Goal: Task Accomplishment & Management: Manage account settings

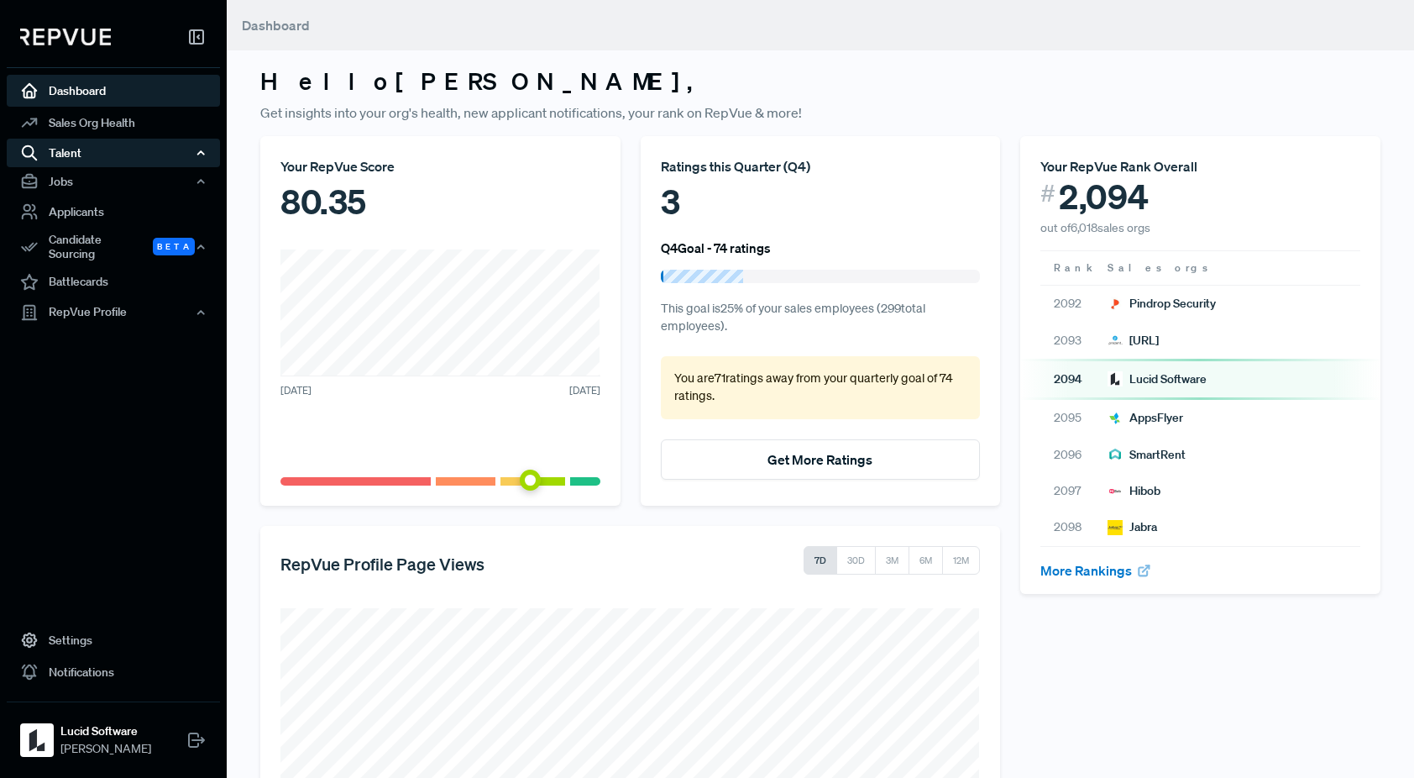
click at [195, 151] on icon "button" at bounding box center [201, 153] width 12 height 12
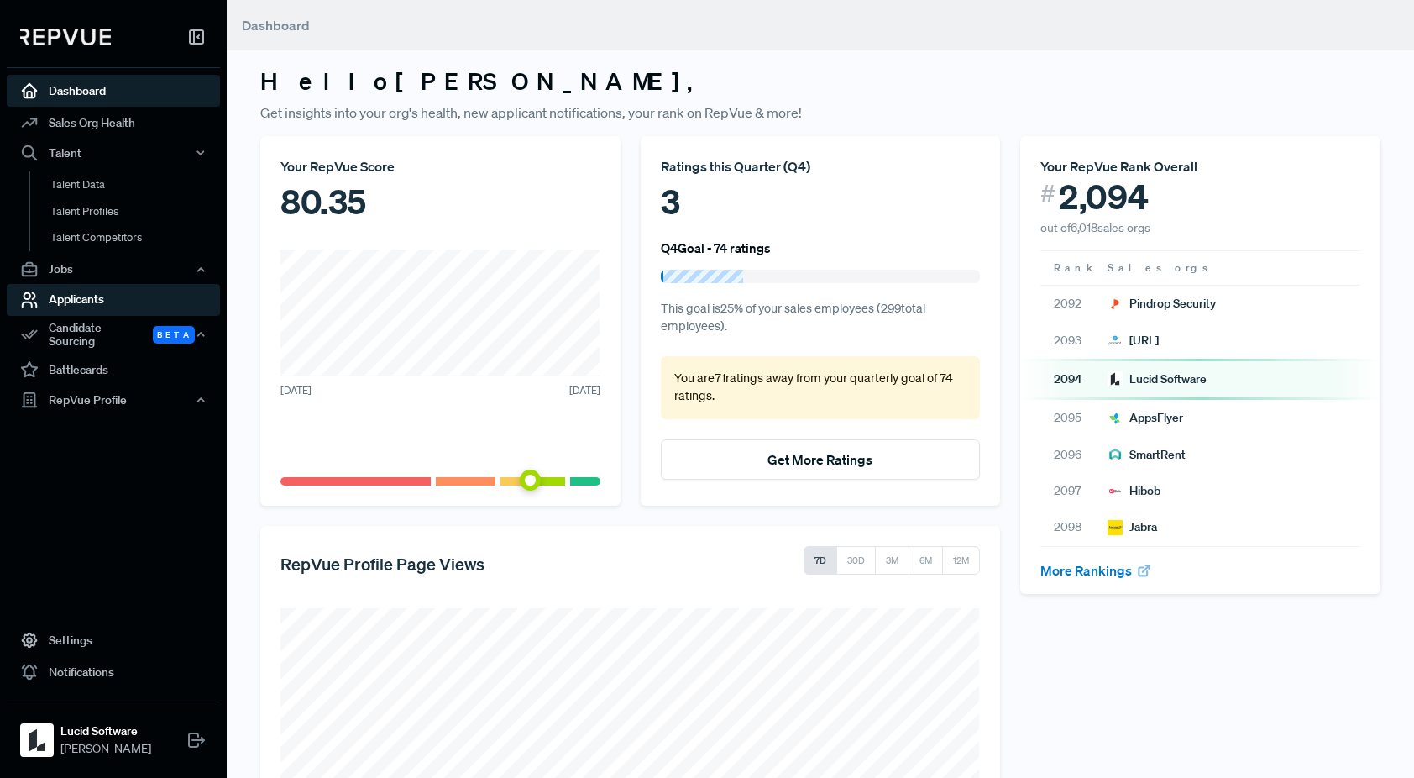
click at [129, 298] on link "Applicants" at bounding box center [113, 300] width 213 height 32
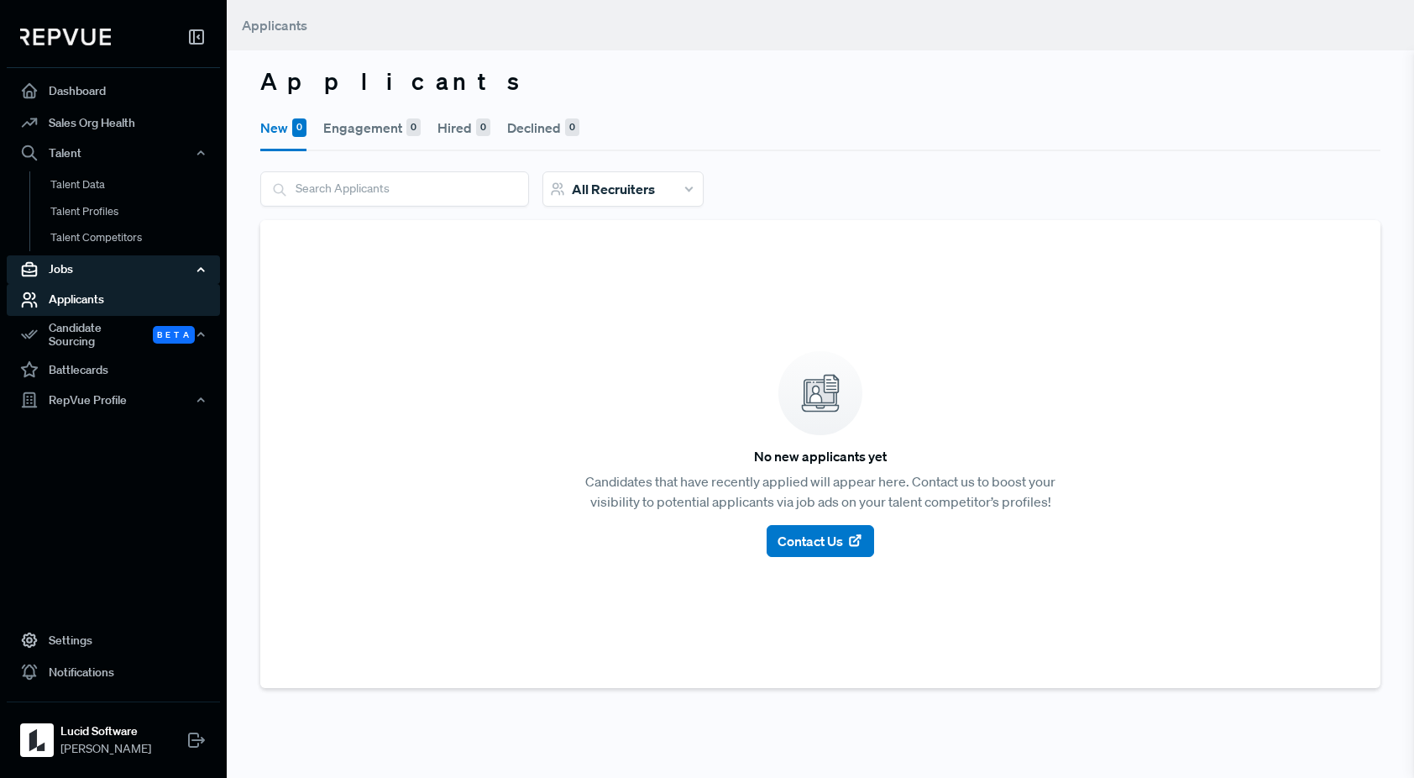
click at [128, 272] on div "Jobs" at bounding box center [113, 269] width 213 height 29
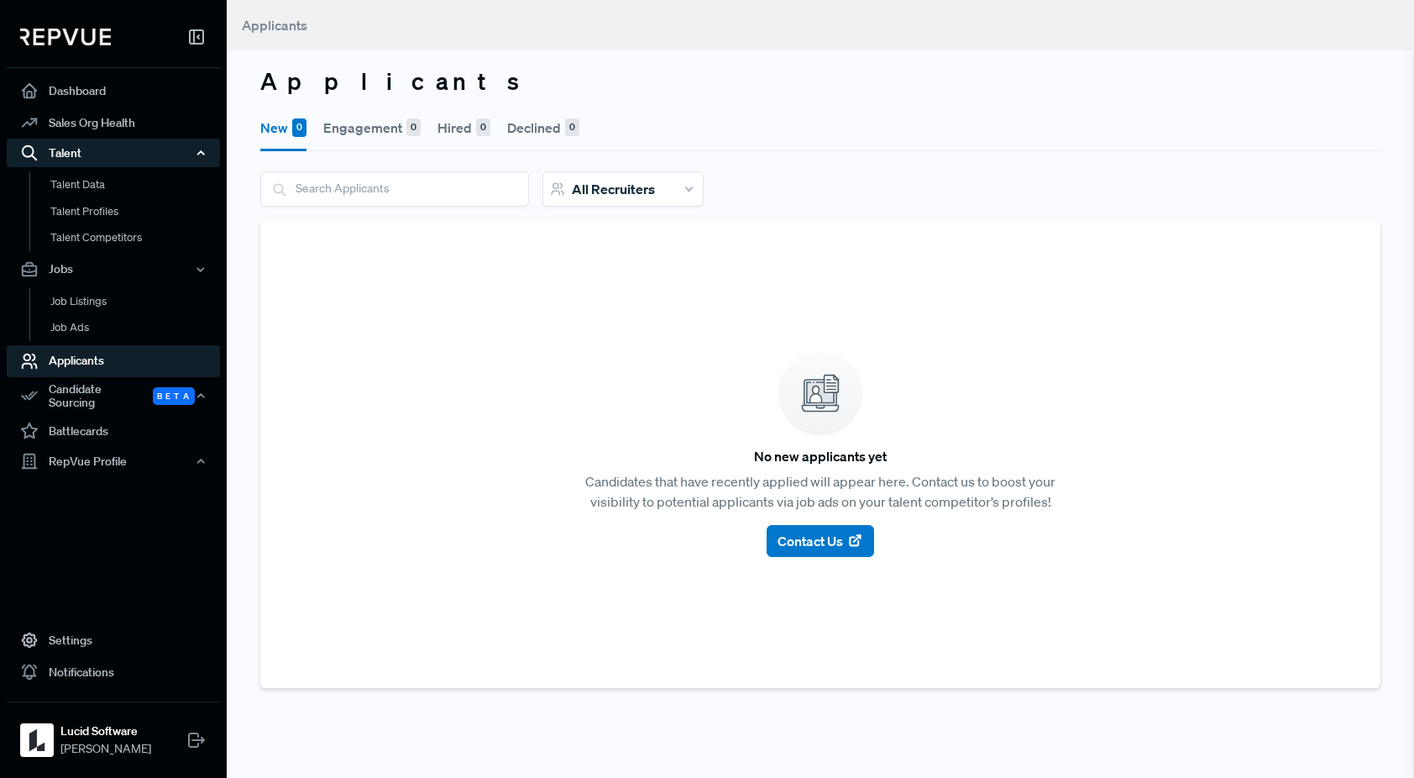
click at [84, 155] on div "Talent" at bounding box center [113, 153] width 213 height 29
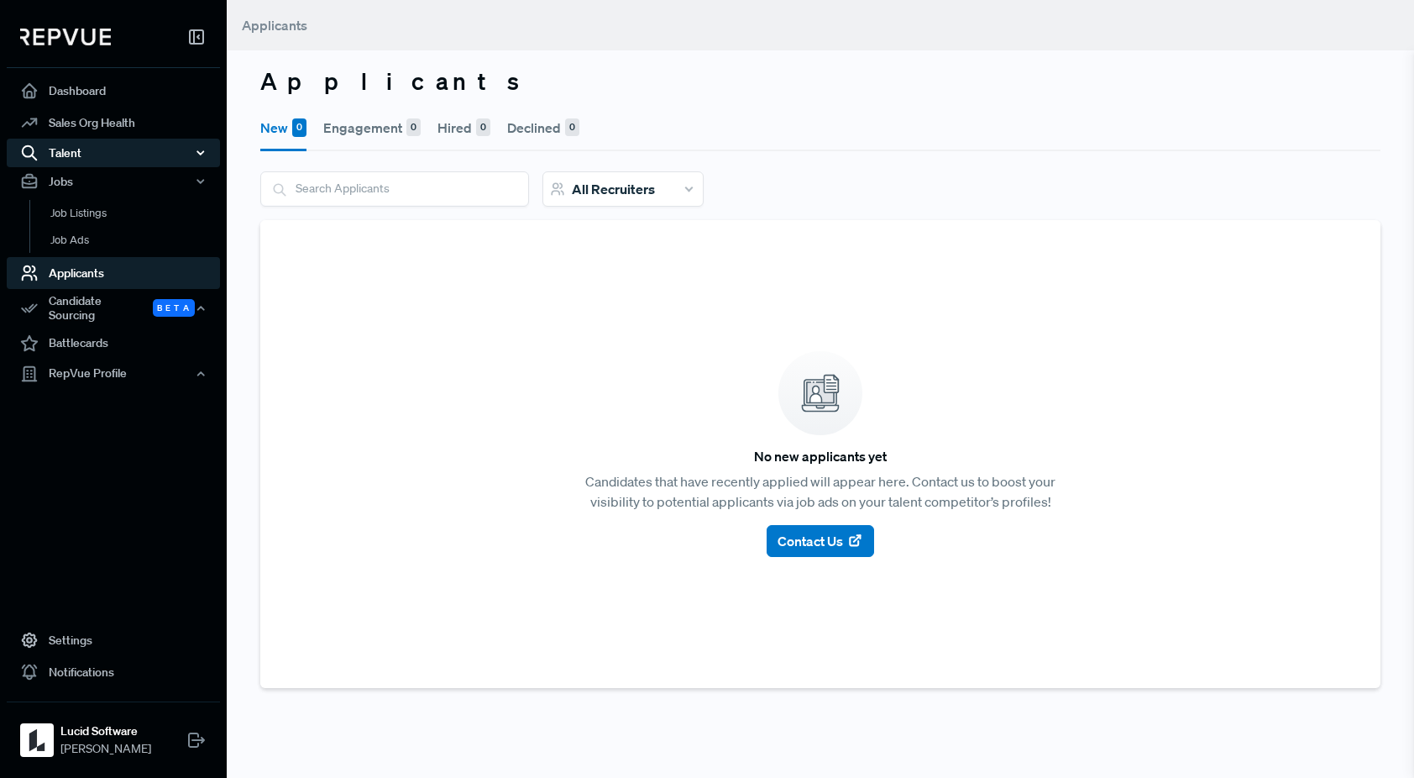
click at [84, 155] on div "Talent" at bounding box center [113, 153] width 213 height 29
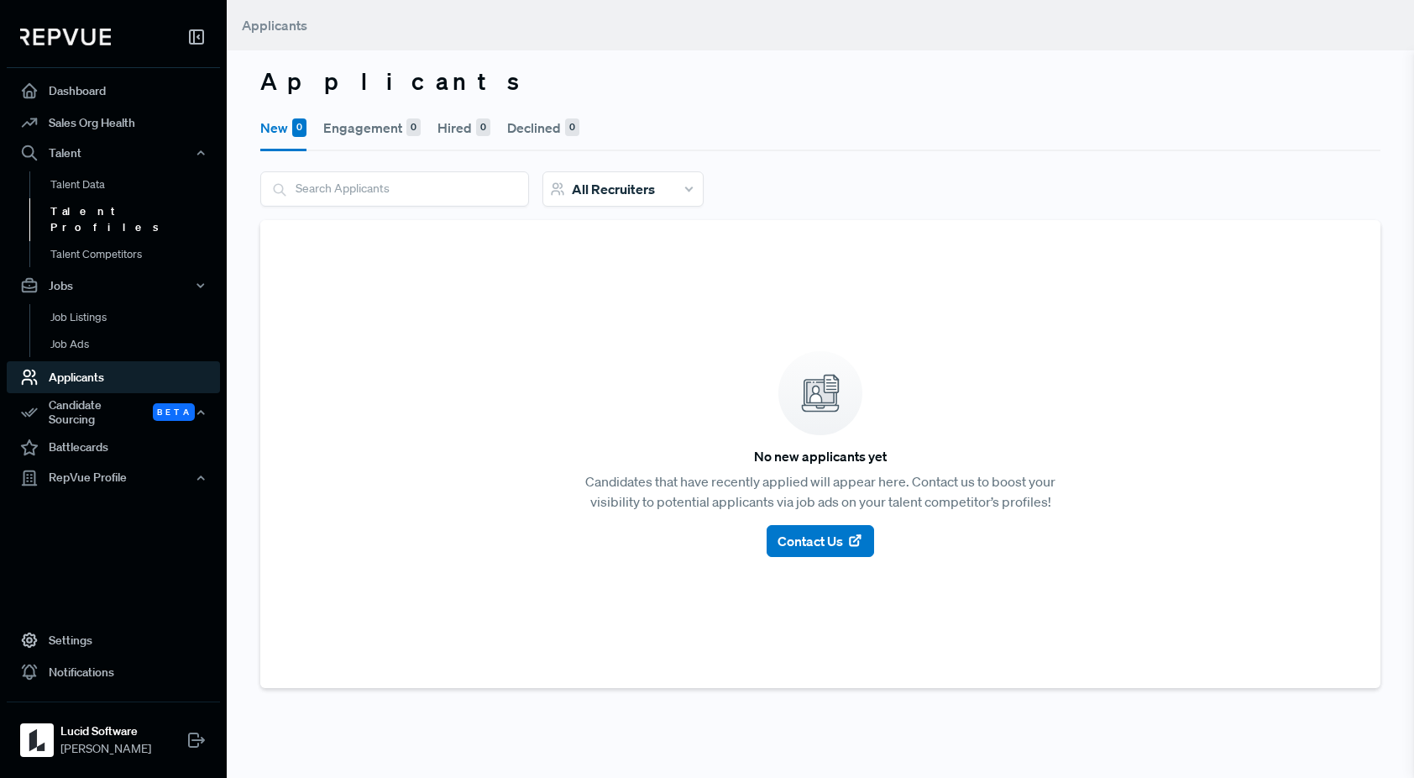
click at [138, 217] on link "Talent Profiles" at bounding box center [135, 219] width 213 height 43
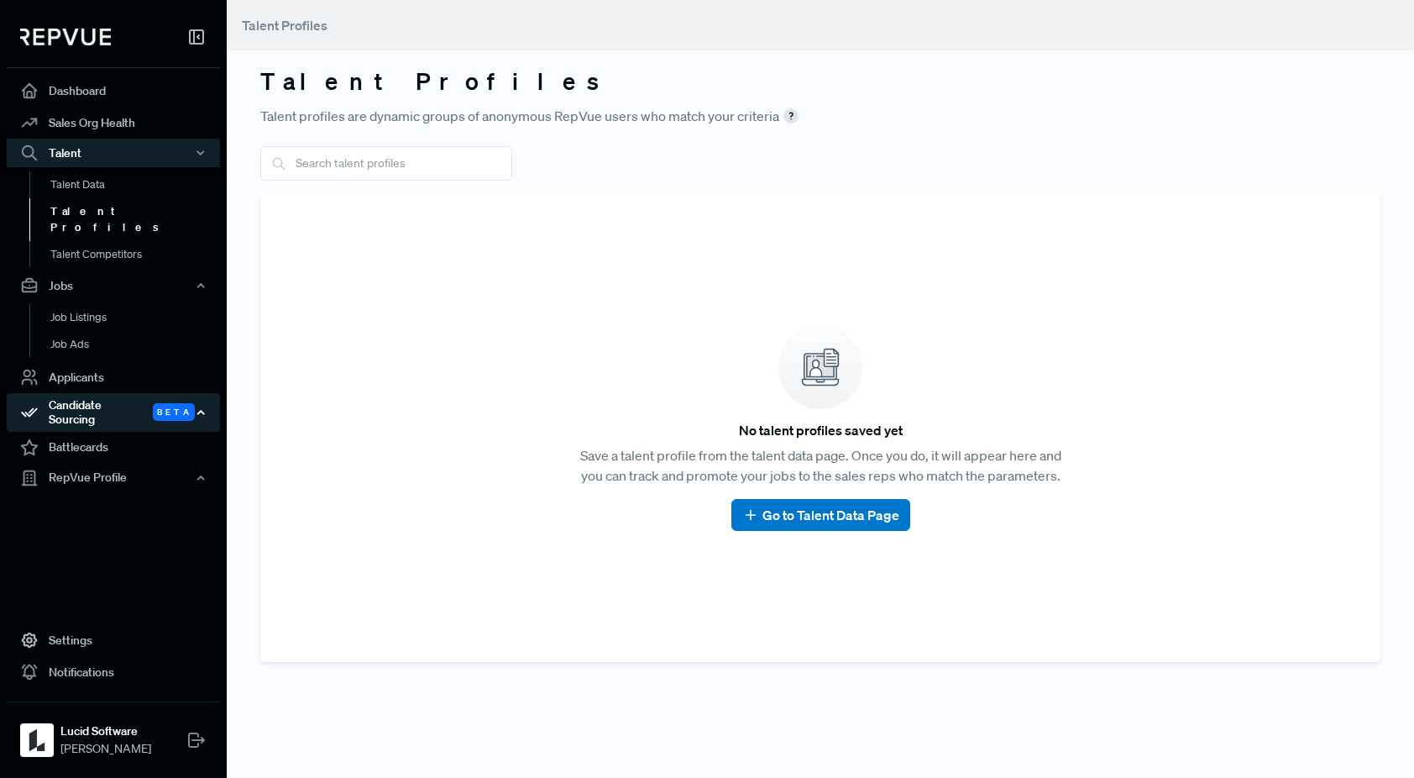
click at [102, 396] on div "Candidate Sourcing Beta" at bounding box center [113, 412] width 213 height 39
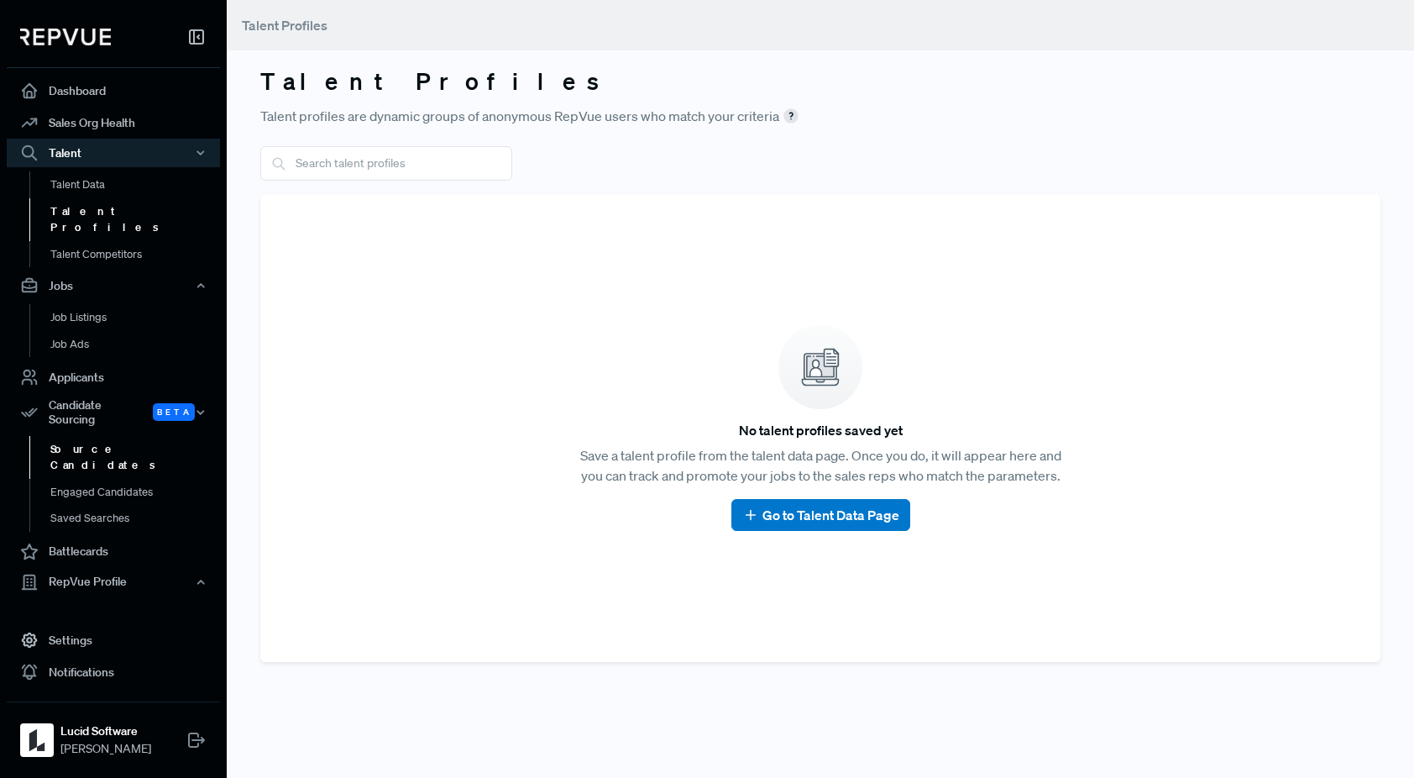
click at [97, 436] on link "Source Candidates" at bounding box center [135, 457] width 213 height 43
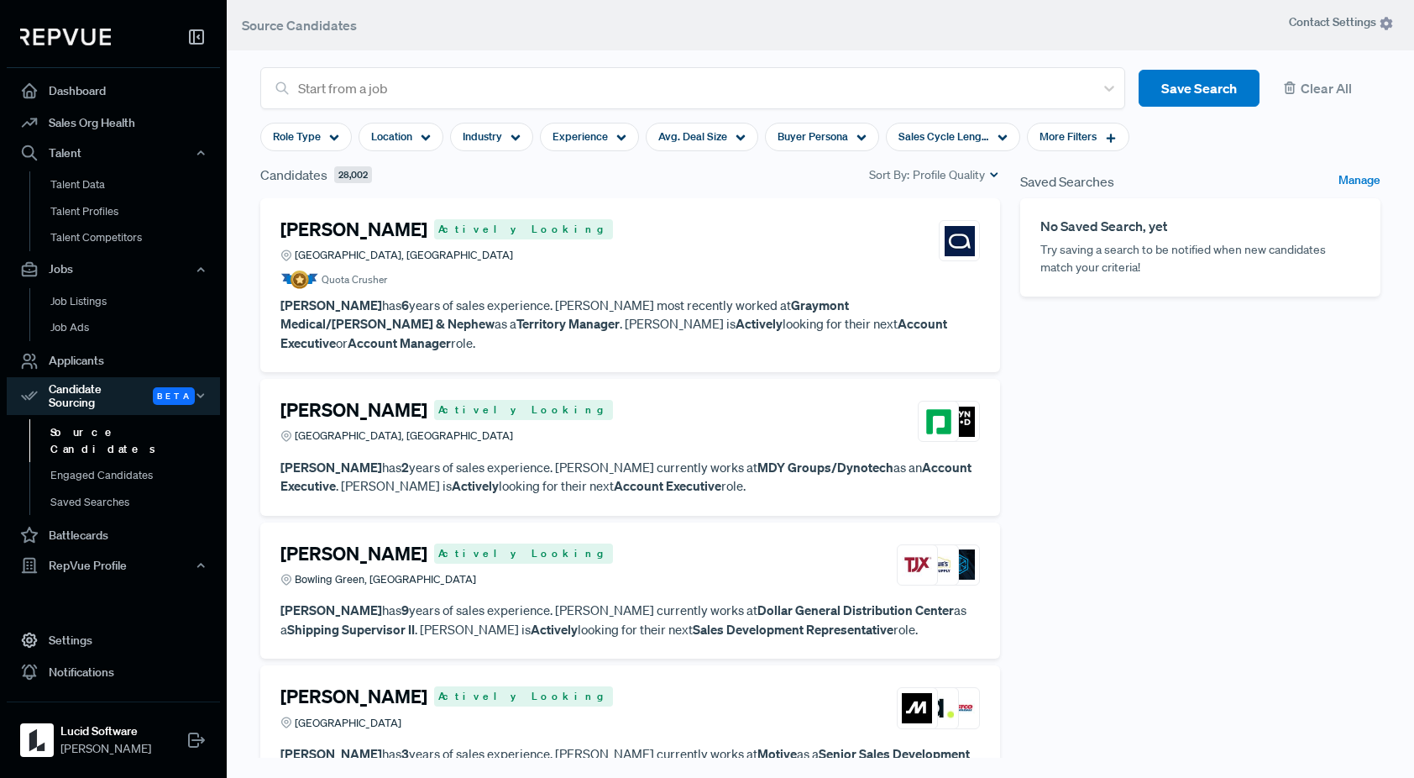
click at [536, 253] on div "[PERSON_NAME] Actively Looking [GEOGRAPHIC_DATA], [GEOGRAPHIC_DATA]" at bounding box center [630, 240] width 700 height 45
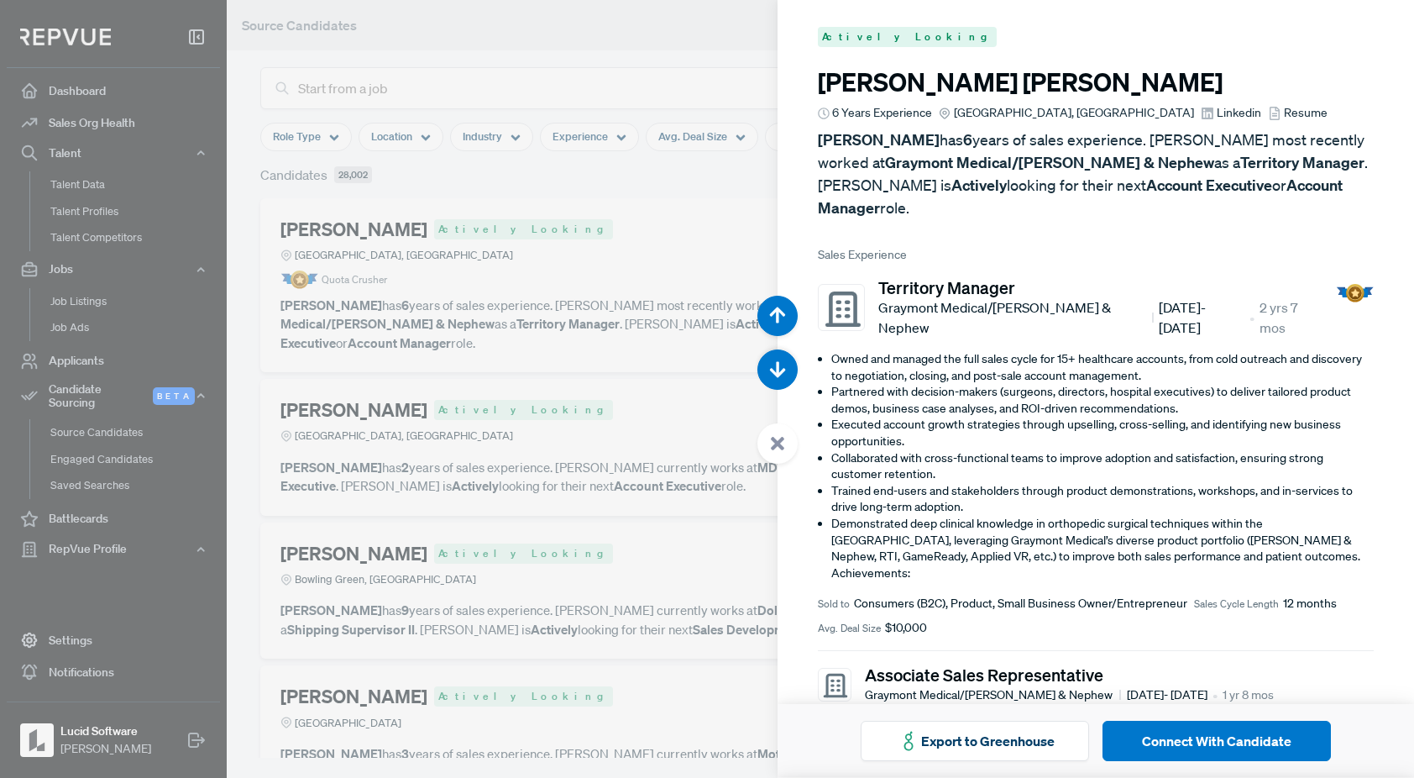
scroll to position [689, 0]
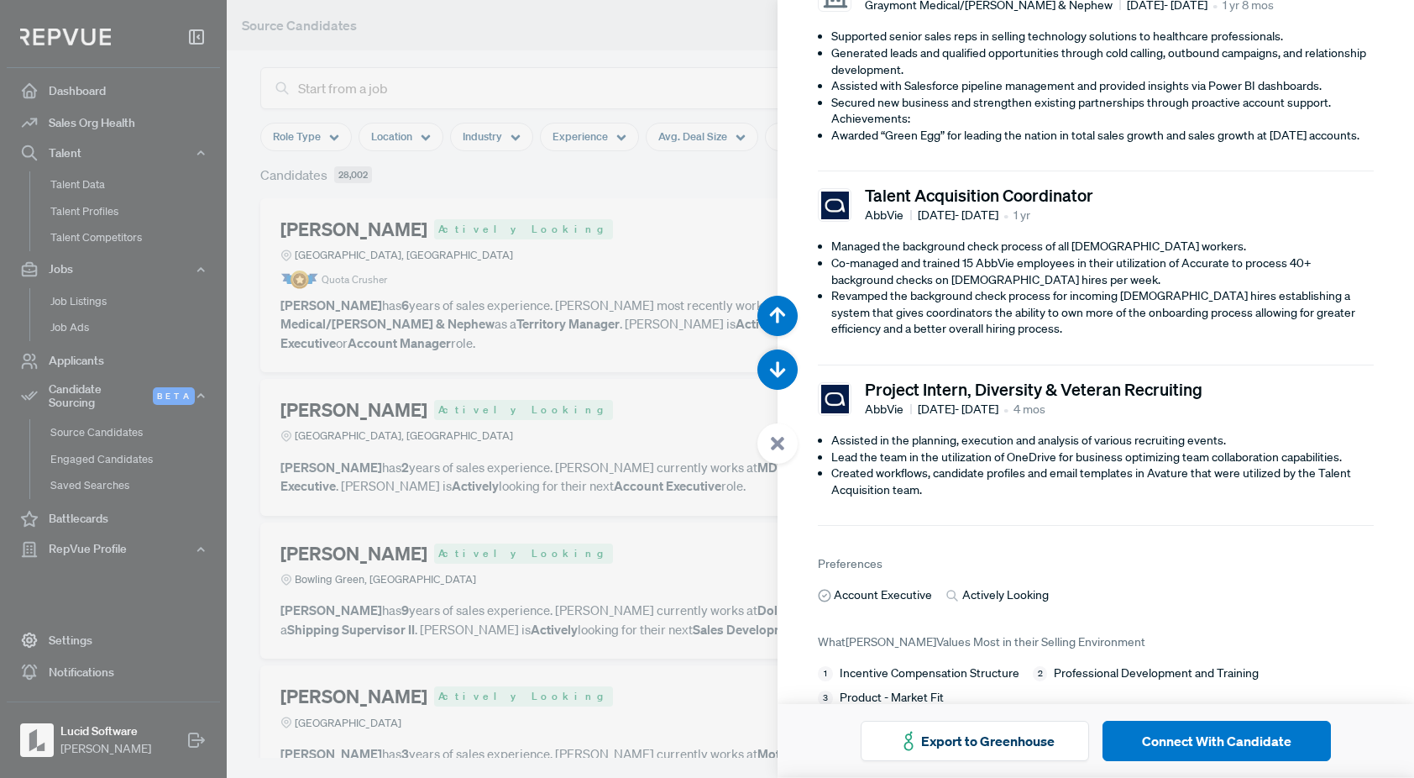
click at [618, 388] on div at bounding box center [707, 389] width 1414 height 778
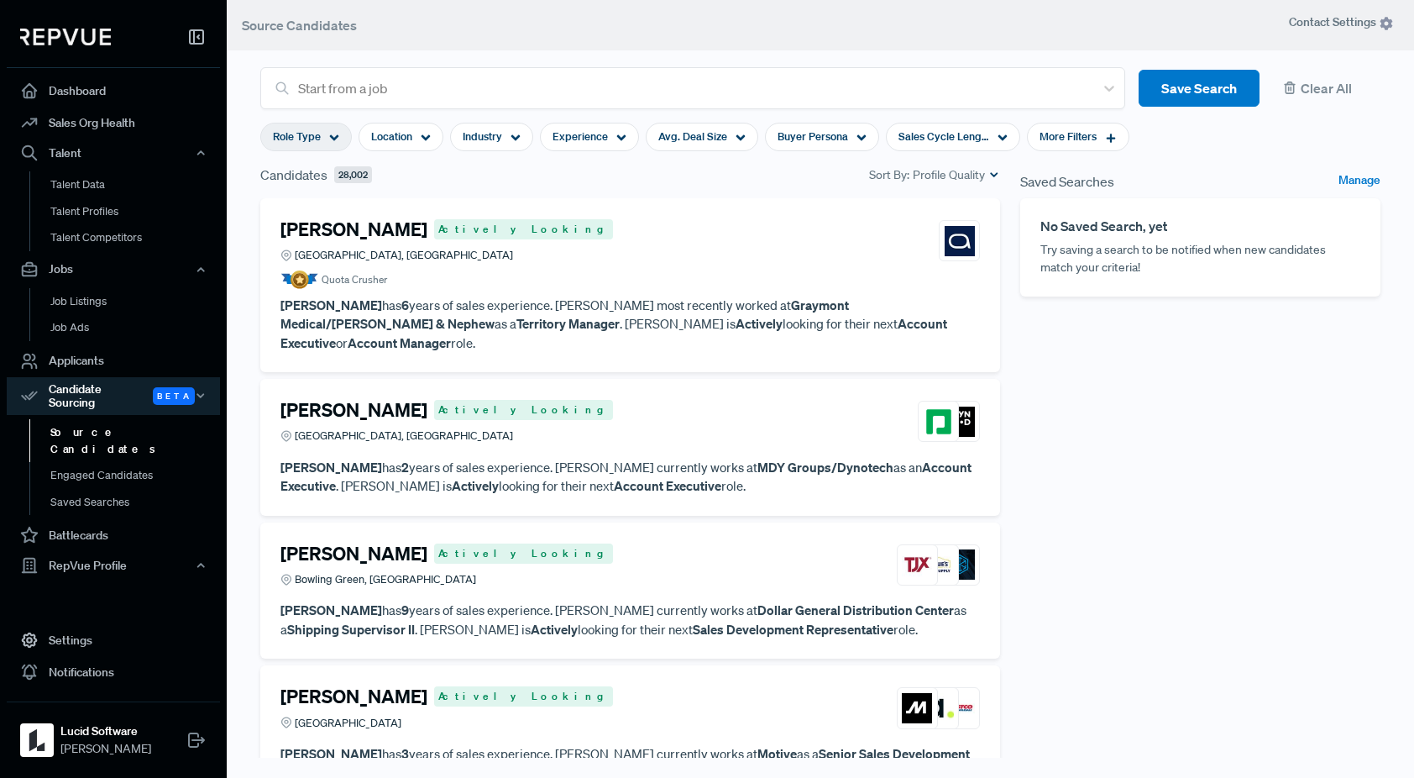
click at [301, 128] on span "Role Type" at bounding box center [297, 136] width 48 height 16
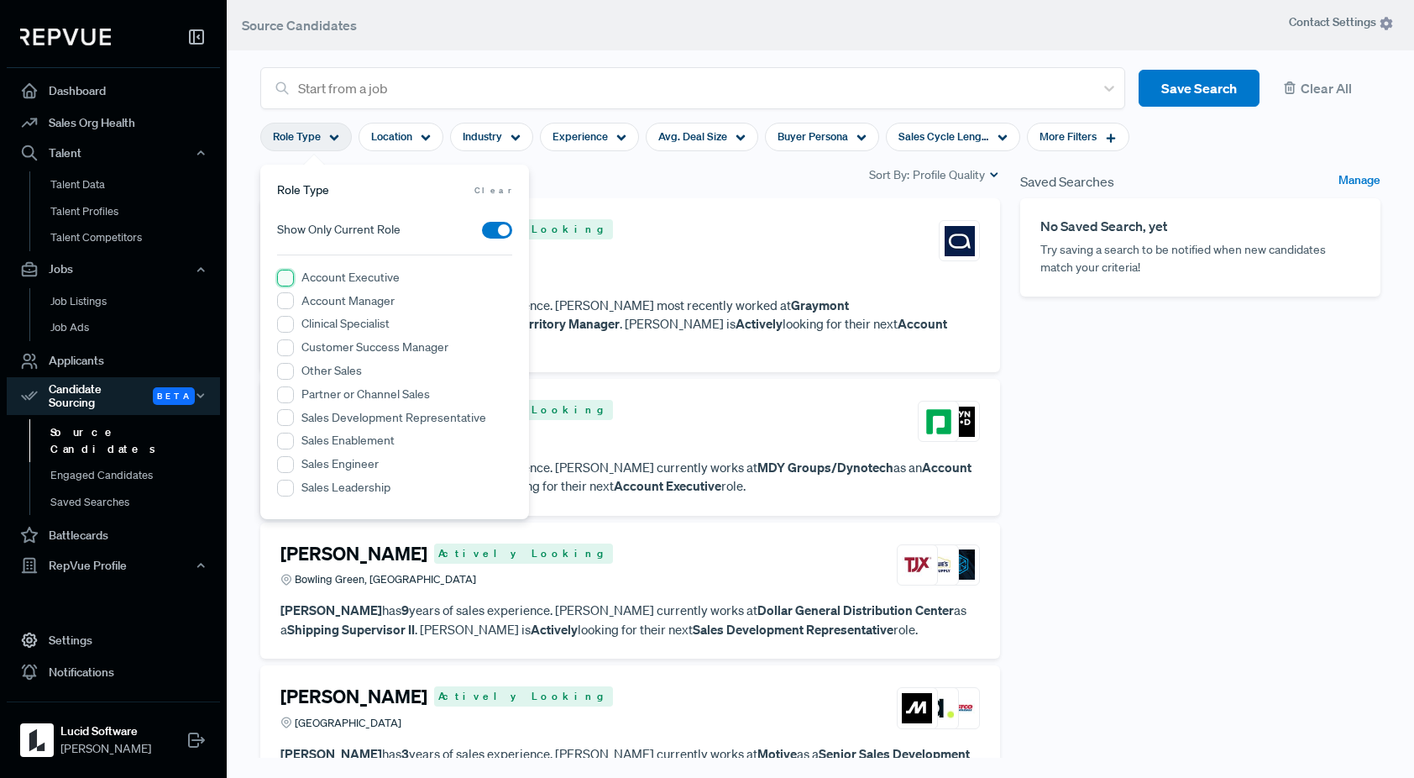
click at [287, 280] on Executive "Account Executive" at bounding box center [285, 278] width 17 height 17
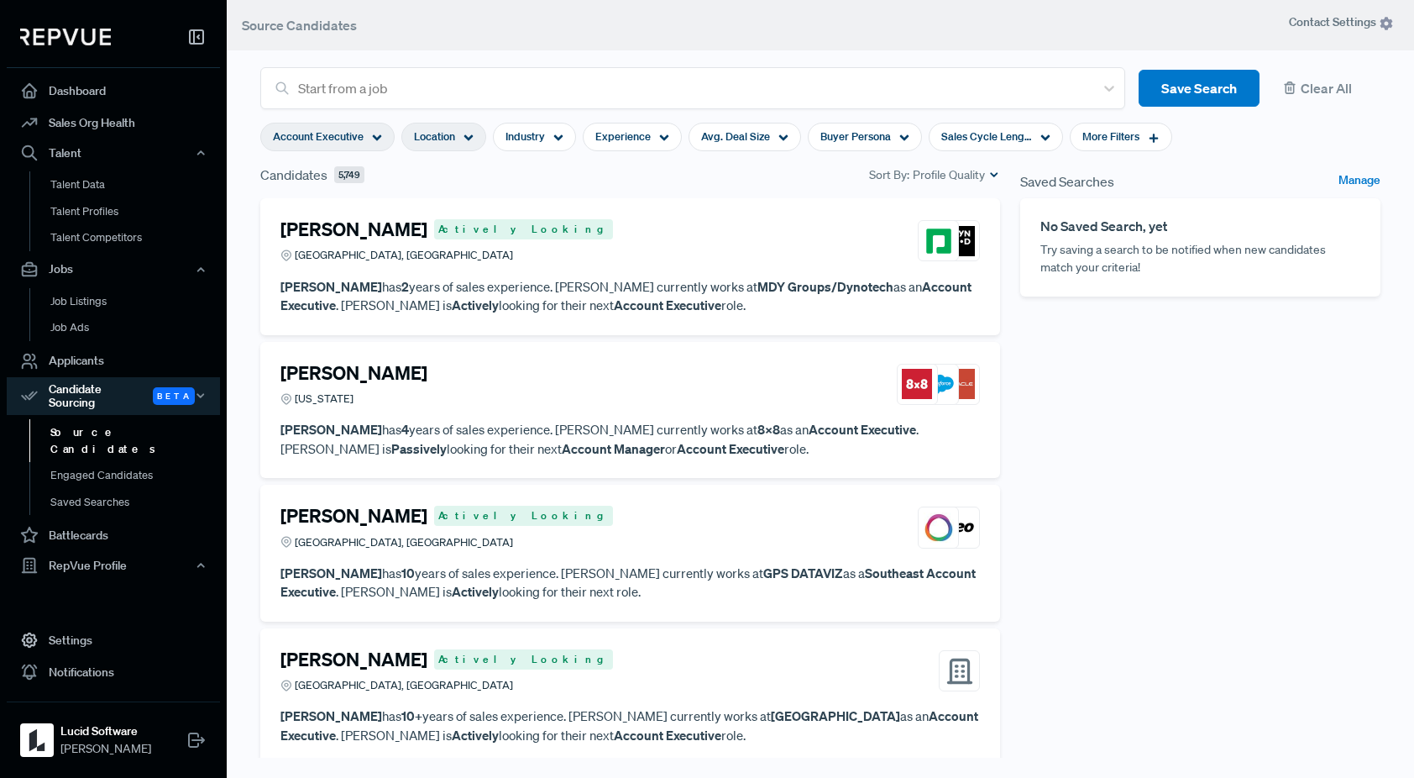
click at [445, 134] on span "Location" at bounding box center [434, 136] width 41 height 16
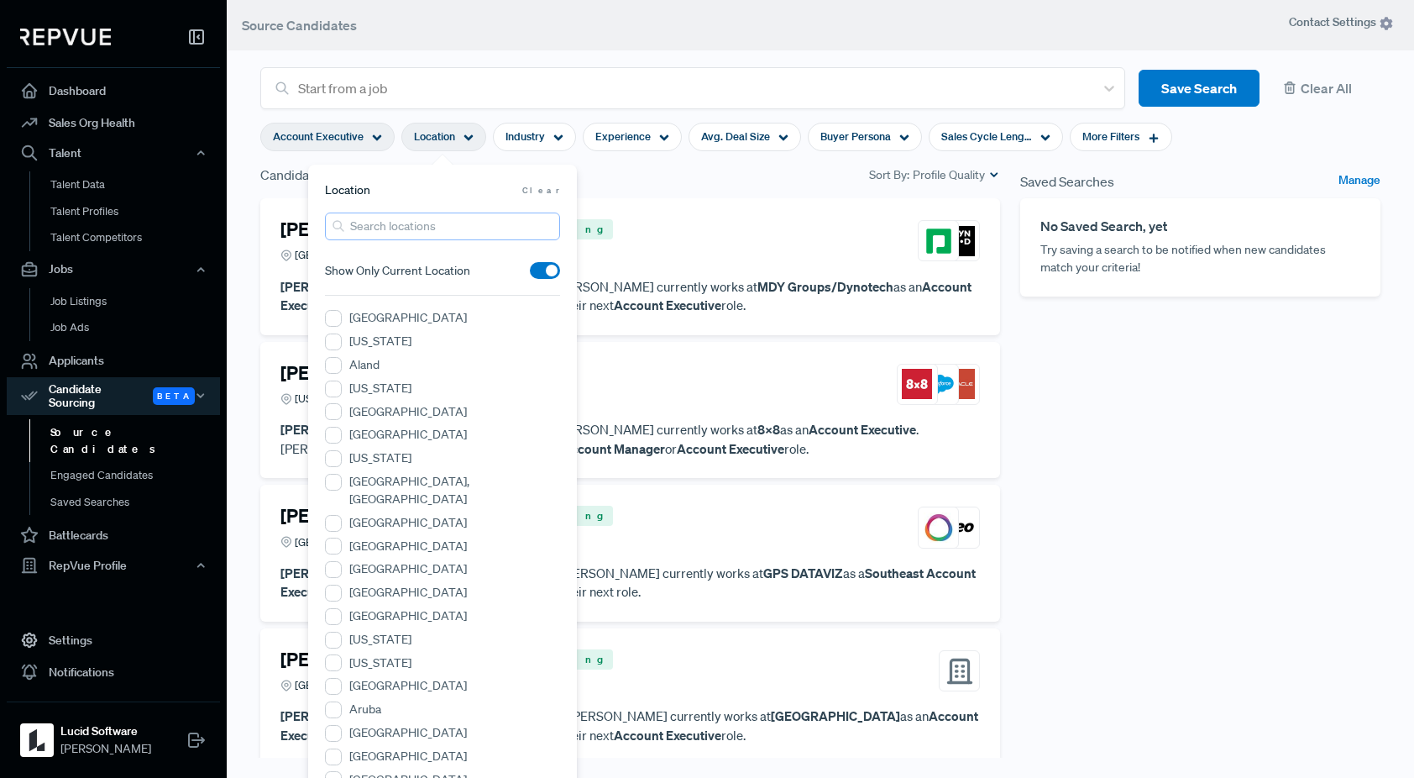
click at [462, 226] on input "search" at bounding box center [442, 226] width 235 height 28
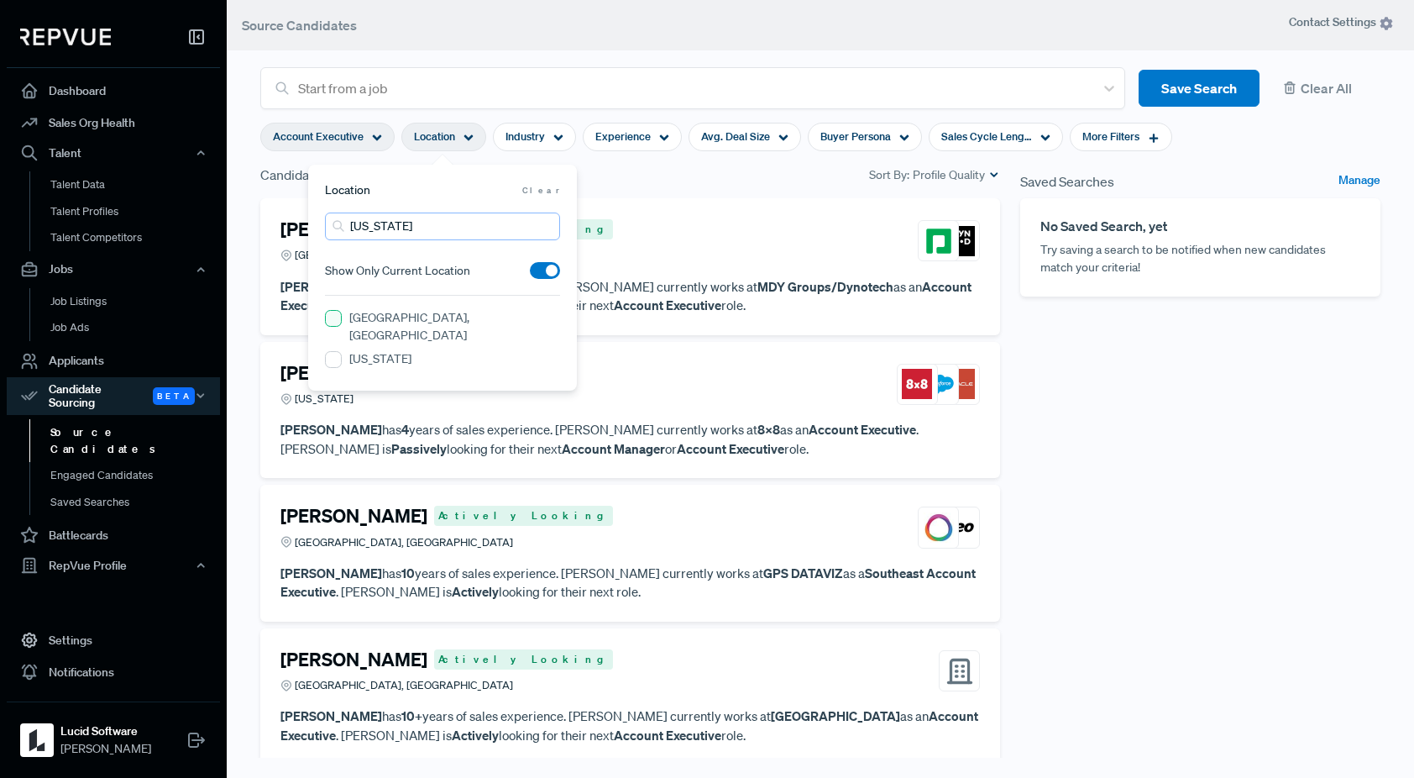
type input "[US_STATE]"
click at [333, 319] on UT "[GEOGRAPHIC_DATA], [GEOGRAPHIC_DATA]" at bounding box center [333, 318] width 17 height 17
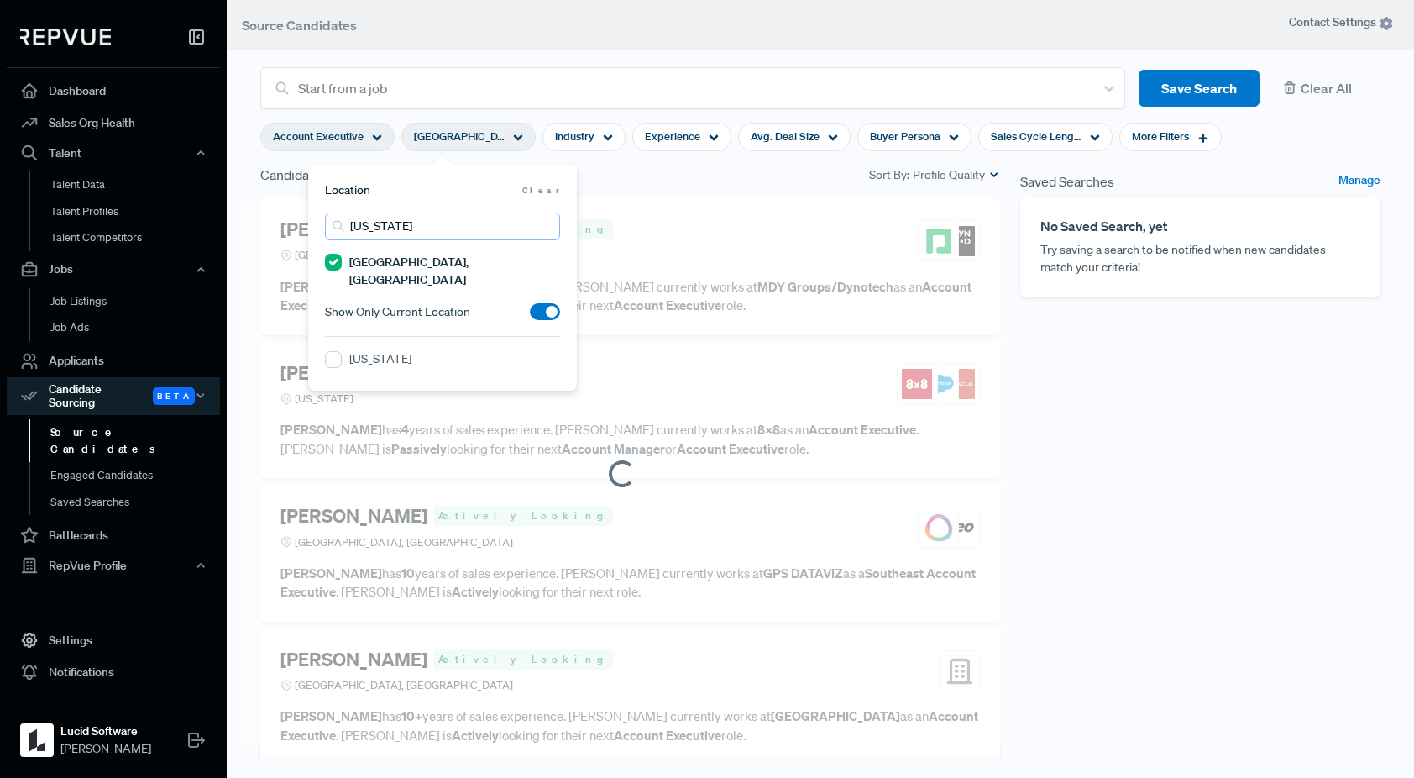
click at [443, 223] on input "[US_STATE]" at bounding box center [442, 226] width 235 height 28
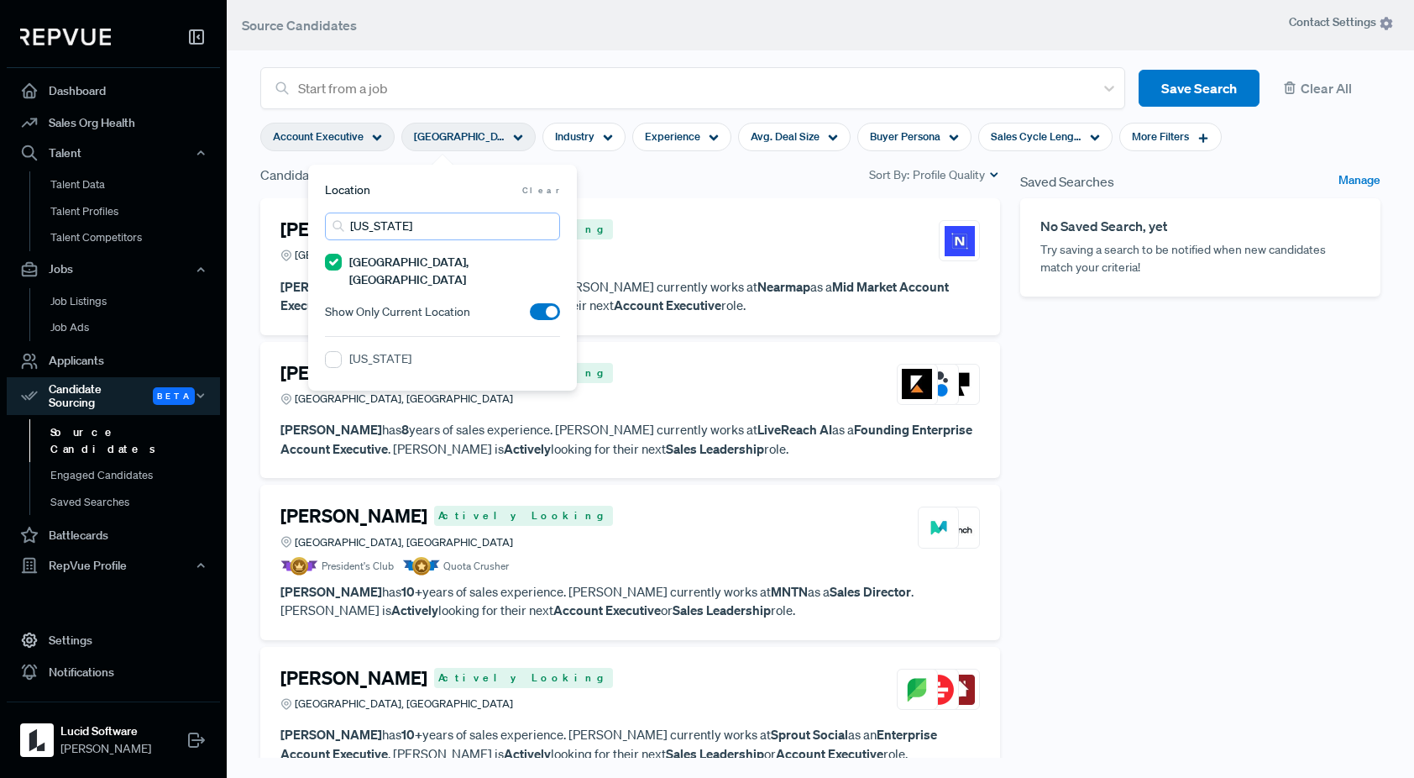
click at [543, 226] on input "[US_STATE]" at bounding box center [442, 226] width 235 height 28
type input "ral"
click at [333, 351] on NC "[GEOGRAPHIC_DATA], [GEOGRAPHIC_DATA]" at bounding box center [333, 359] width 17 height 17
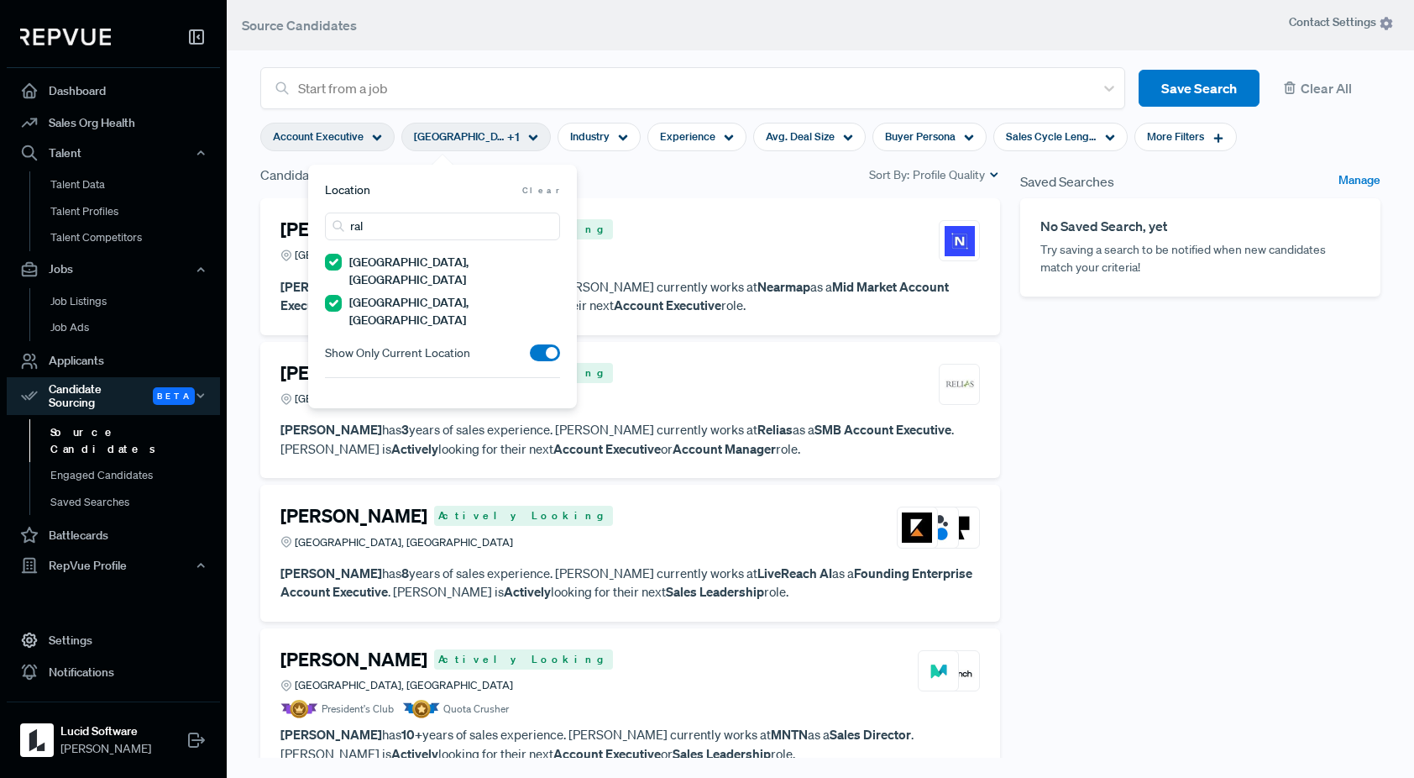
click at [1132, 444] on div "Saved Searches Manage No Saved Search, yet Try saving a search to be notified w…" at bounding box center [1200, 475] width 380 height 621
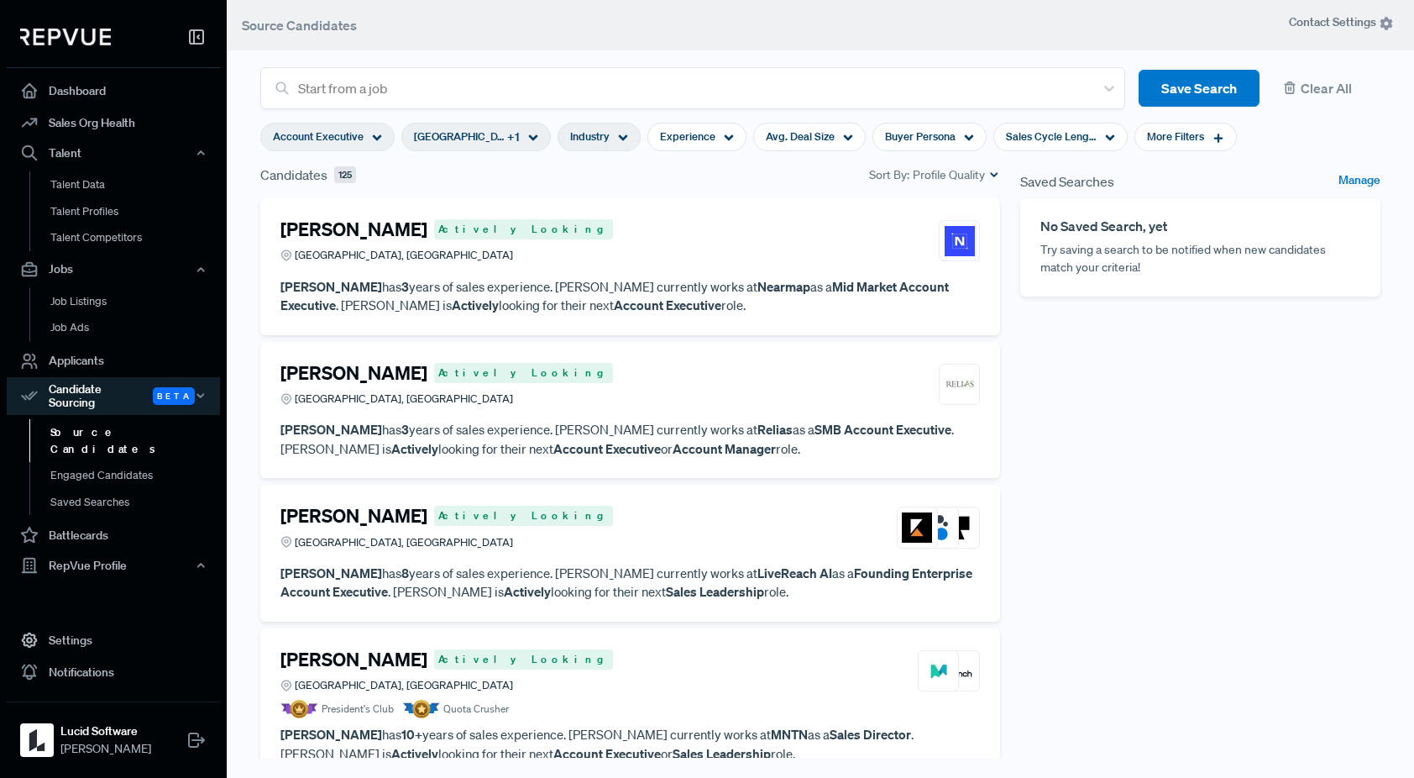
click at [606, 139] on span "Industry" at bounding box center [589, 136] width 39 height 16
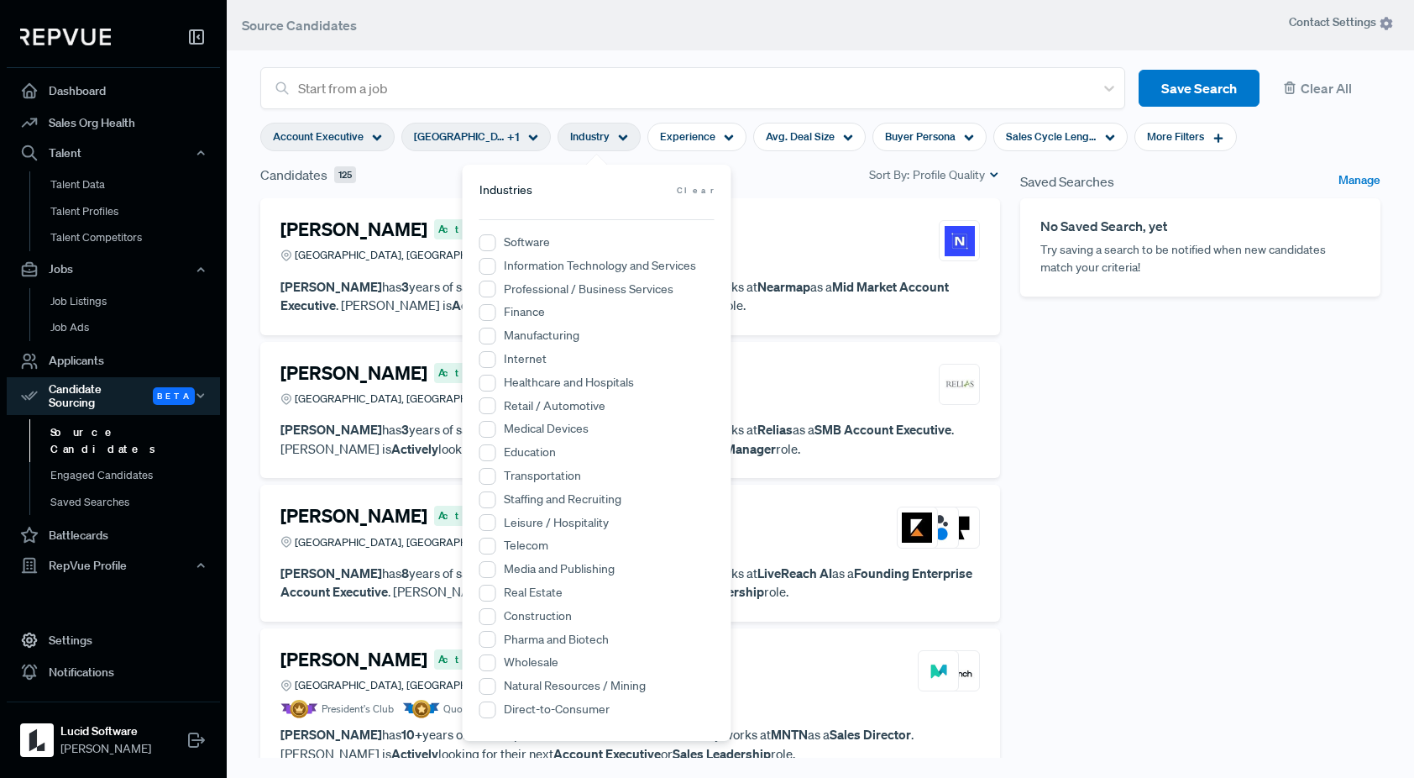
click at [524, 244] on label "Software" at bounding box center [527, 242] width 46 height 18
click at [496, 244] on input "Software" at bounding box center [488, 242] width 17 height 17
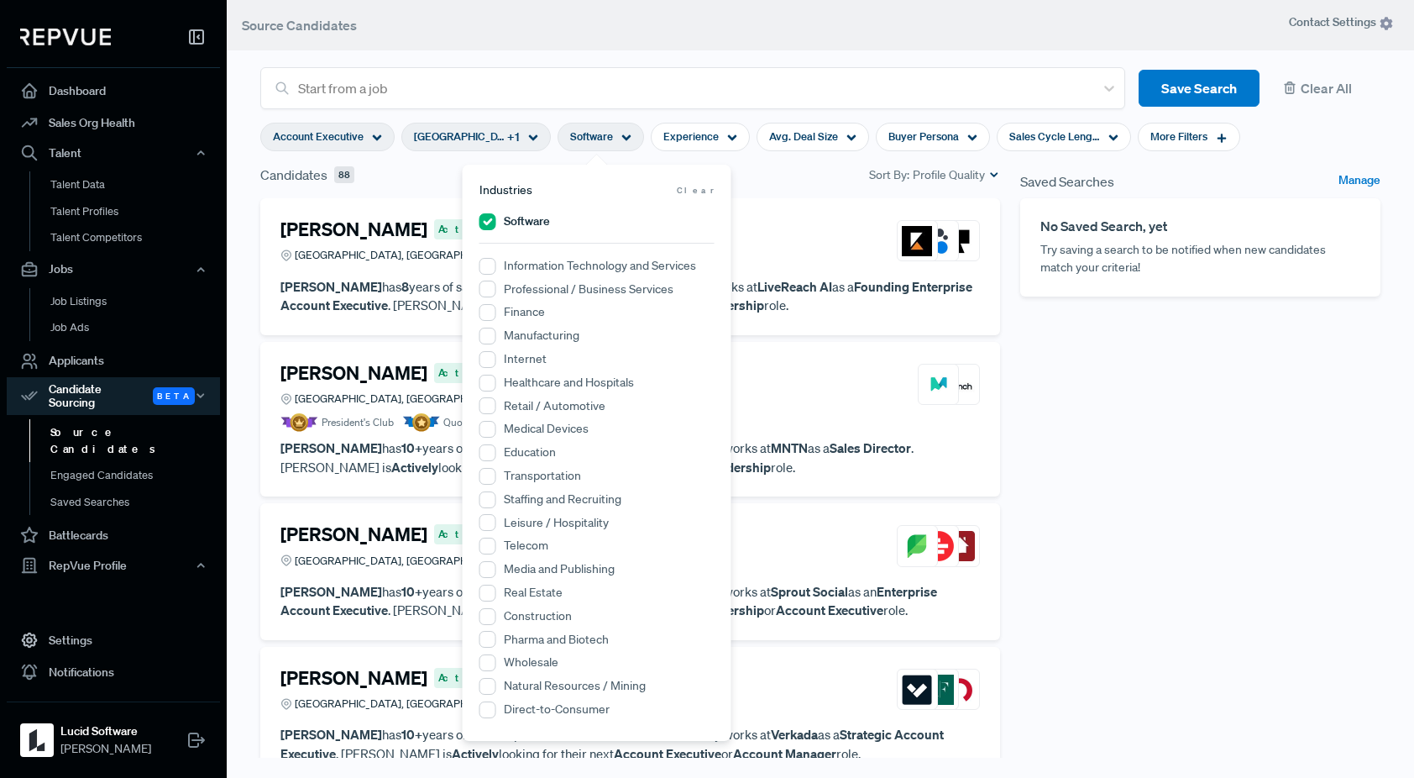
click at [527, 265] on label "Information Technology and Services" at bounding box center [600, 266] width 192 height 18
click at [496, 265] on Services "Information Technology and Services" at bounding box center [488, 266] width 17 height 17
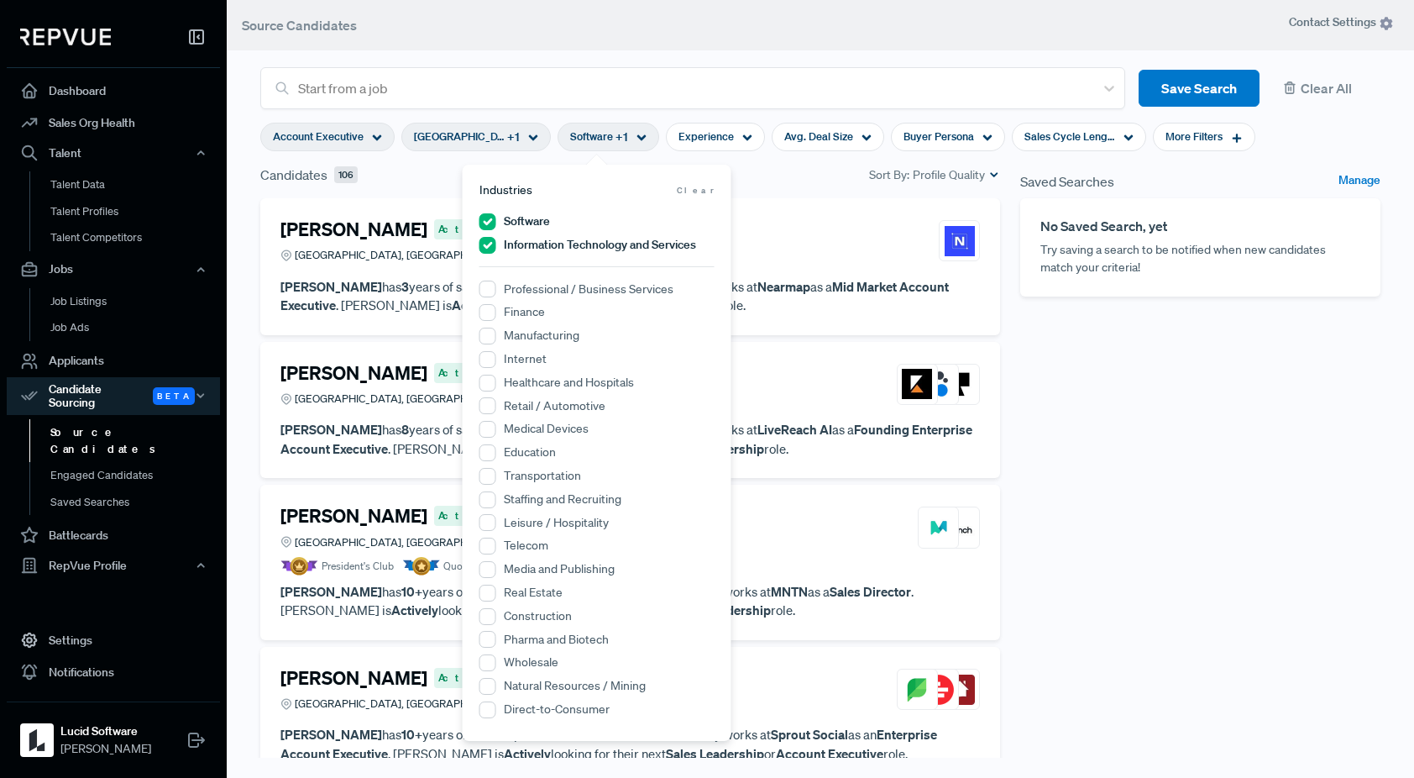
click at [519, 359] on label "Internet" at bounding box center [525, 359] width 43 height 18
click at [496, 359] on input "Internet" at bounding box center [488, 359] width 17 height 17
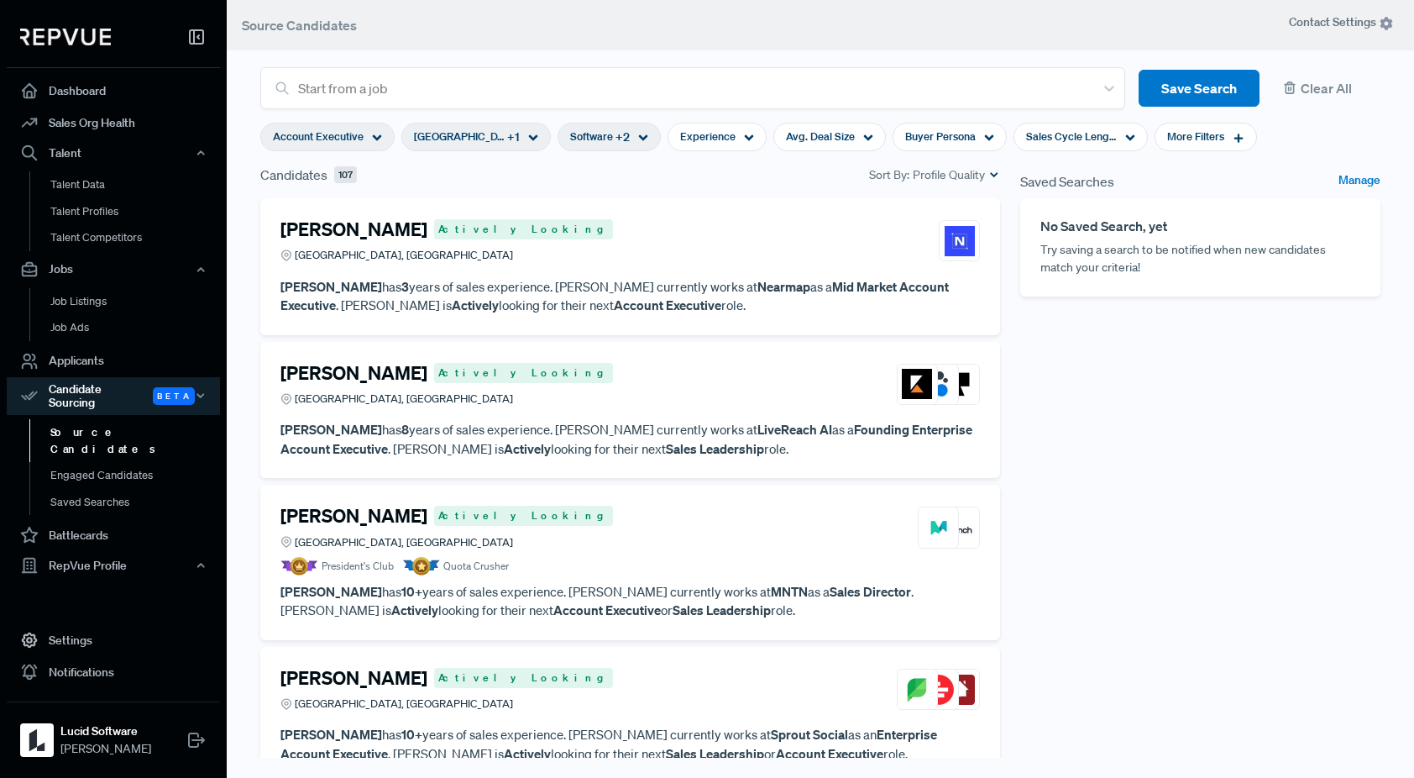
click at [1204, 451] on div "Saved Searches Manage No Saved Search, yet Try saving a search to be notified w…" at bounding box center [1200, 475] width 380 height 621
click at [723, 136] on span "Experience" at bounding box center [707, 136] width 55 height 16
type input "3 Years"
drag, startPoint x: 789, startPoint y: 220, endPoint x: 674, endPoint y: 226, distance: 114.4
click at [674, 226] on div at bounding box center [674, 222] width 12 height 12
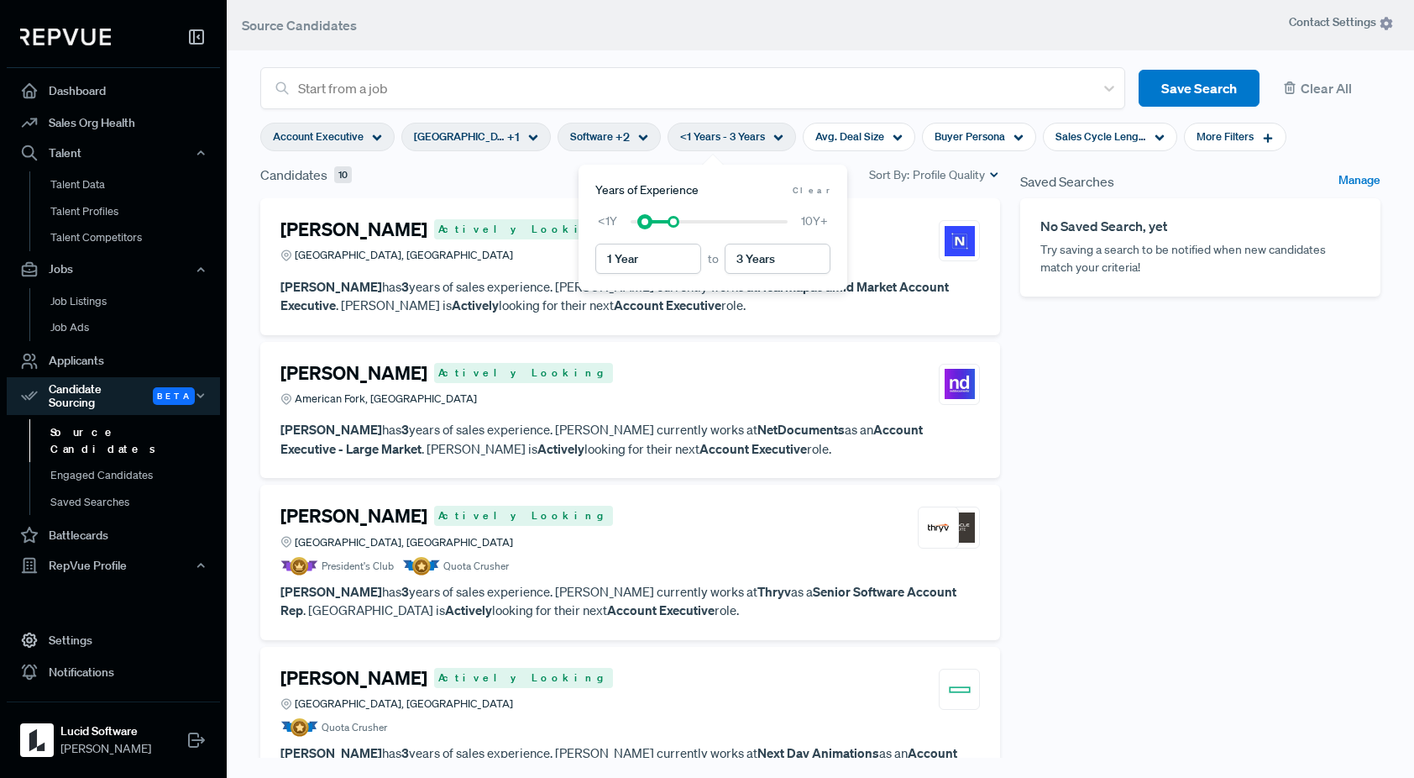
type input "1 Year"
drag, startPoint x: 629, startPoint y: 219, endPoint x: 641, endPoint y: 221, distance: 11.9
click at [641, 221] on div at bounding box center [645, 222] width 12 height 12
click at [1135, 399] on div "Saved Searches Manage No Saved Search, yet Try saving a search to be notified w…" at bounding box center [1200, 475] width 380 height 621
click at [729, 254] on div "[PERSON_NAME] Actively Looking Greater [GEOGRAPHIC_DATA], [GEOGRAPHIC_DATA]" at bounding box center [630, 240] width 700 height 45
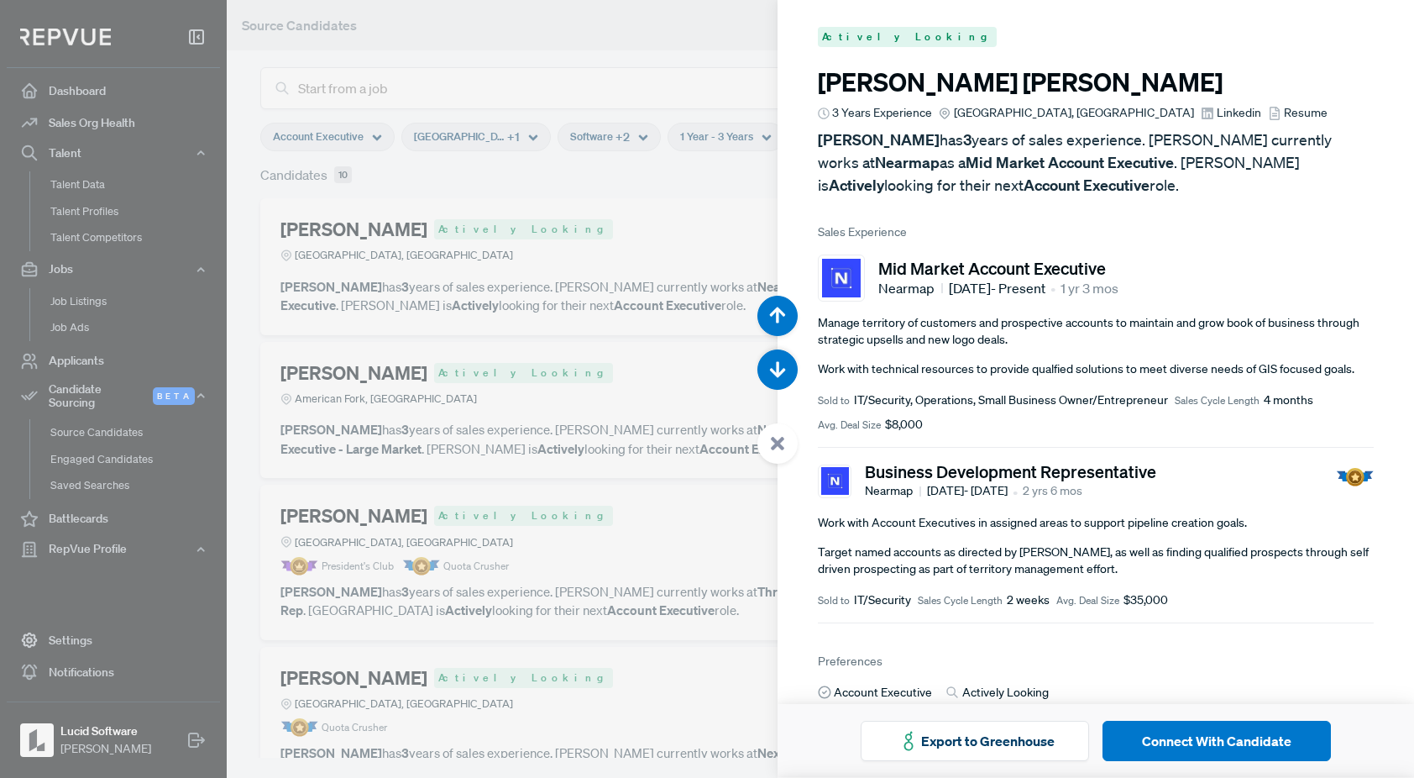
click at [1284, 113] on span "Resume" at bounding box center [1306, 113] width 44 height 18
click at [1217, 110] on span "Linkedin" at bounding box center [1239, 113] width 45 height 18
click at [655, 380] on div at bounding box center [707, 389] width 1414 height 778
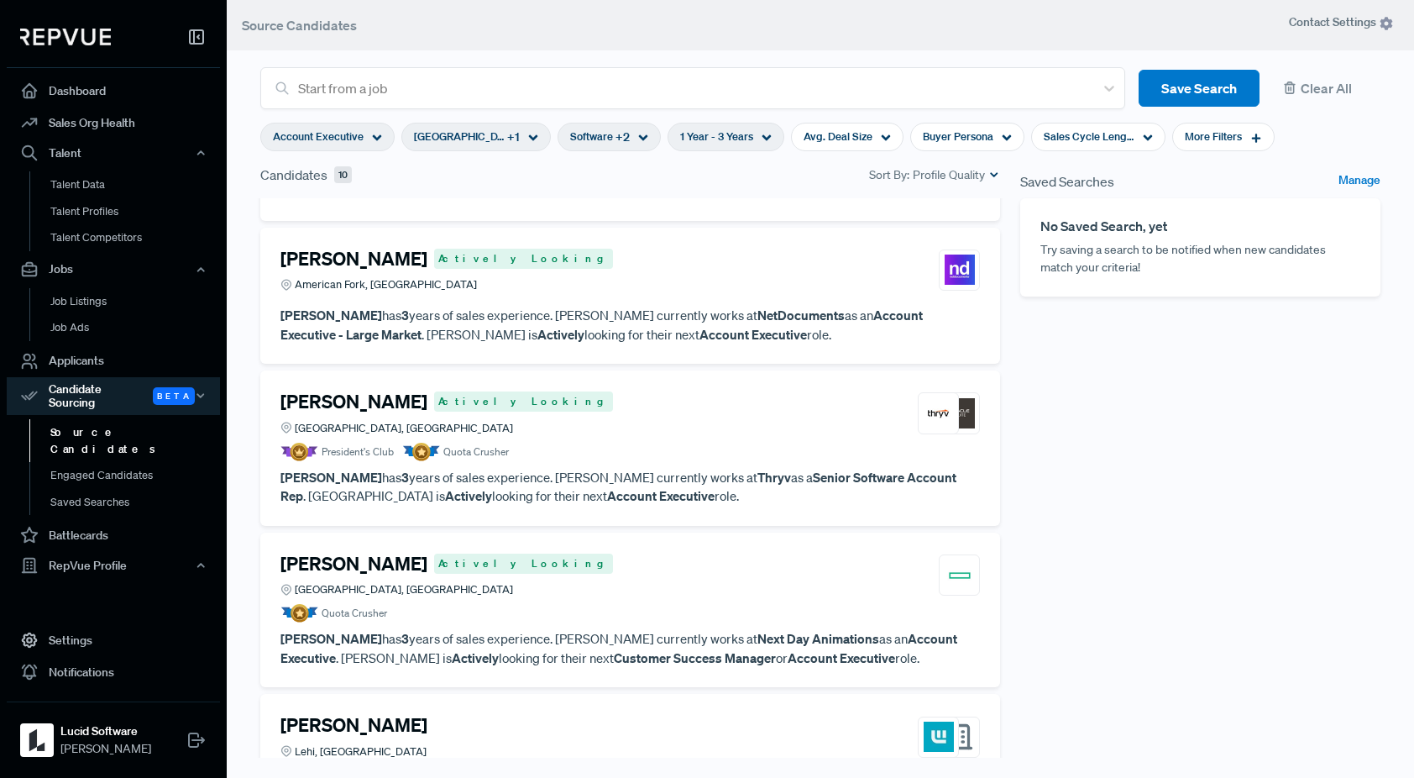
scroll to position [120, 0]
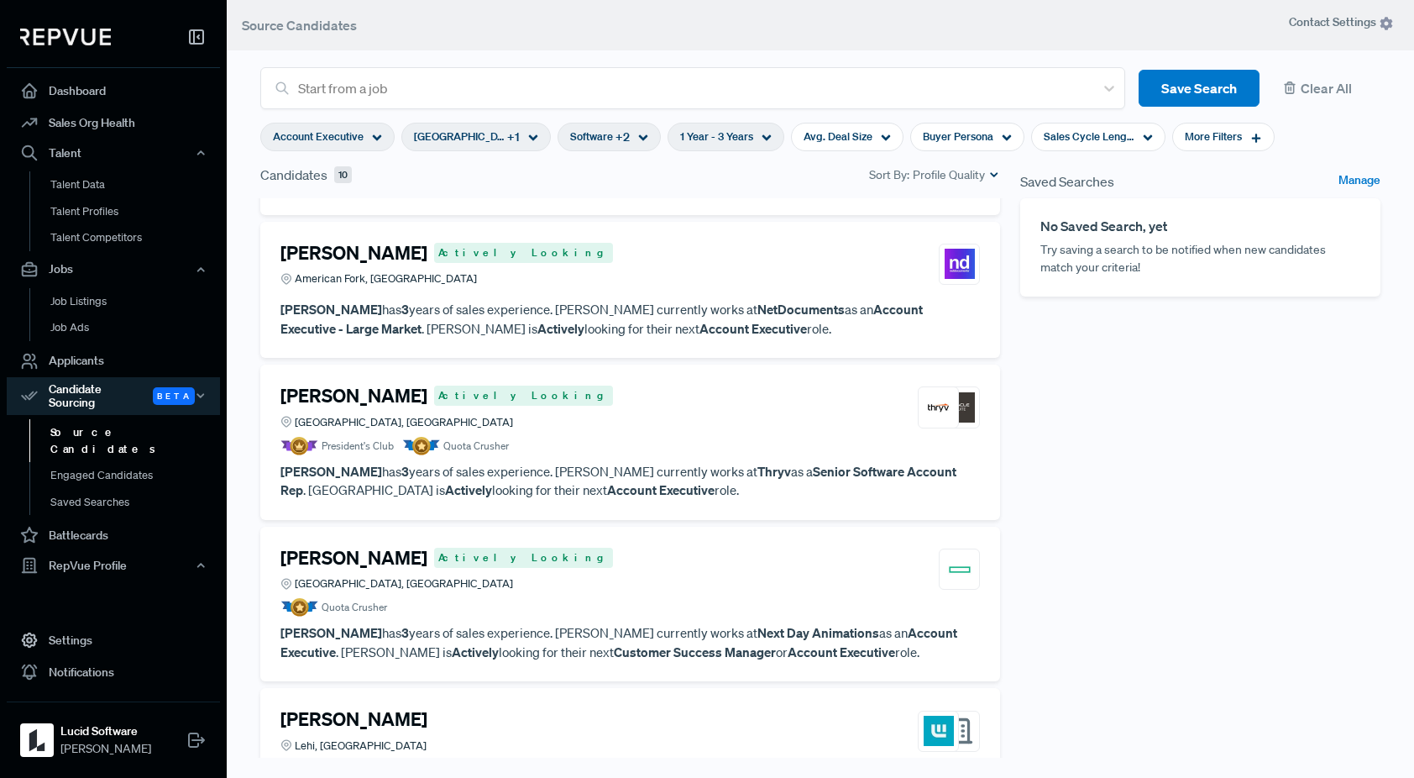
click at [445, 309] on p "[PERSON_NAME] has 3 years of sales experience. [PERSON_NAME] currently works at…" at bounding box center [630, 319] width 700 height 38
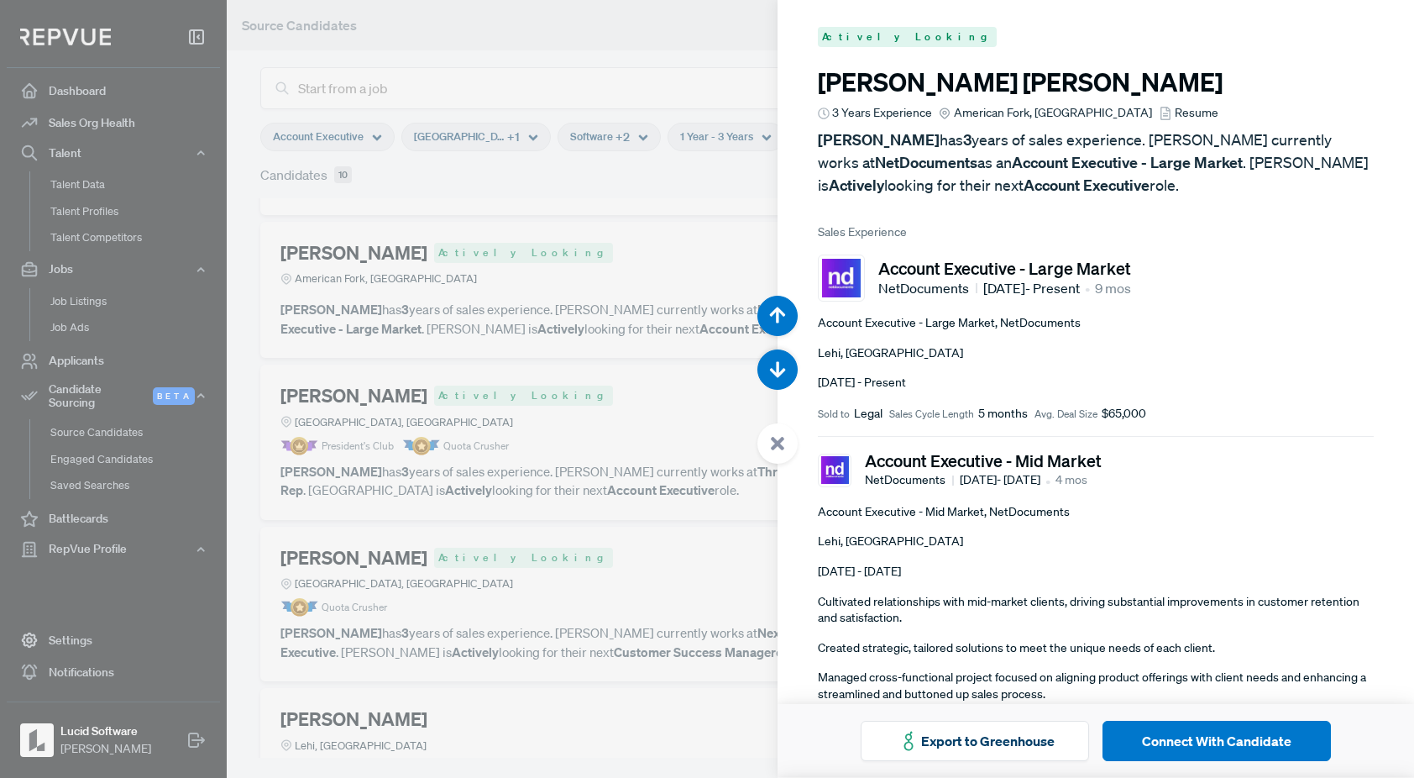
click at [1175, 113] on span "Resume" at bounding box center [1197, 113] width 44 height 18
click at [666, 254] on div at bounding box center [707, 389] width 1414 height 778
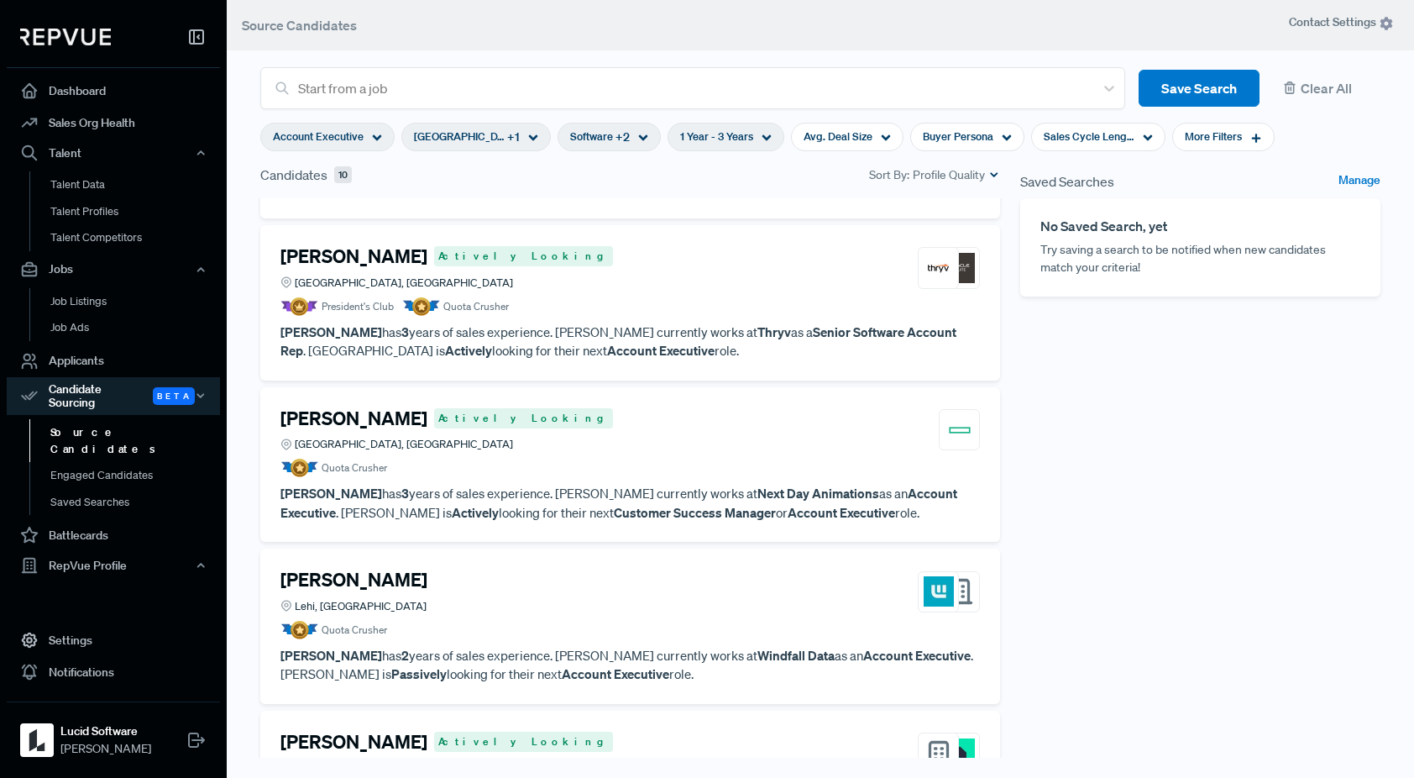
scroll to position [276, 0]
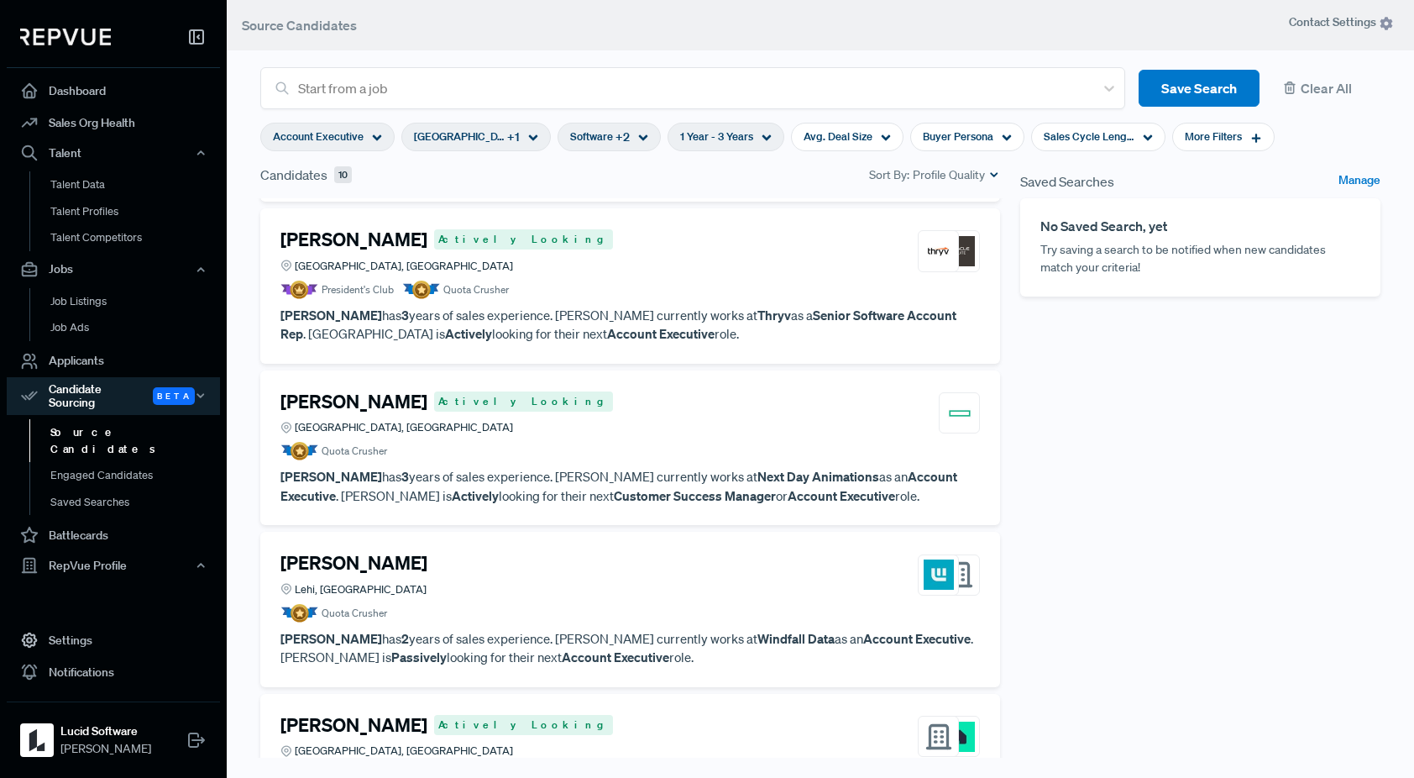
click at [662, 277] on article "[PERSON_NAME] Actively Looking [GEOGRAPHIC_DATA], NC President's Club Quota Cru…" at bounding box center [630, 263] width 700 height 71
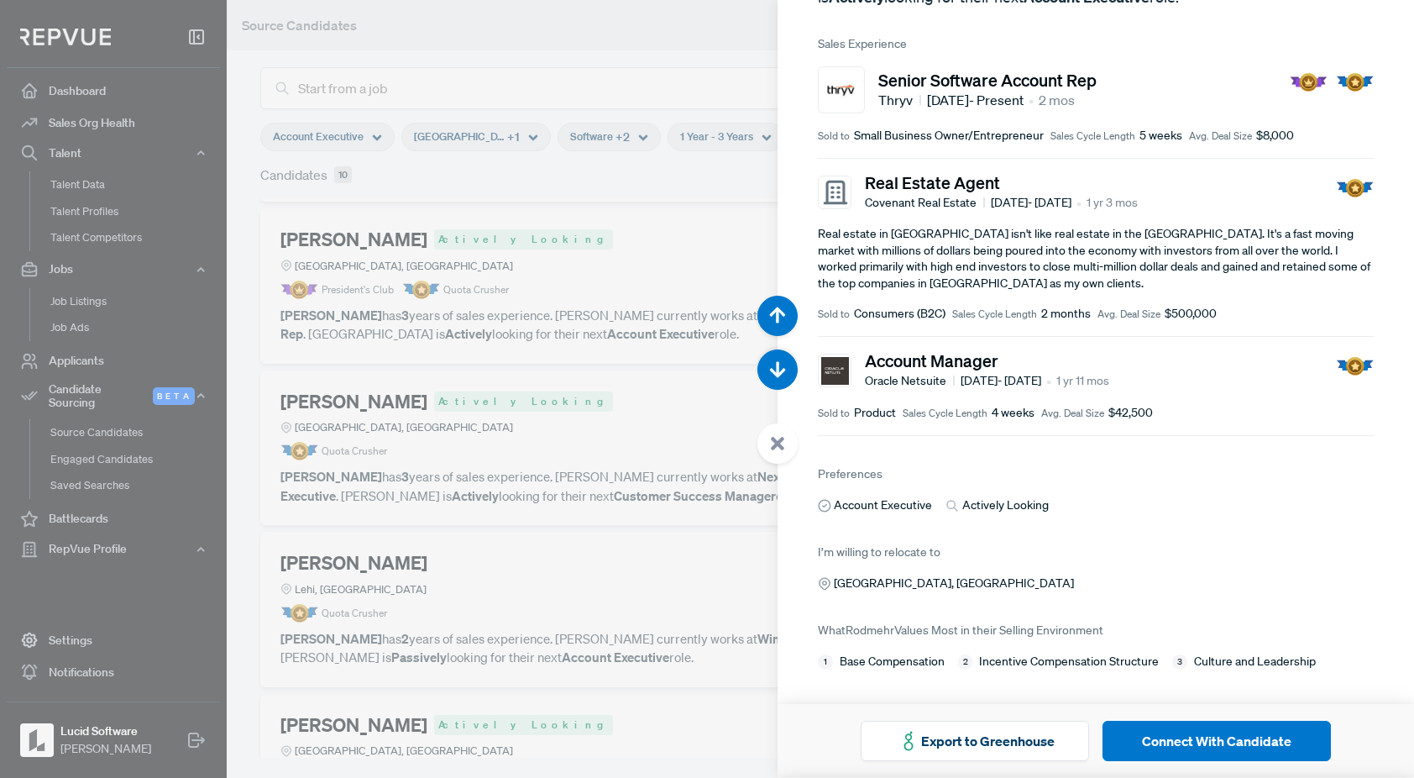
scroll to position [186, 0]
click at [620, 412] on div at bounding box center [707, 389] width 1414 height 778
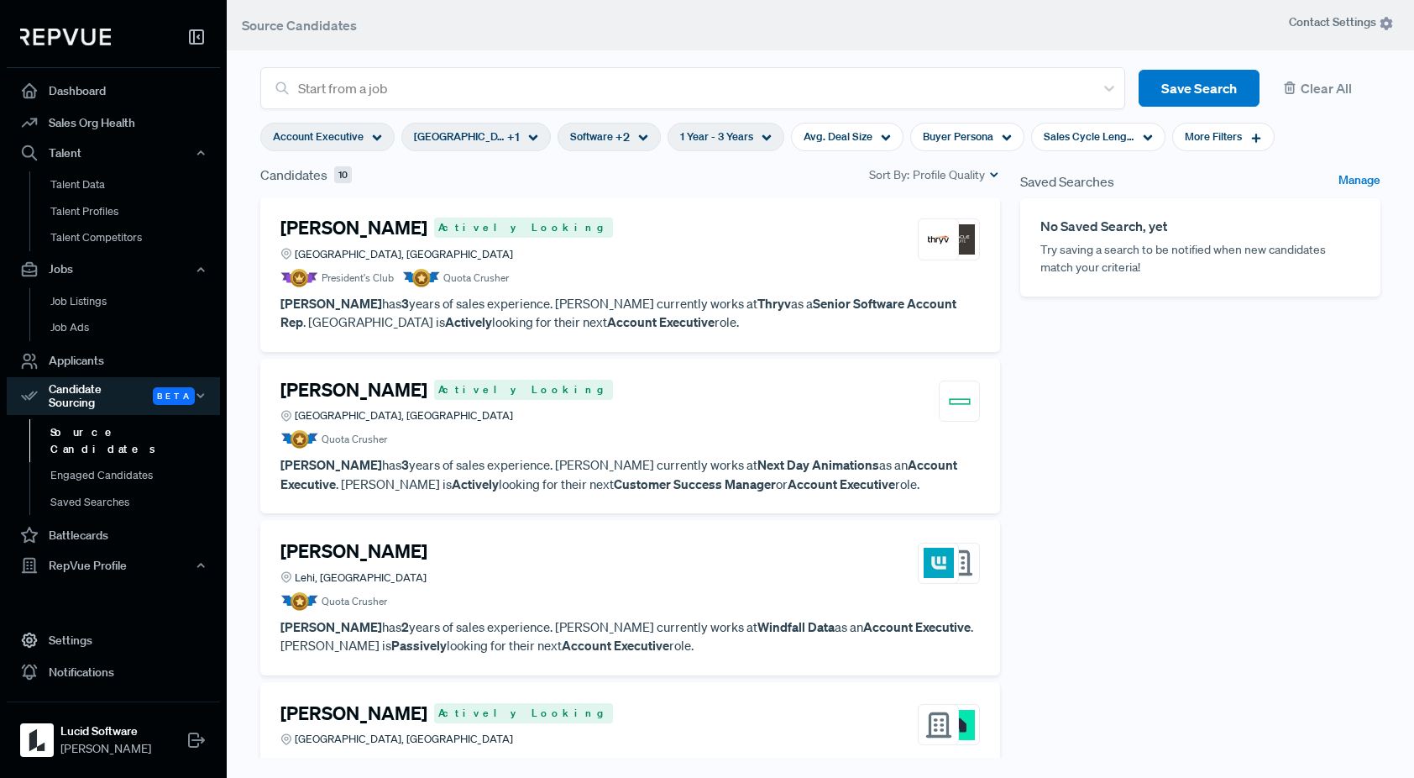
scroll to position [309, 0]
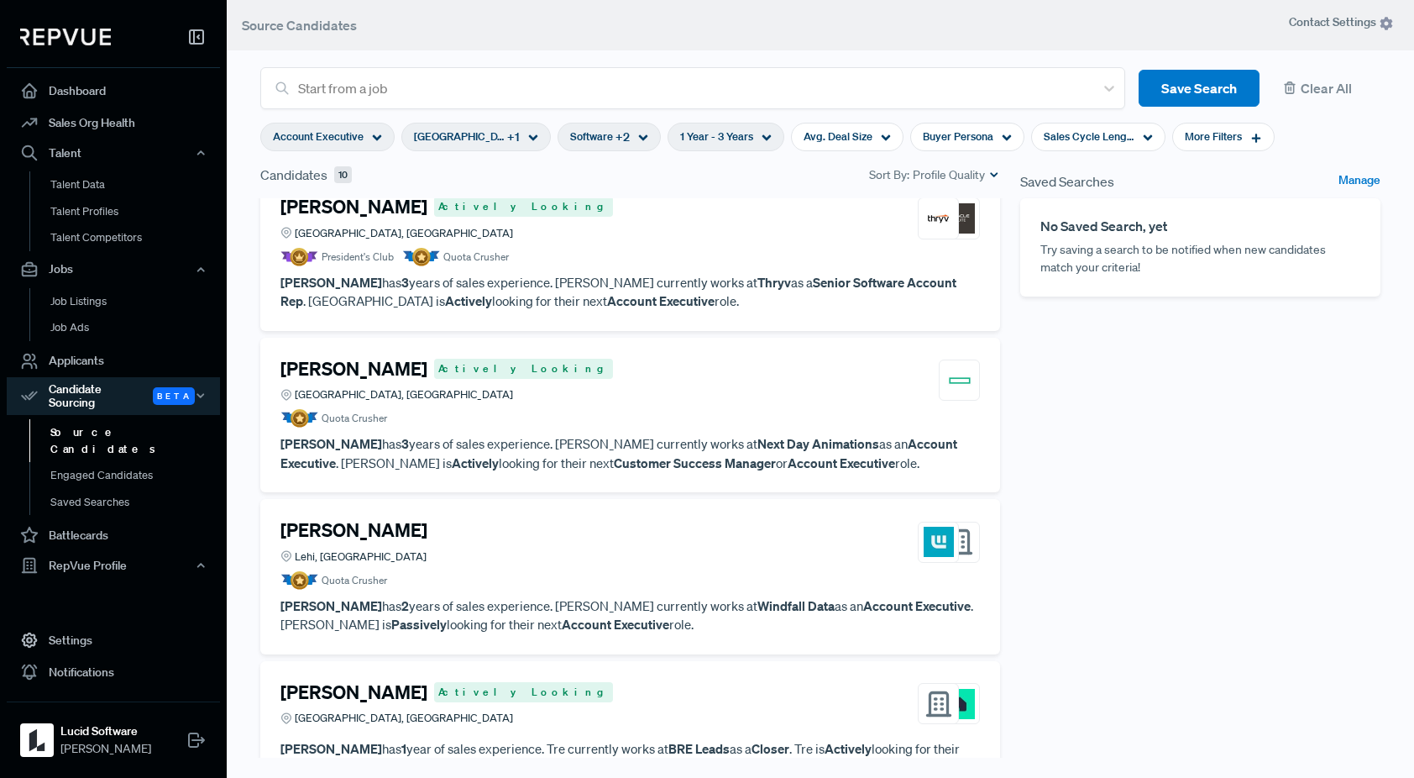
click at [618, 411] on article "Quota Crusher" at bounding box center [630, 418] width 700 height 18
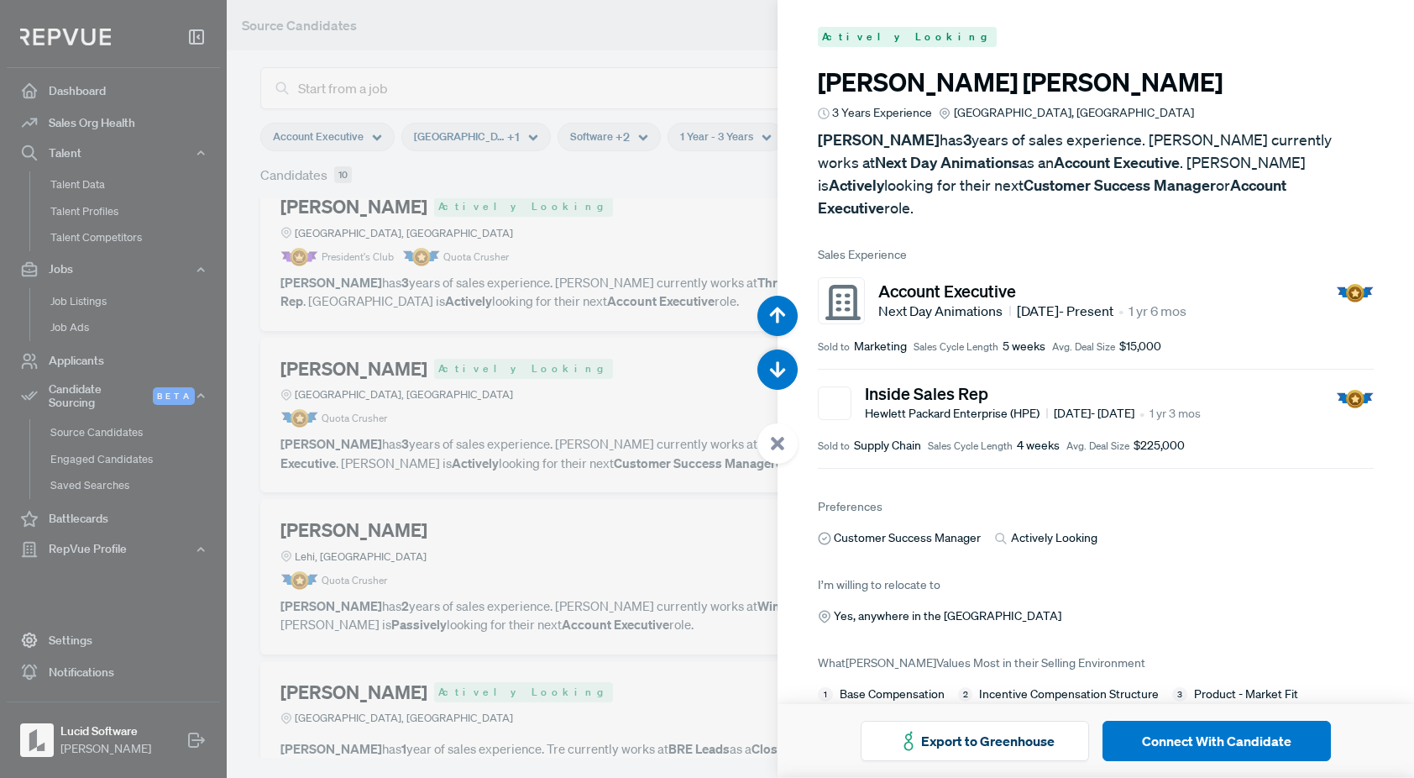
scroll to position [10, 0]
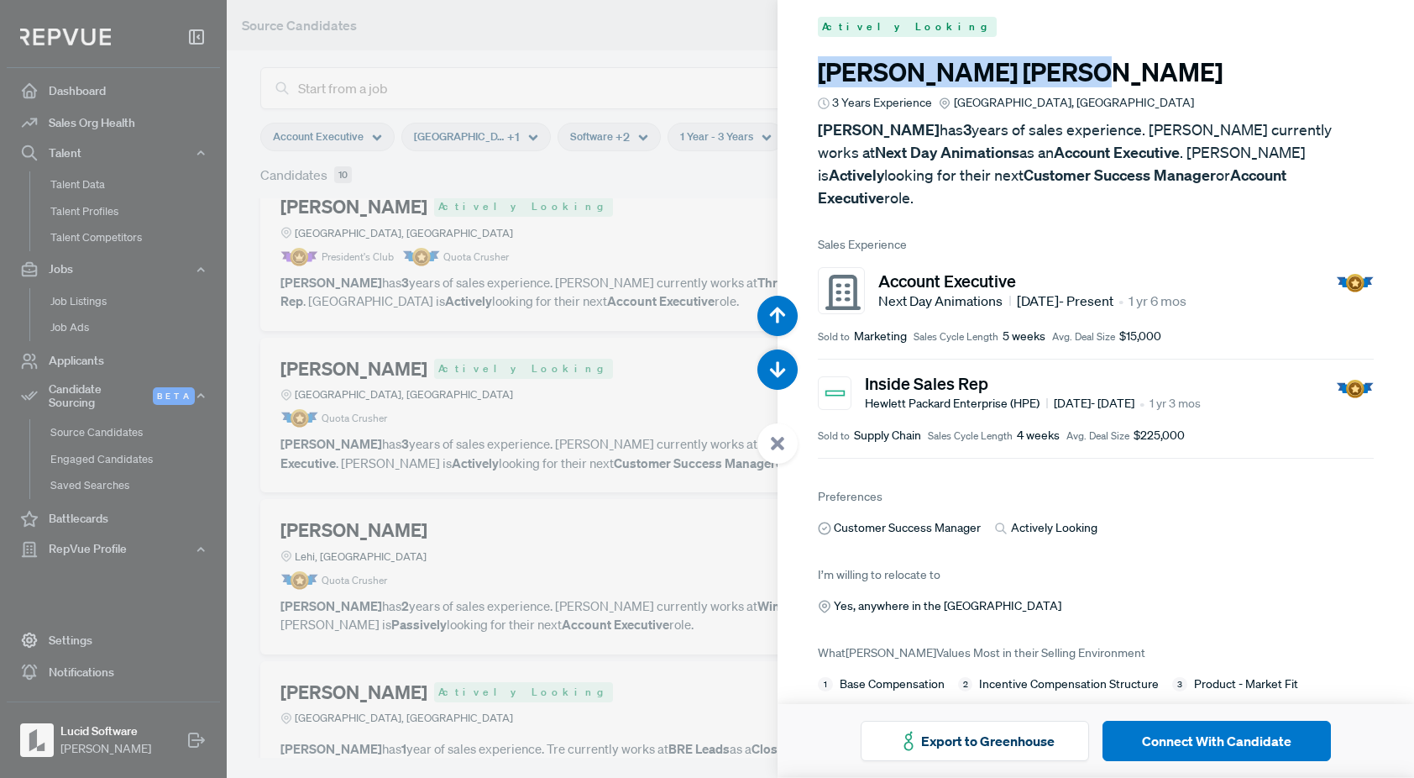
drag, startPoint x: 1014, startPoint y: 75, endPoint x: 816, endPoint y: 76, distance: 198.2
click at [816, 76] on article "Actively Looking [PERSON_NAME] 3 Years Experience [GEOGRAPHIC_DATA], [GEOGRAPHI…" at bounding box center [1096, 355] width 637 height 730
copy h3 "[PERSON_NAME]"
click at [580, 418] on div at bounding box center [707, 389] width 1414 height 778
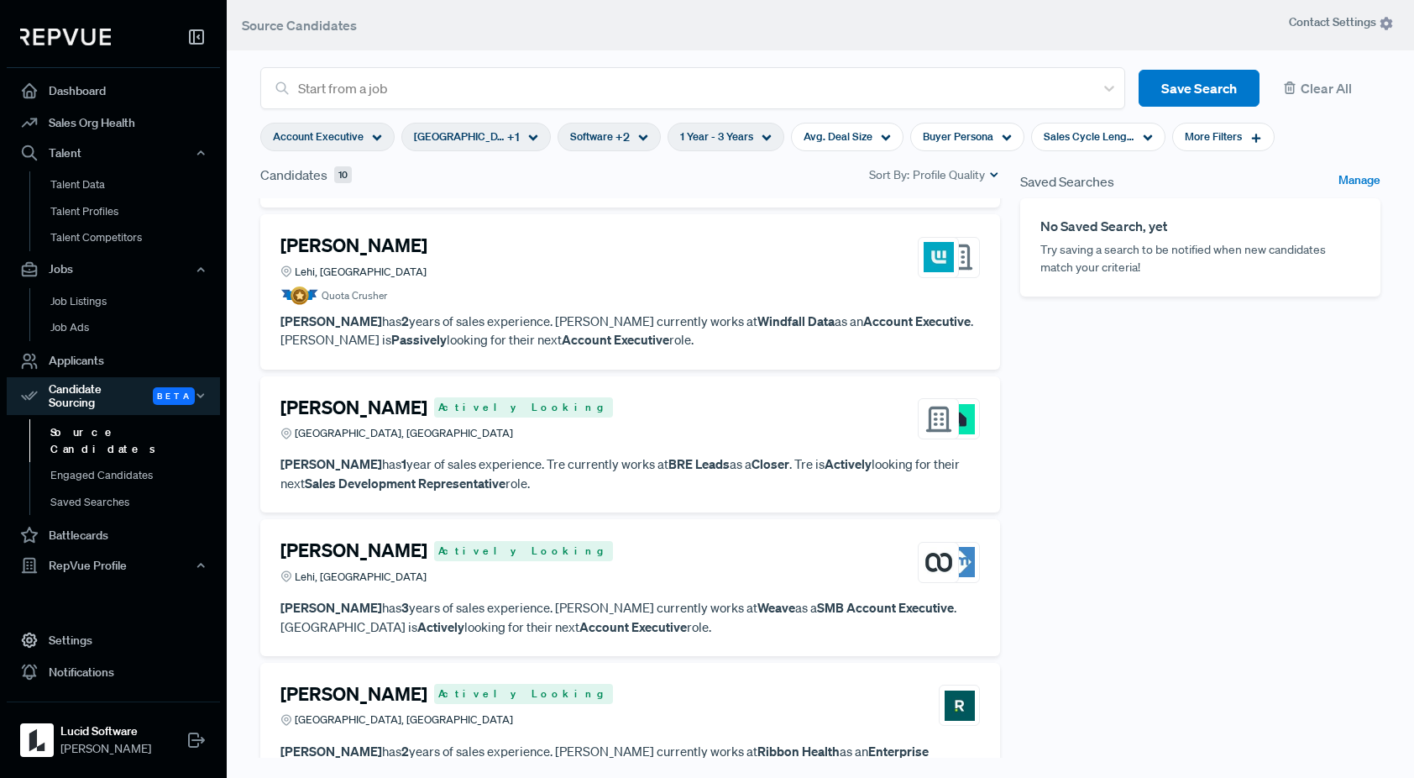
scroll to position [592, 0]
click at [658, 257] on div "[PERSON_NAME], [GEOGRAPHIC_DATA]" at bounding box center [630, 258] width 700 height 45
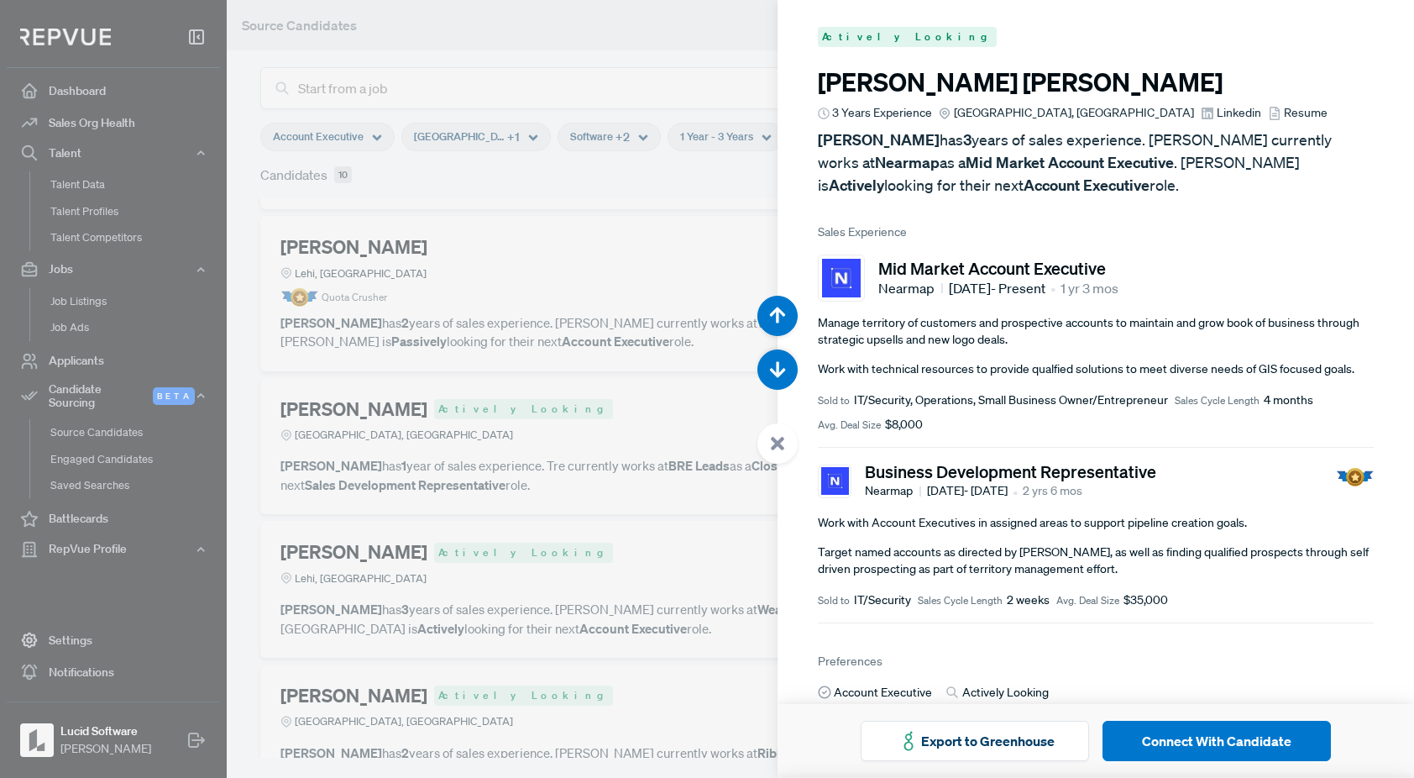
scroll to position [3111, 0]
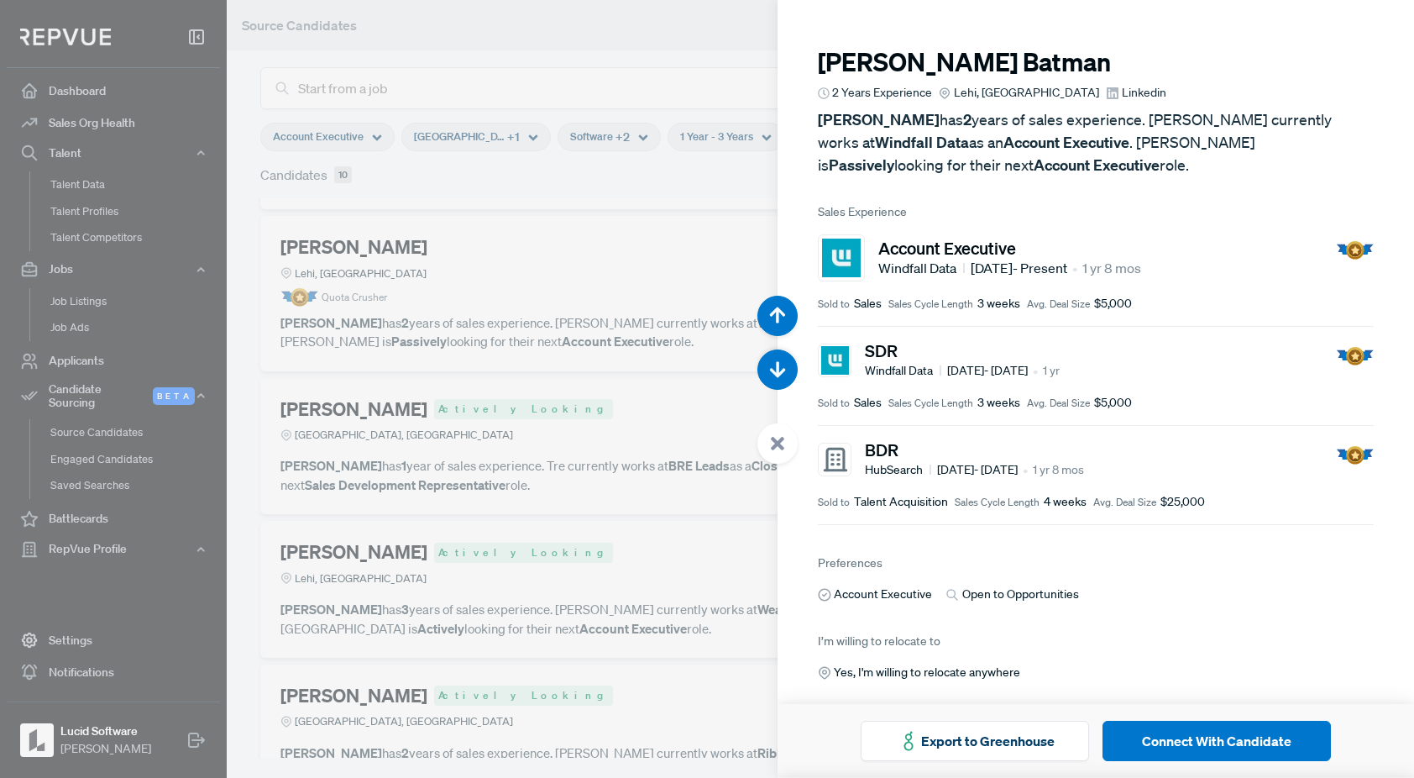
click at [1122, 93] on span "Linkedin" at bounding box center [1144, 93] width 45 height 18
click at [642, 397] on div at bounding box center [707, 389] width 1414 height 778
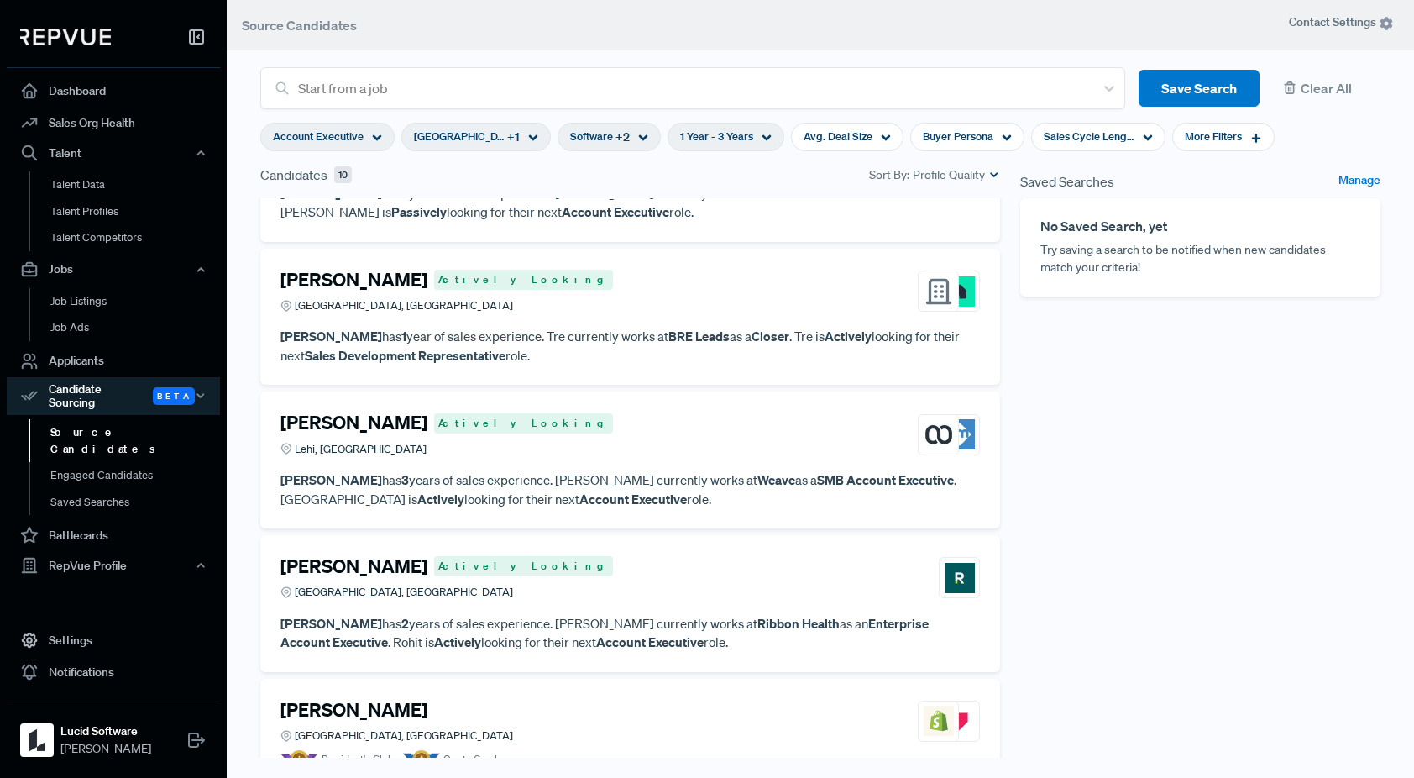
scroll to position [725, 0]
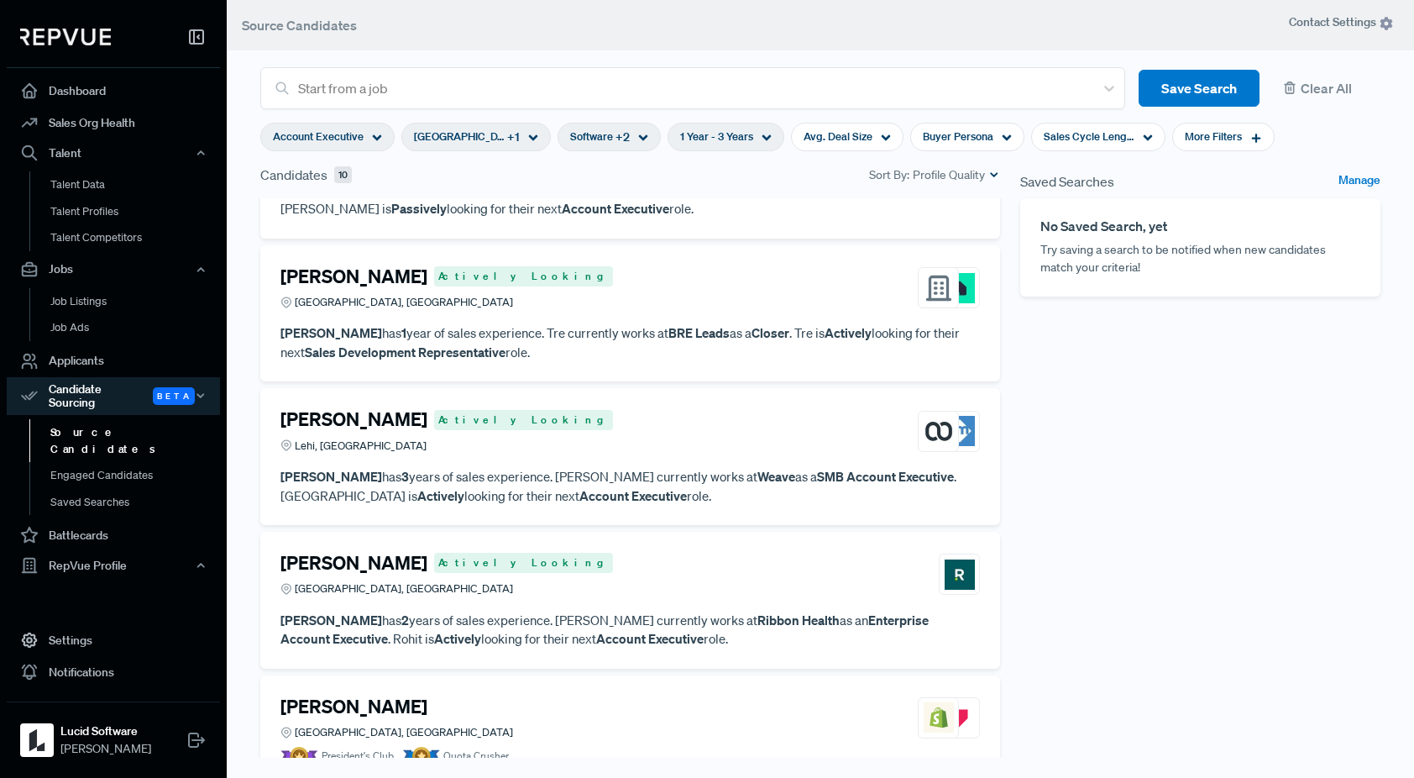
click at [705, 311] on article "[PERSON_NAME] Actively Looking Greater [GEOGRAPHIC_DATA], [GEOGRAPHIC_DATA]" at bounding box center [630, 291] width 700 height 52
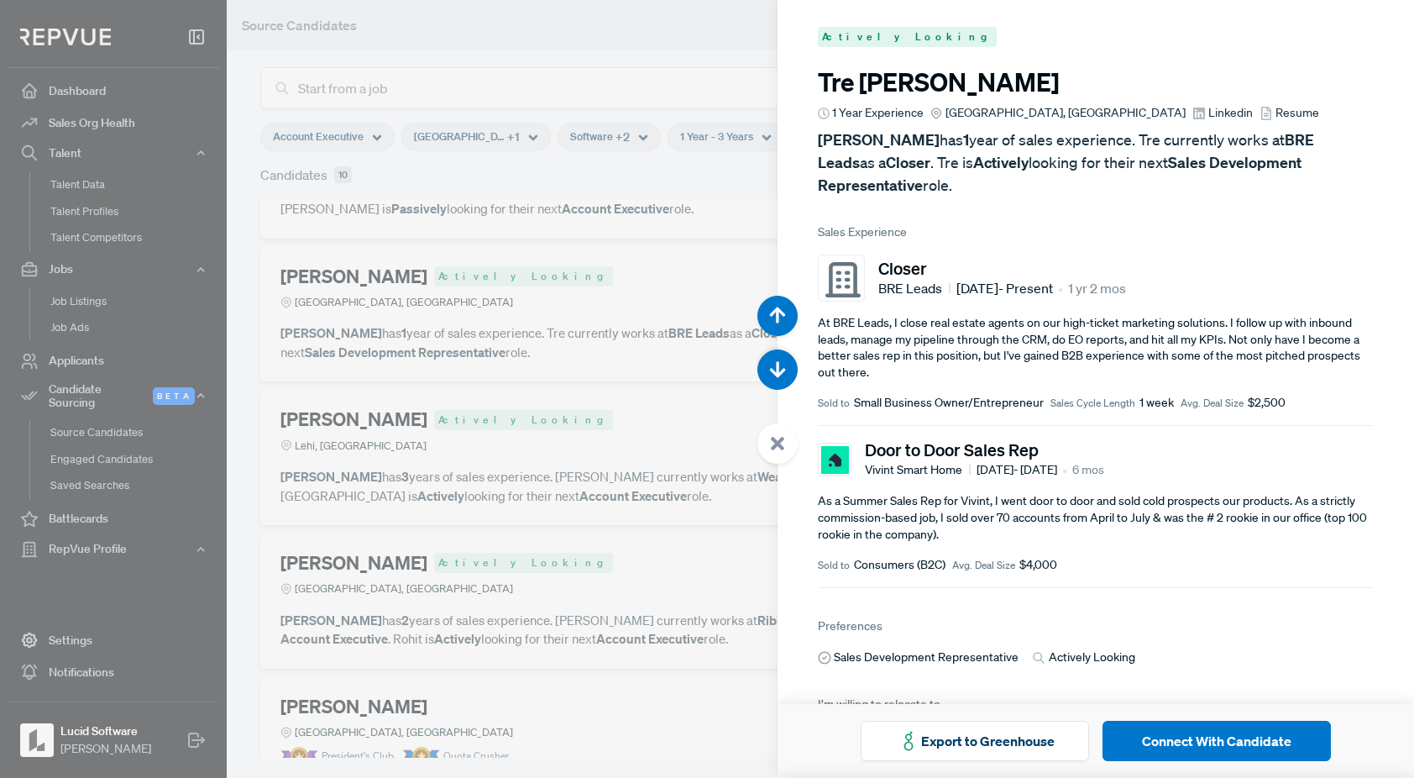
scroll to position [78, 0]
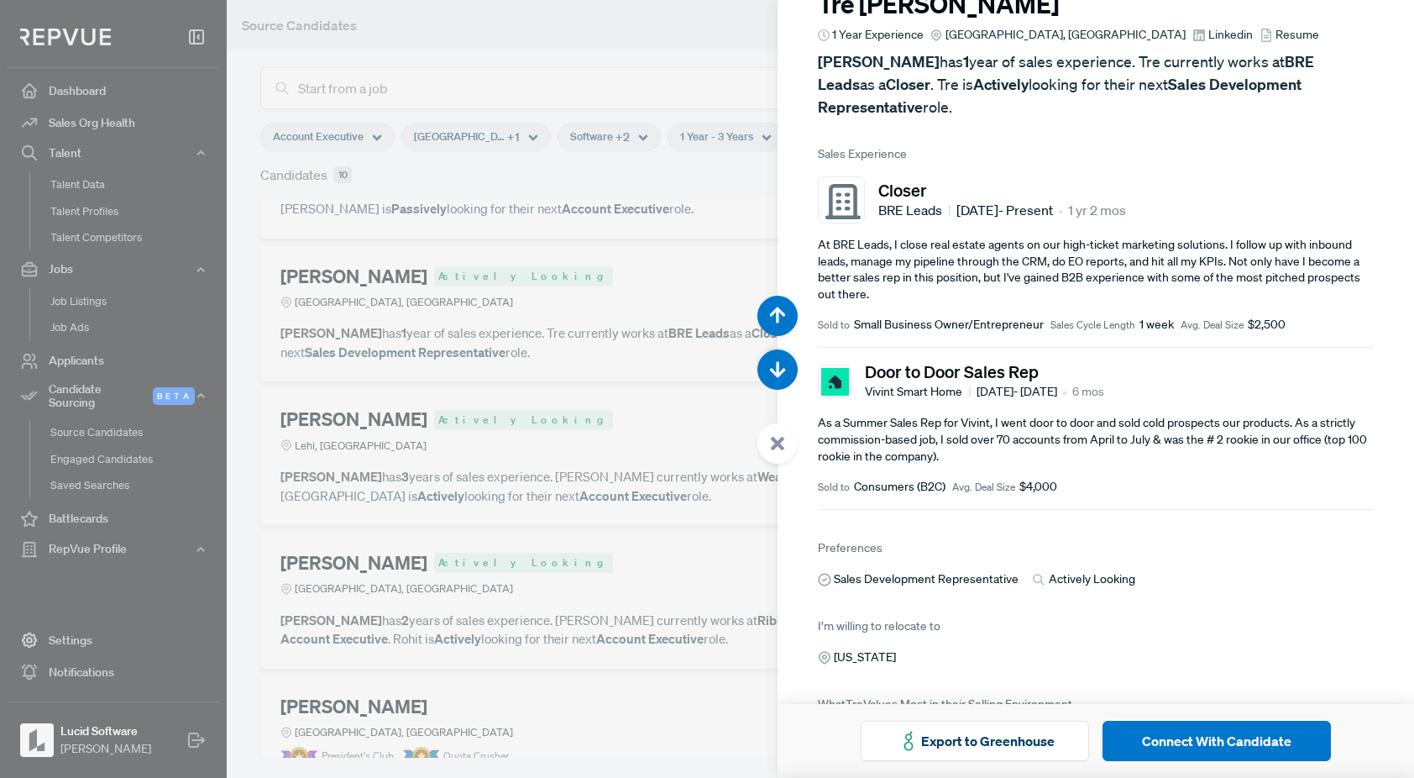
click at [658, 286] on div at bounding box center [707, 389] width 1414 height 778
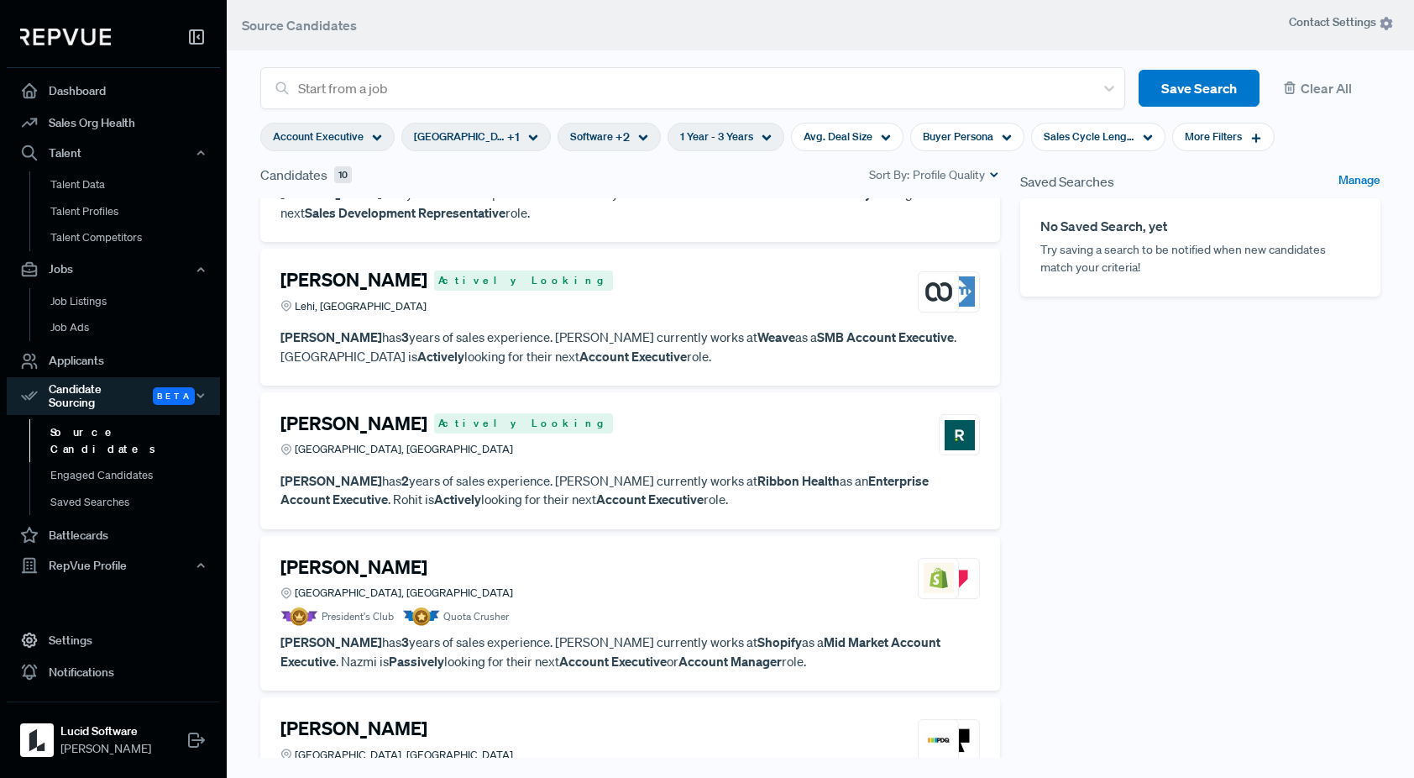
scroll to position [863, 0]
click at [652, 314] on div "[PERSON_NAME] Actively Looking Lehi, [GEOGRAPHIC_DATA]" at bounding box center [630, 292] width 700 height 45
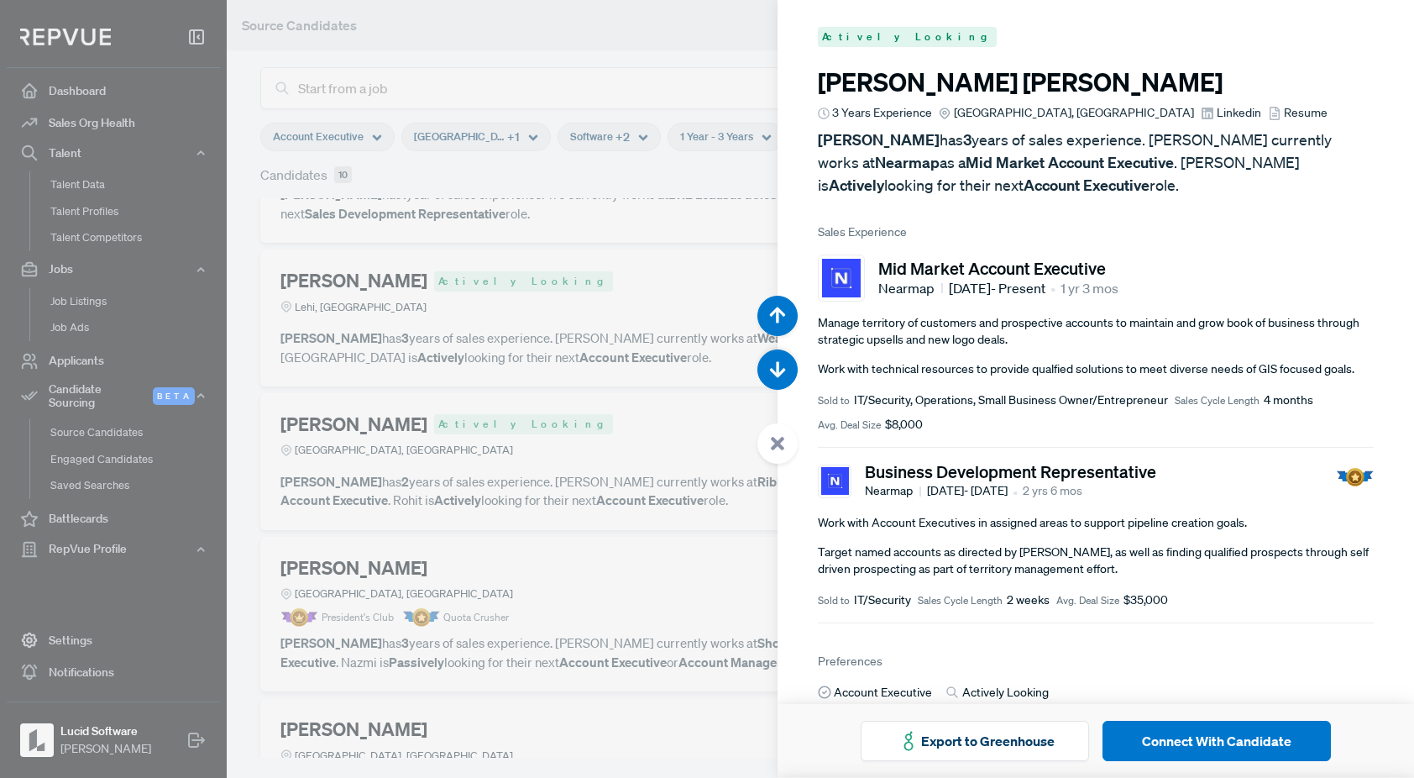
scroll to position [4666, 0]
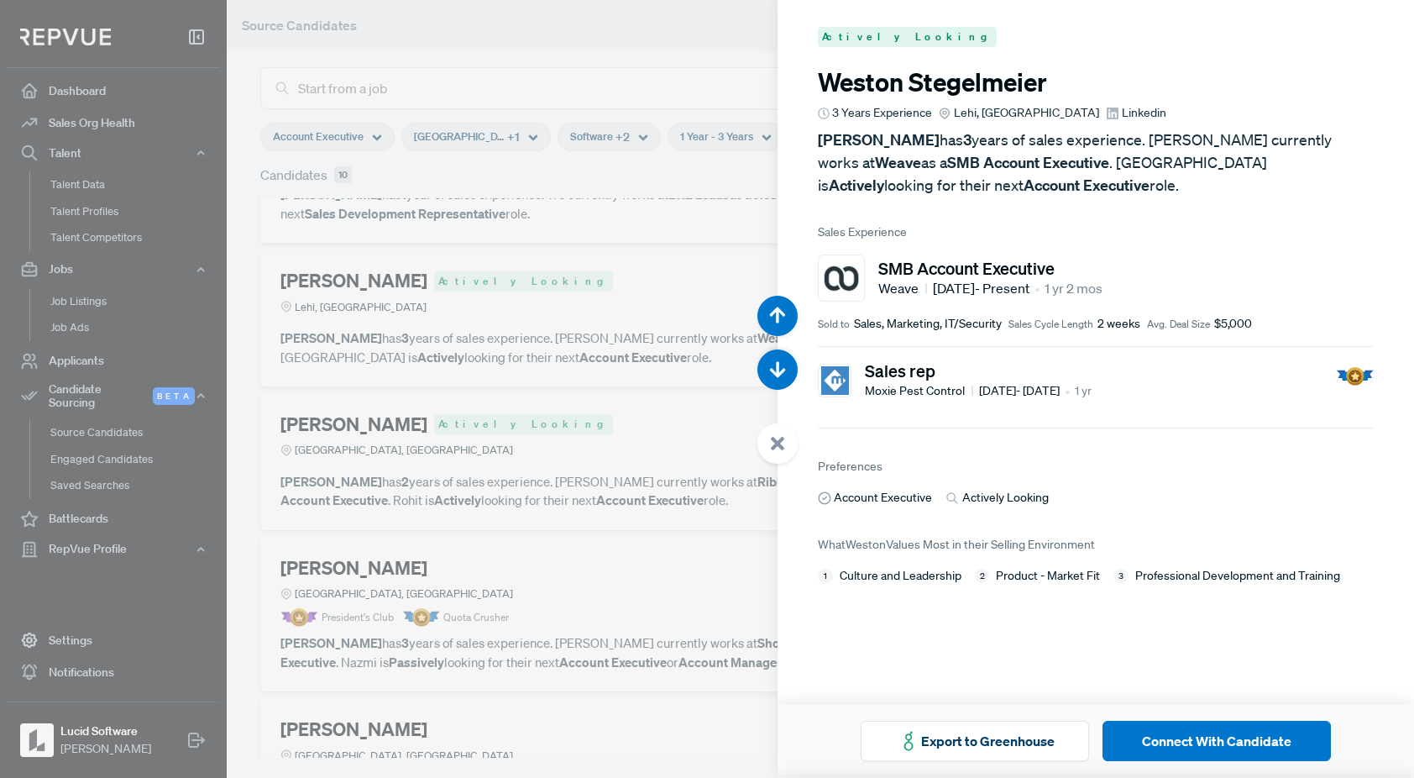
click at [641, 390] on div at bounding box center [707, 389] width 1414 height 778
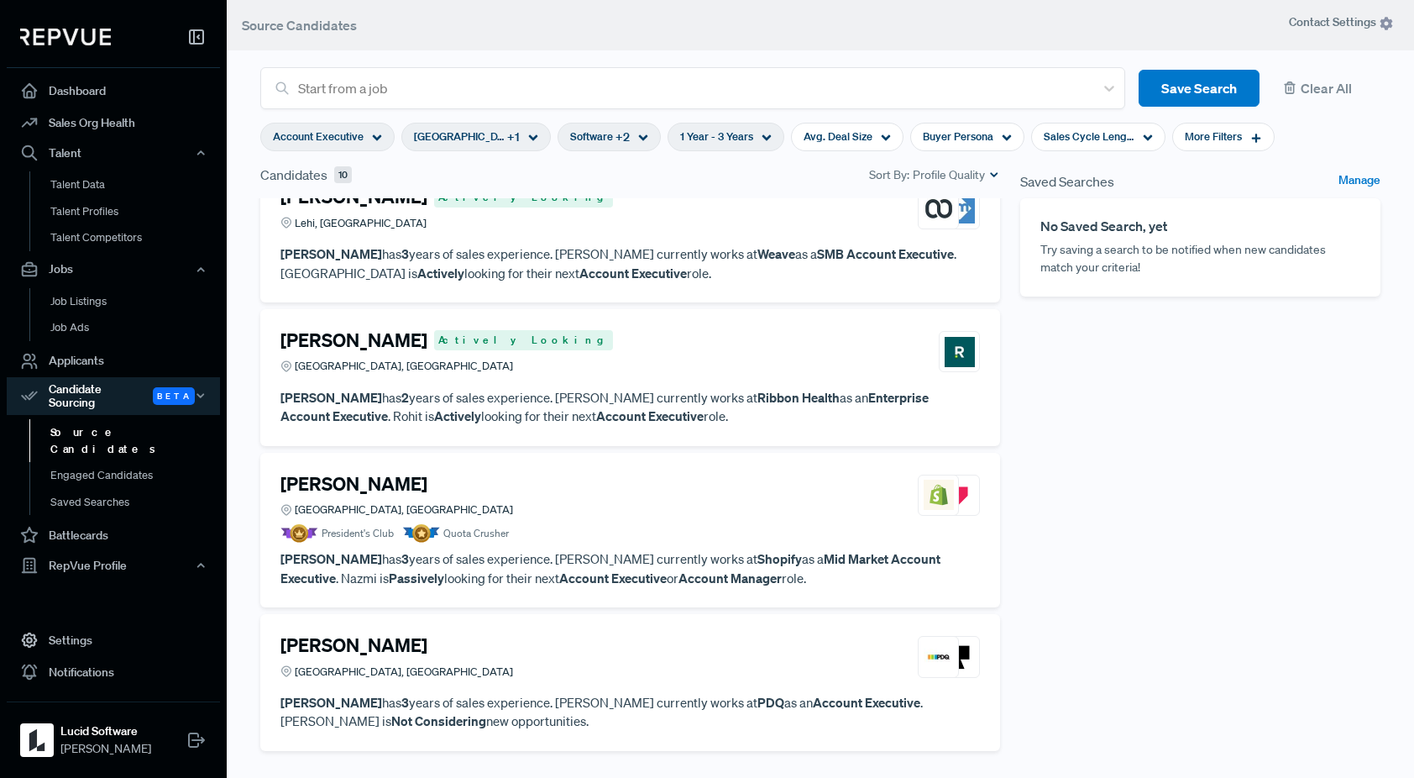
scroll to position [948, 0]
click at [692, 353] on div "[PERSON_NAME] Actively Looking [GEOGRAPHIC_DATA], [GEOGRAPHIC_DATA]" at bounding box center [630, 350] width 700 height 45
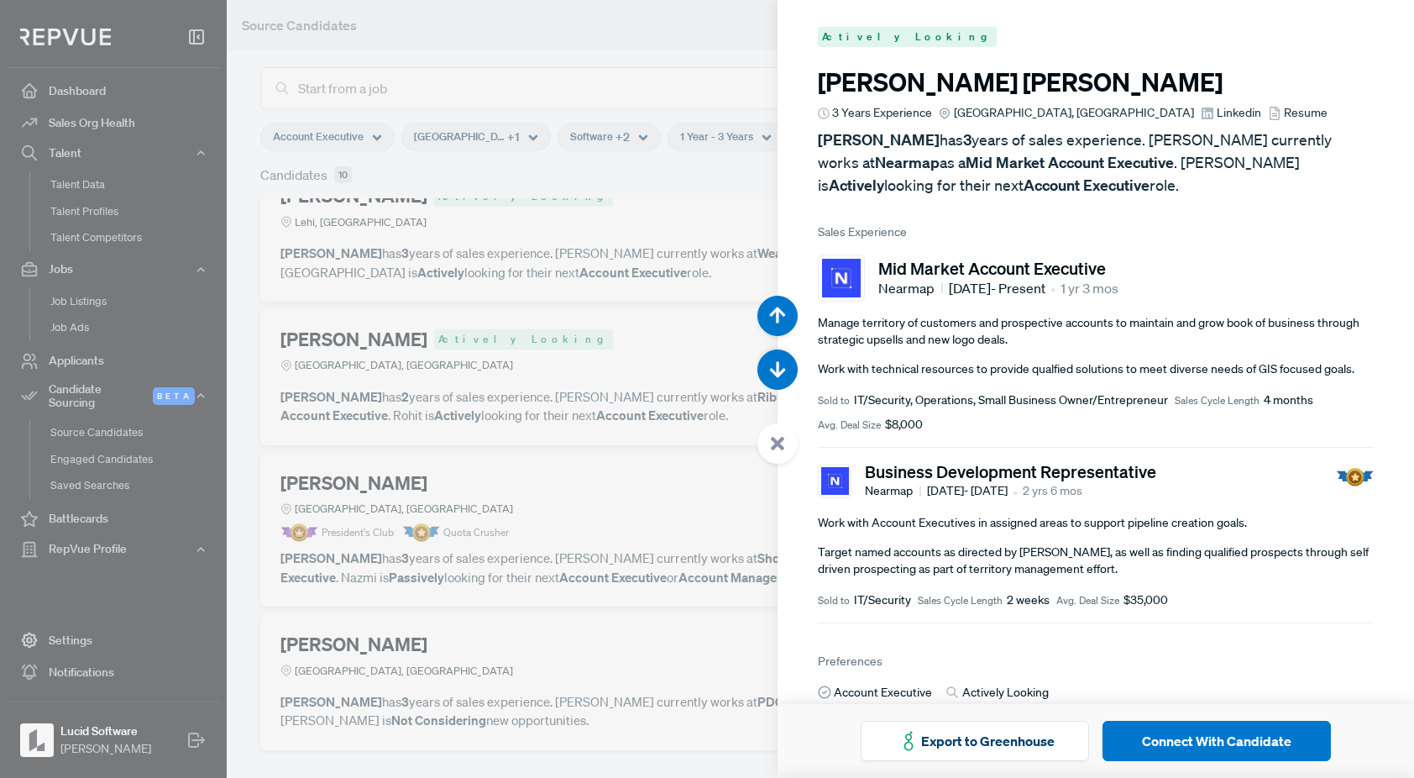
scroll to position [5443, 0]
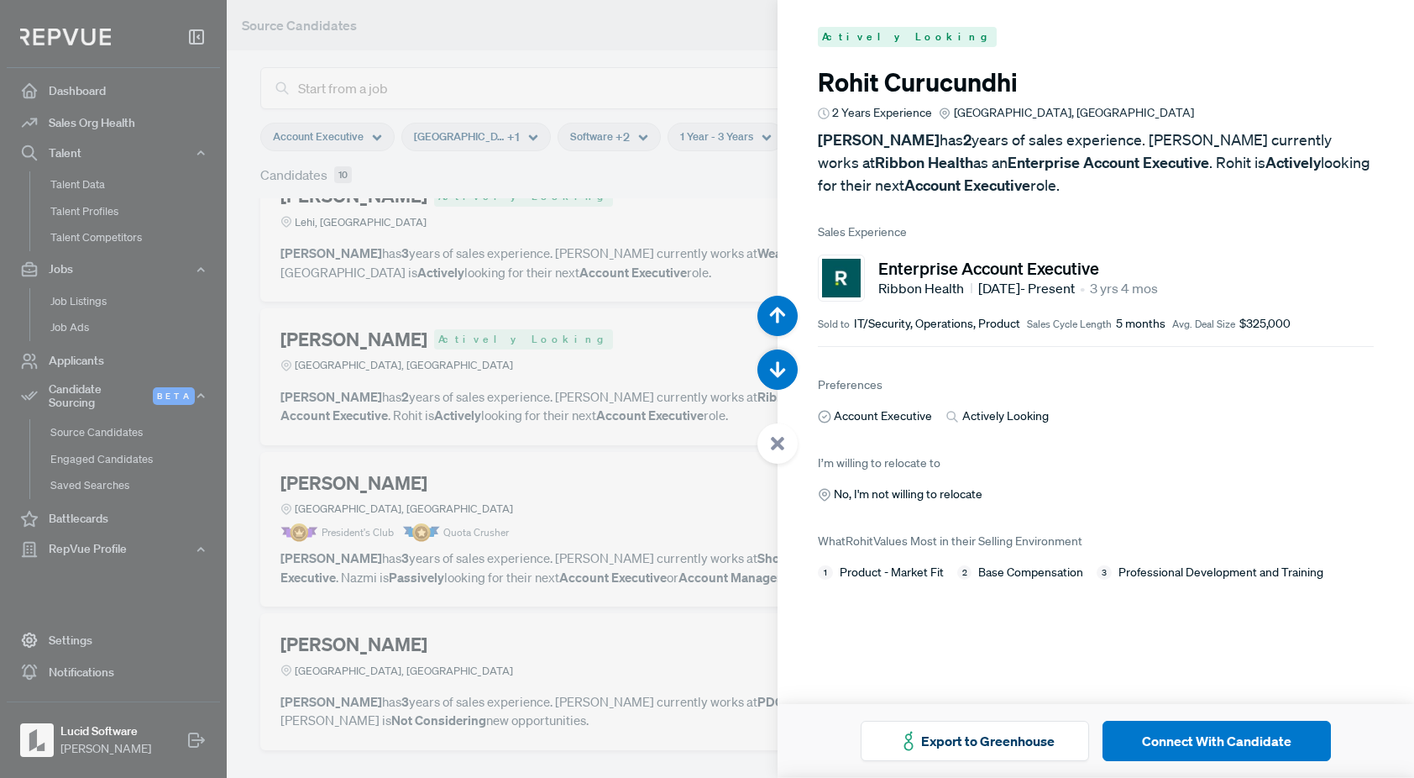
click at [679, 366] on div at bounding box center [707, 389] width 1414 height 778
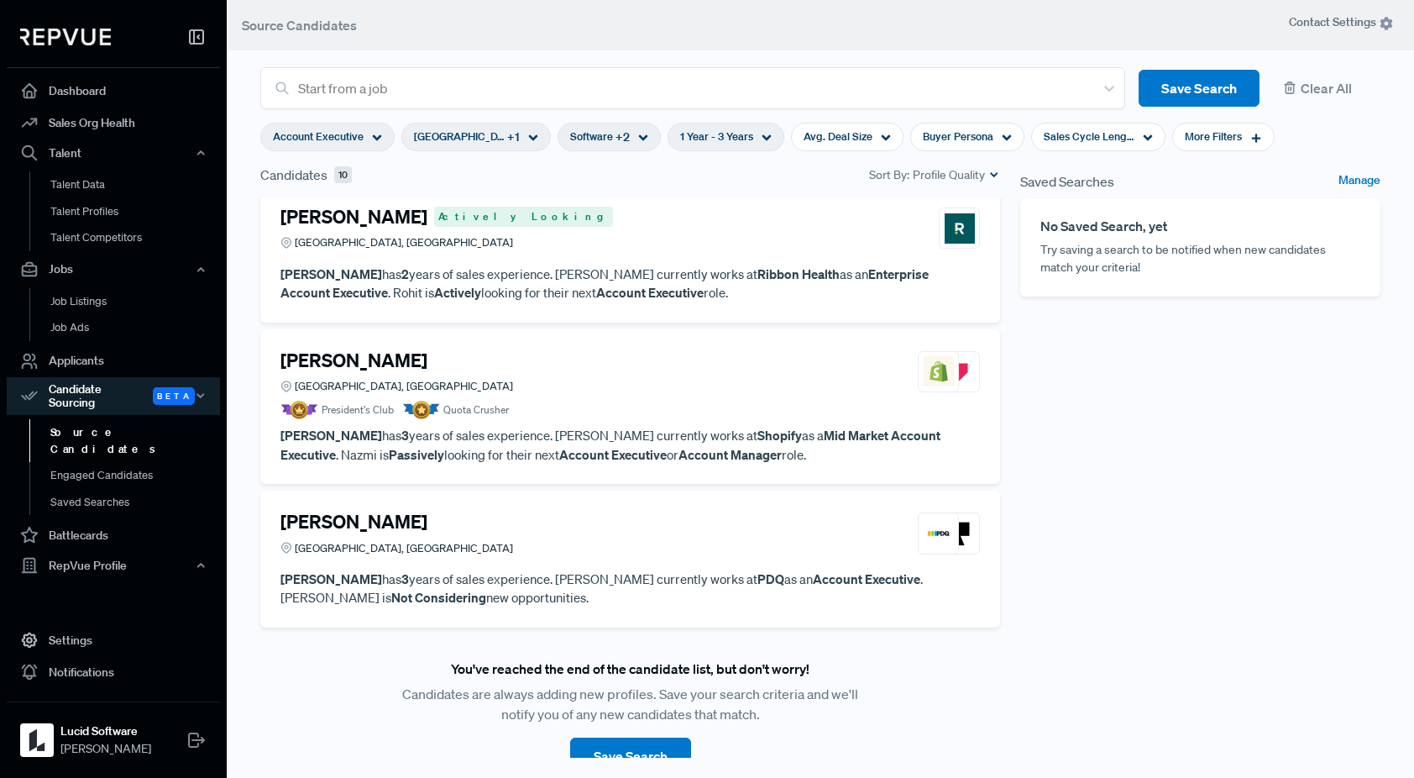
scroll to position [1127, 0]
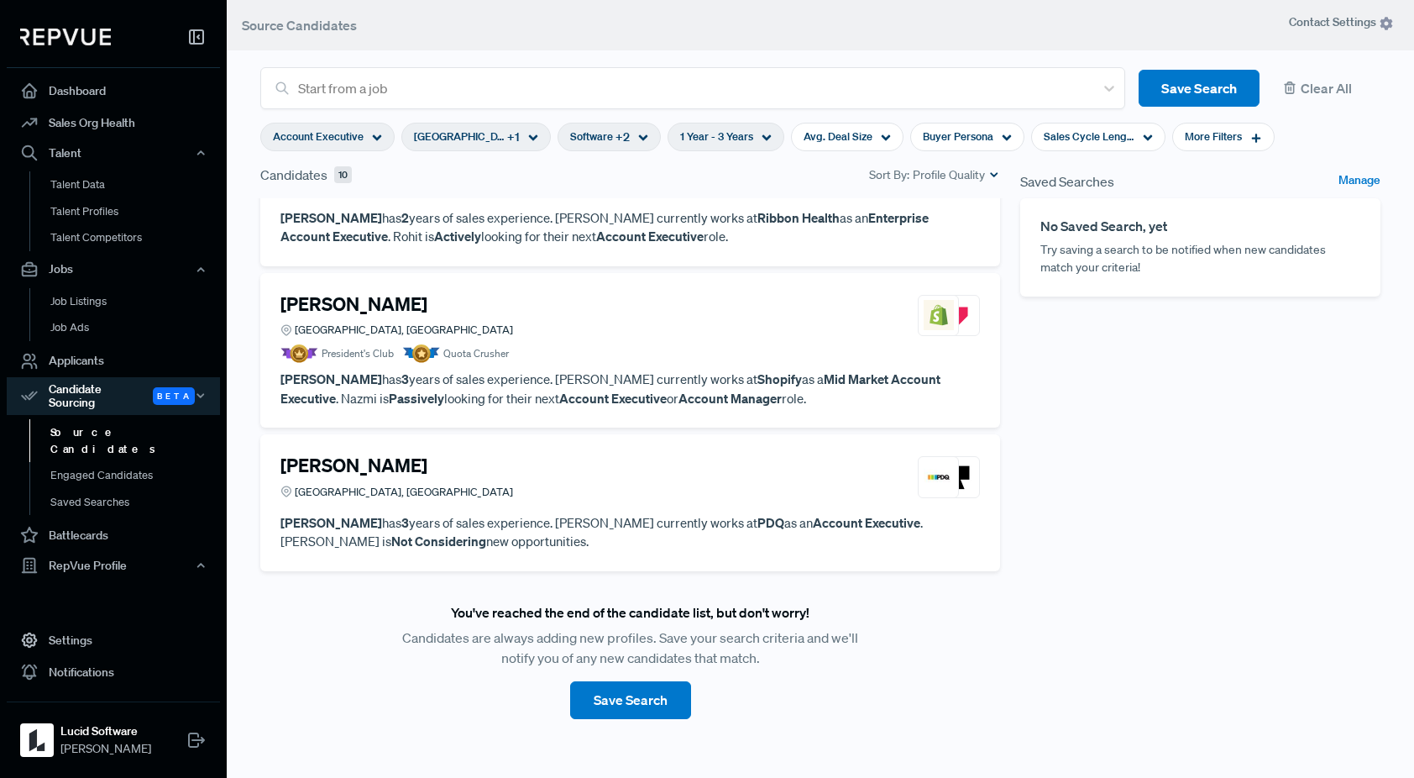
click at [704, 332] on div "[PERSON_NAME][GEOGRAPHIC_DATA] [GEOGRAPHIC_DATA], [GEOGRAPHIC_DATA]" at bounding box center [630, 315] width 700 height 45
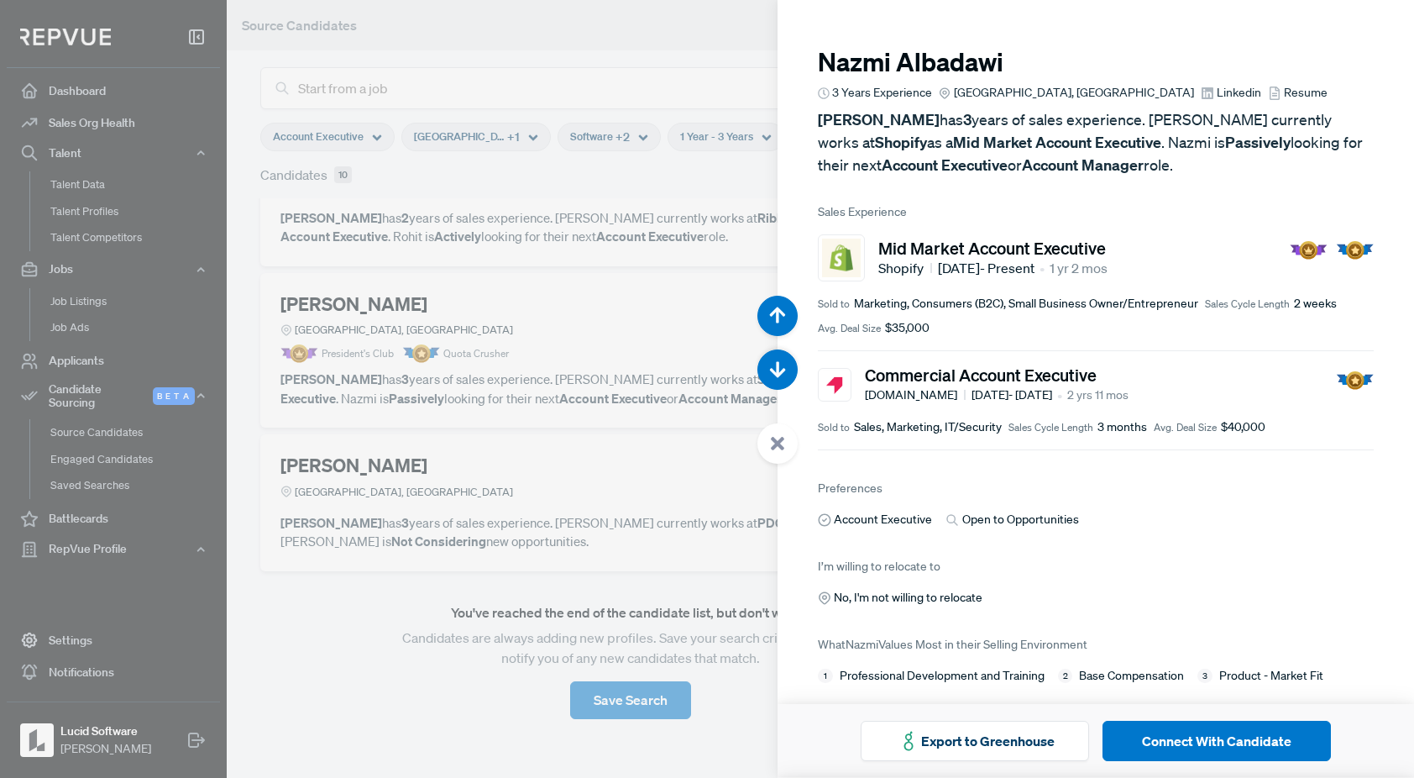
scroll to position [14, 0]
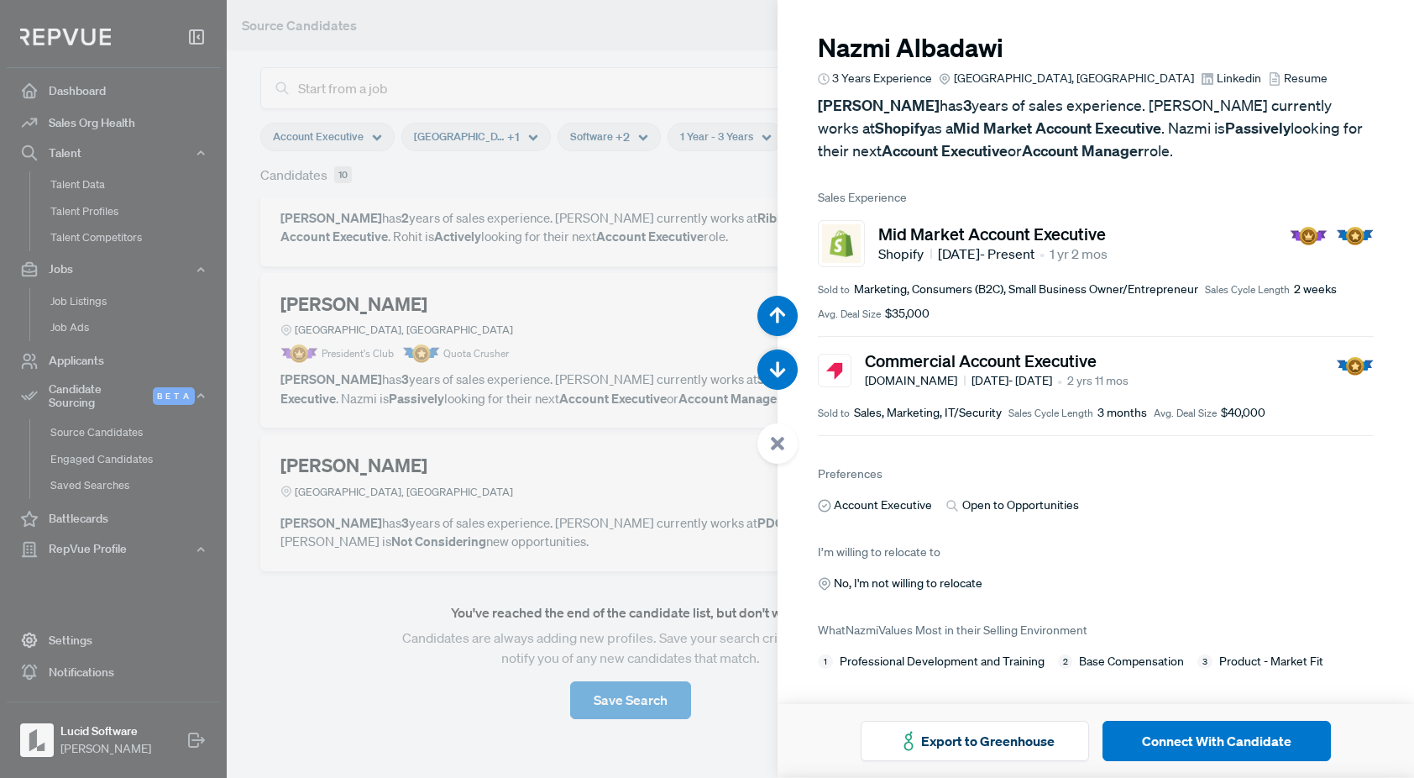
click at [1217, 81] on span "Linkedin" at bounding box center [1239, 79] width 45 height 18
click at [343, 603] on div at bounding box center [707, 389] width 1414 height 778
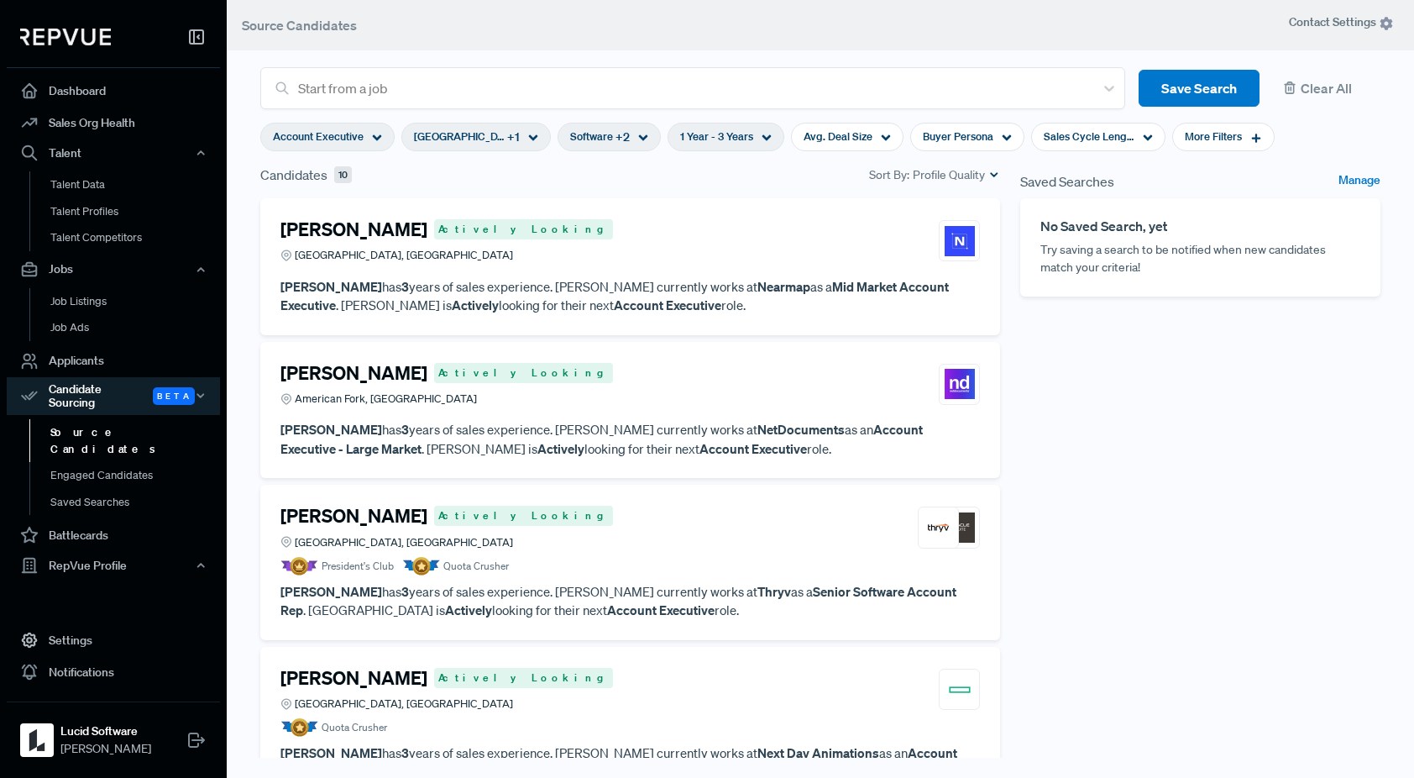
click at [736, 144] on div "1 Year - 3 Years" at bounding box center [726, 137] width 117 height 29
click at [688, 218] on div at bounding box center [717, 222] width 157 height 12
drag, startPoint x: 688, startPoint y: 218, endPoint x: 698, endPoint y: 219, distance: 10.1
click at [698, 219] on div at bounding box center [717, 222] width 157 height 12
type input "5 Years"
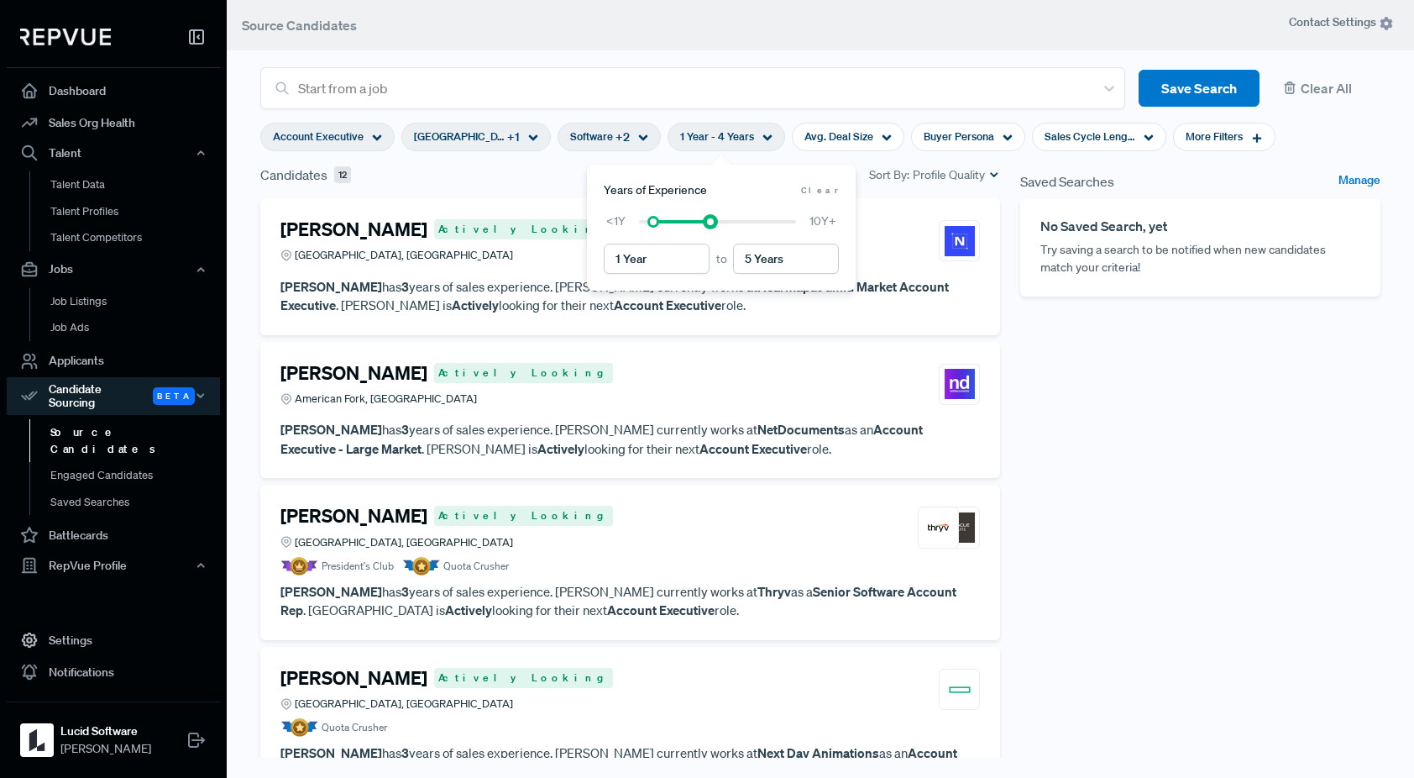
drag, startPoint x: 698, startPoint y: 219, endPoint x: 710, endPoint y: 219, distance: 12.6
click at [710, 219] on div at bounding box center [711, 222] width 12 height 12
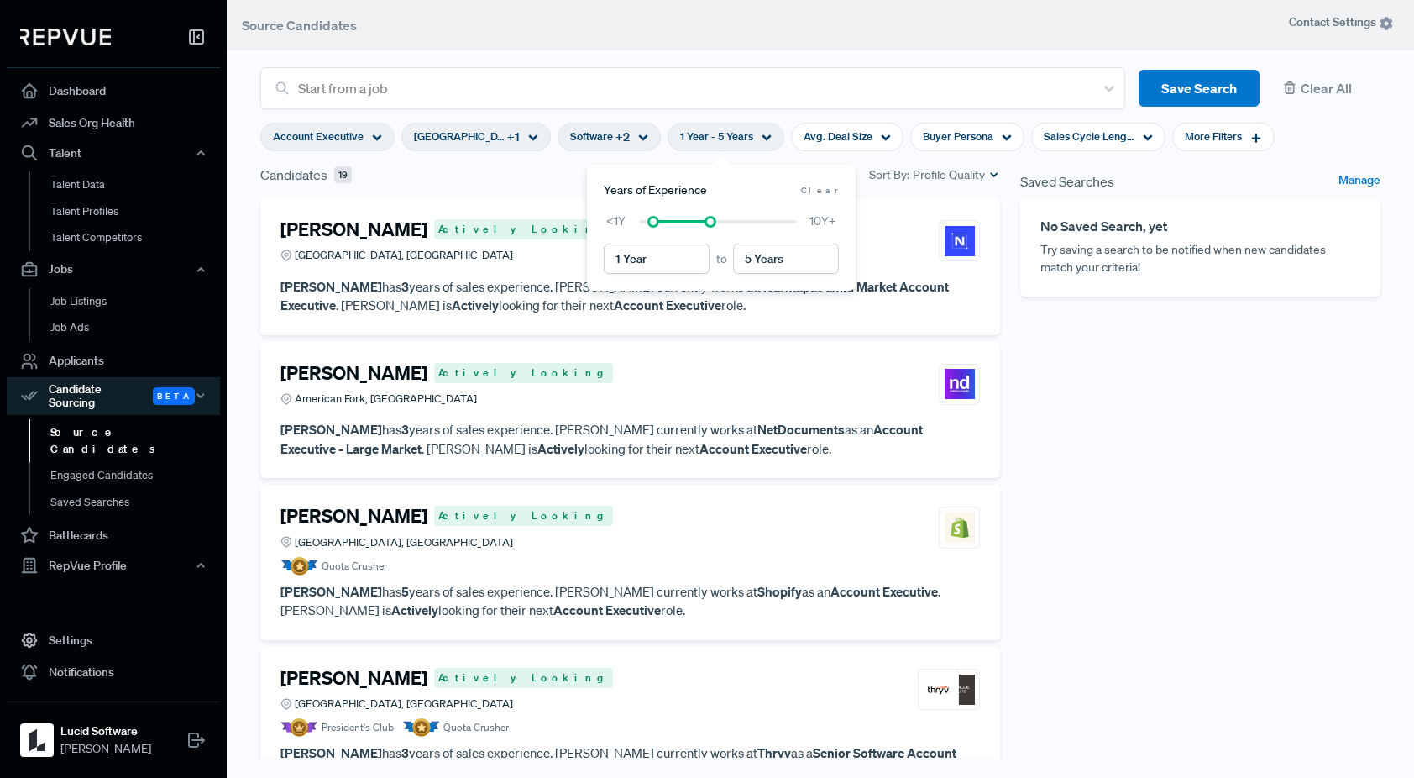
click at [1092, 406] on div "Saved Searches Manage No Saved Search, yet Try saving a search to be notified w…" at bounding box center [1200, 475] width 380 height 621
click at [372, 135] on icon at bounding box center [377, 138] width 10 height 10
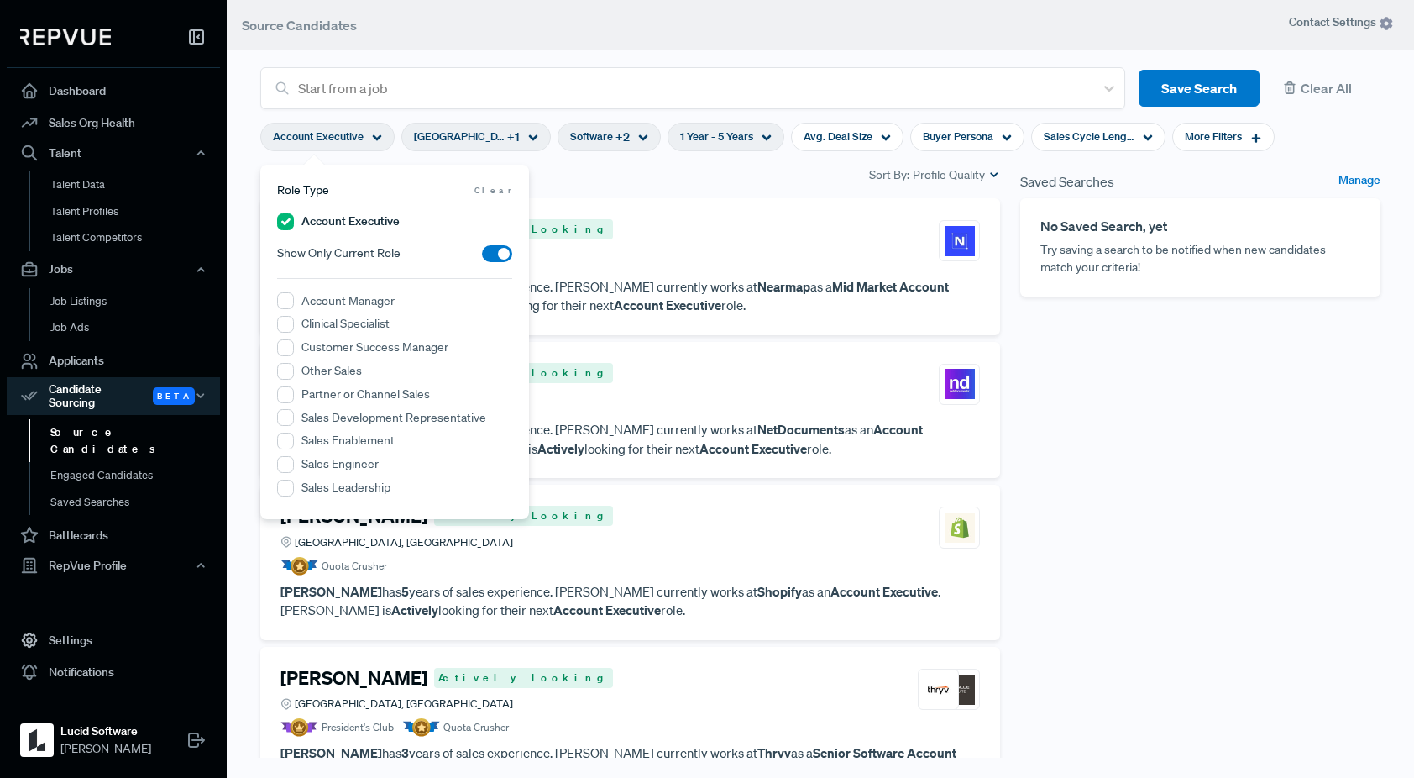
click at [1152, 425] on div "Saved Searches Manage No Saved Search, yet Try saving a search to be notified w…" at bounding box center [1200, 475] width 380 height 621
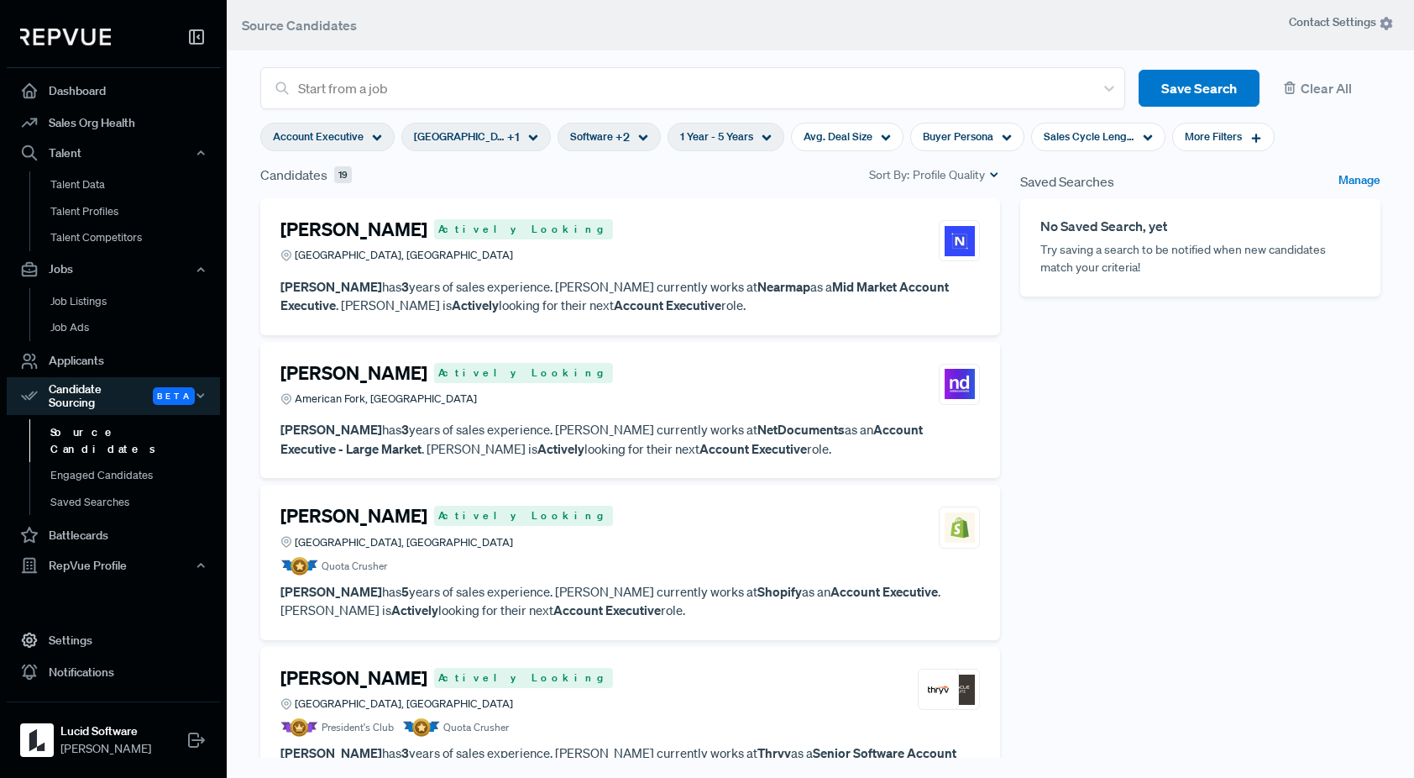
click at [691, 553] on article "[PERSON_NAME] Actively Looking Greater [GEOGRAPHIC_DATA], [GEOGRAPHIC_DATA] Quo…" at bounding box center [630, 540] width 700 height 71
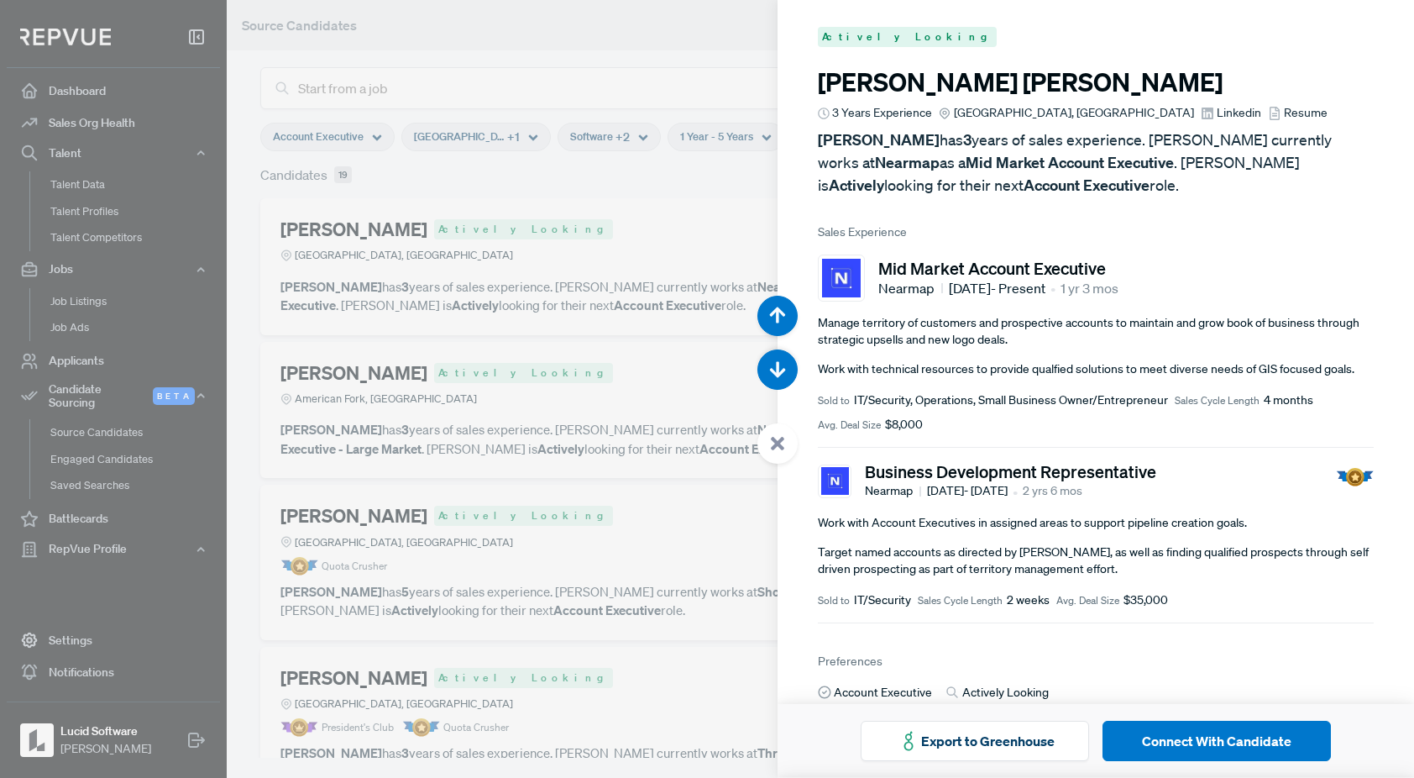
scroll to position [1555, 0]
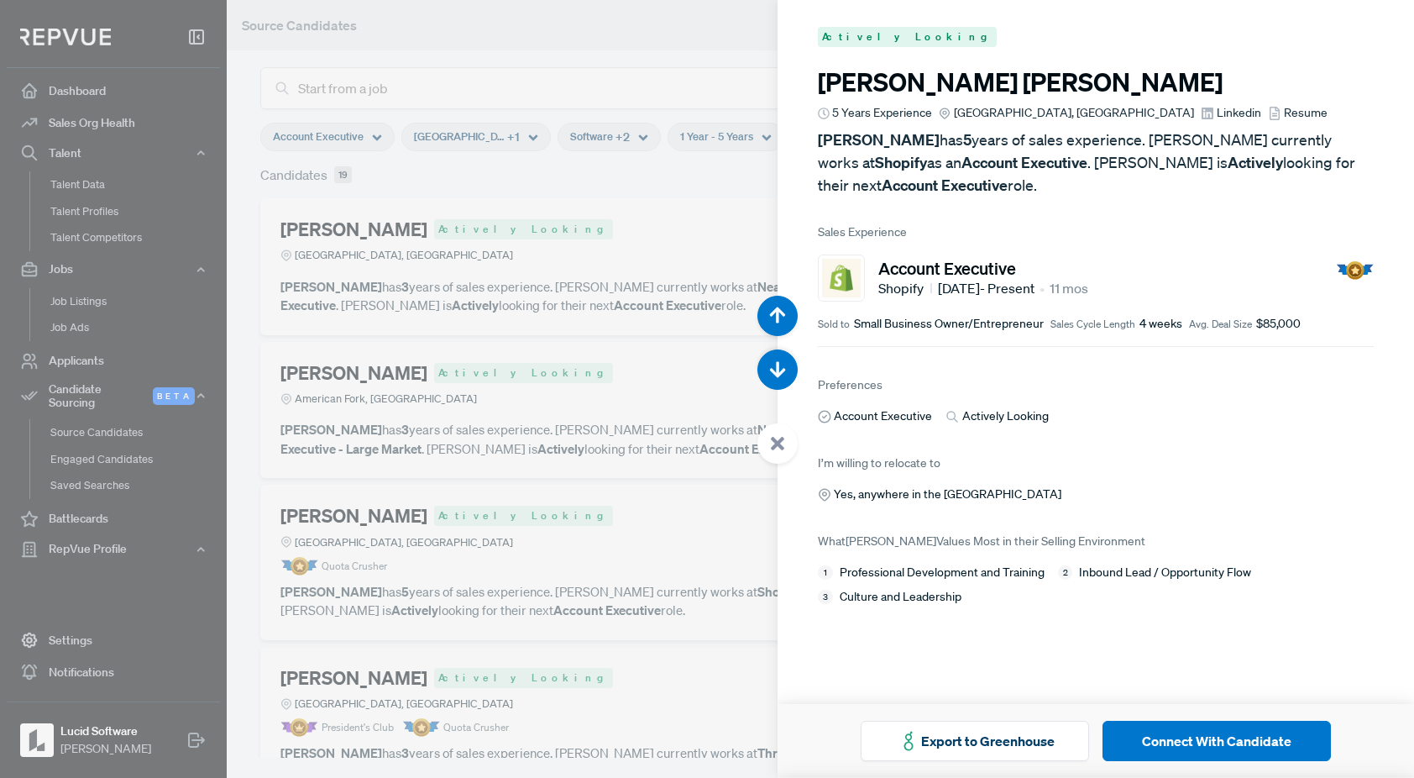
click at [1217, 113] on span "Linkedin" at bounding box center [1239, 113] width 45 height 18
click at [611, 536] on div at bounding box center [707, 389] width 1414 height 778
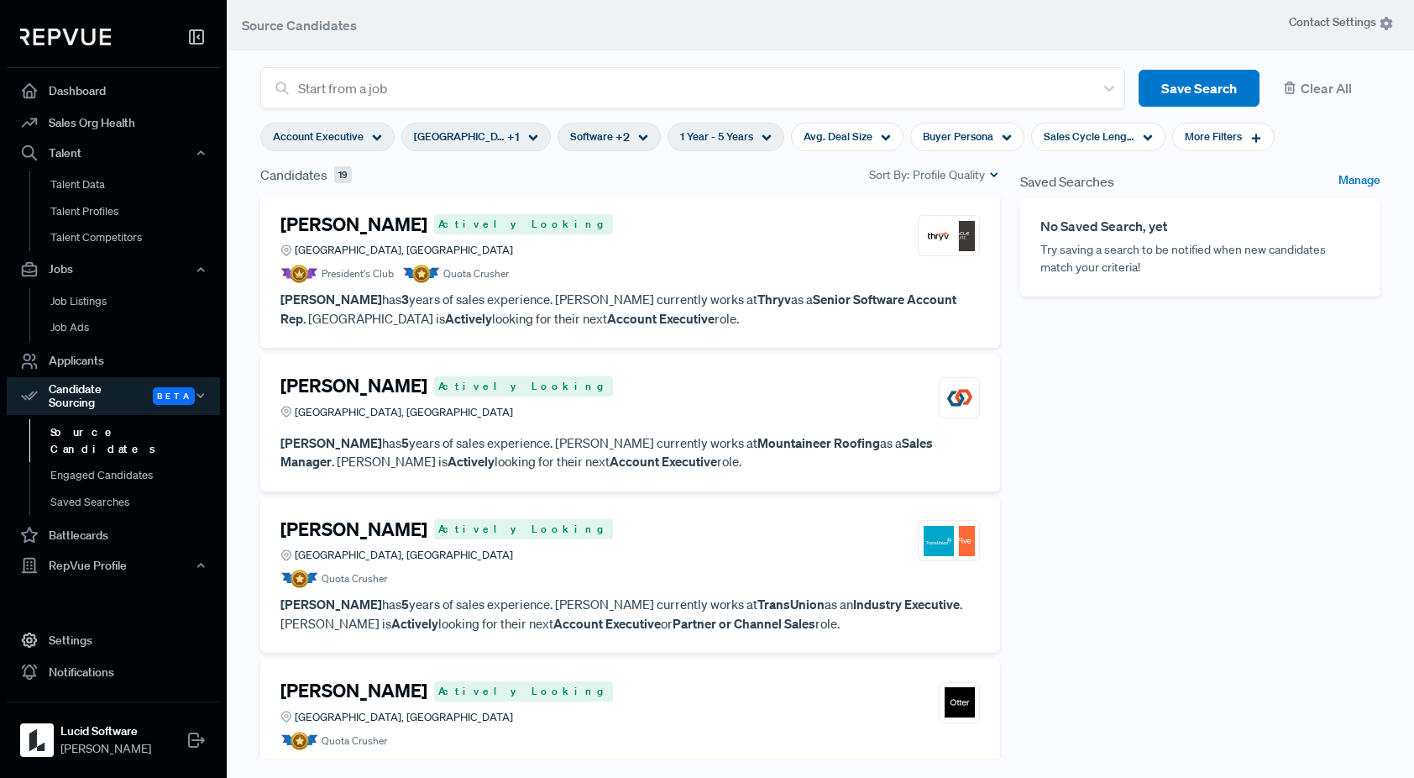
scroll to position [457, 0]
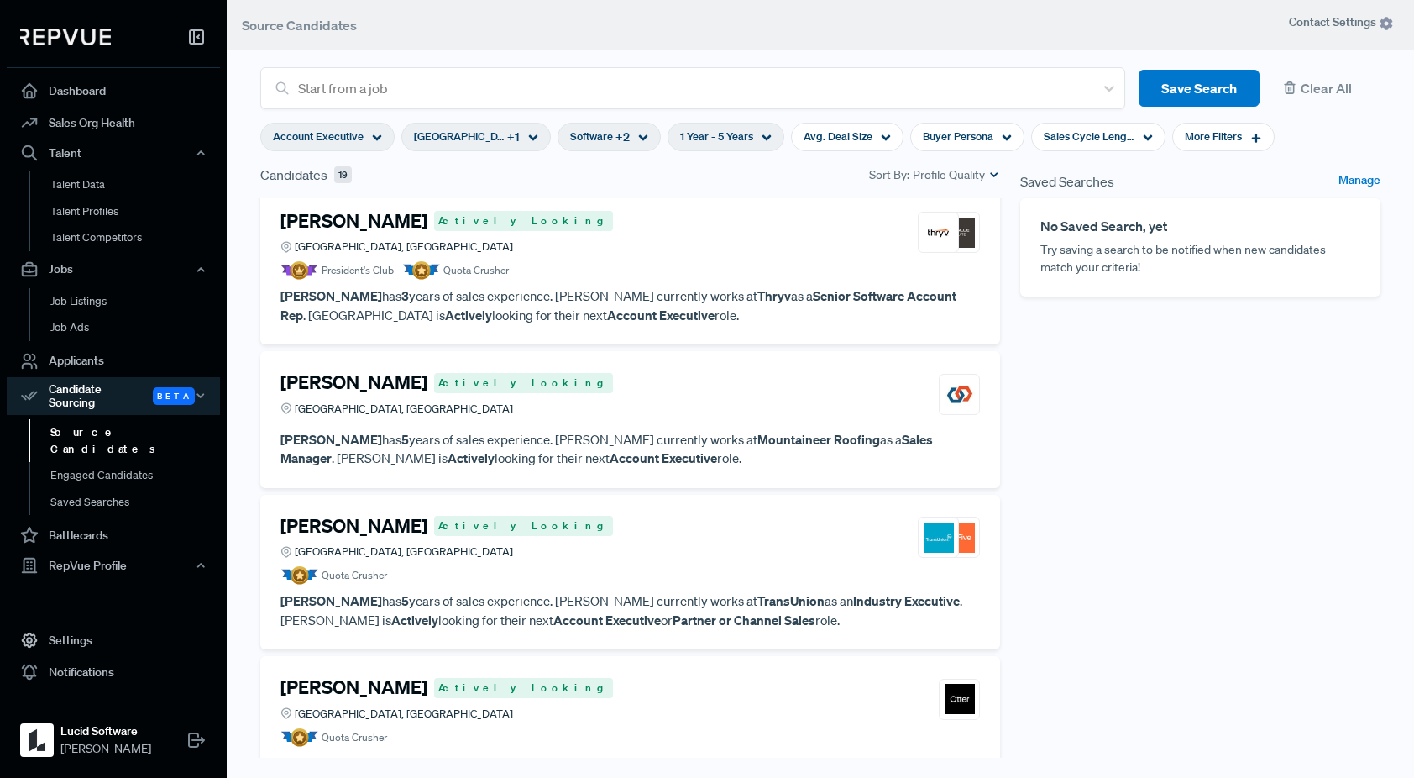
click at [765, 410] on div "[PERSON_NAME] Actively Looking [GEOGRAPHIC_DATA], [GEOGRAPHIC_DATA]" at bounding box center [630, 393] width 700 height 45
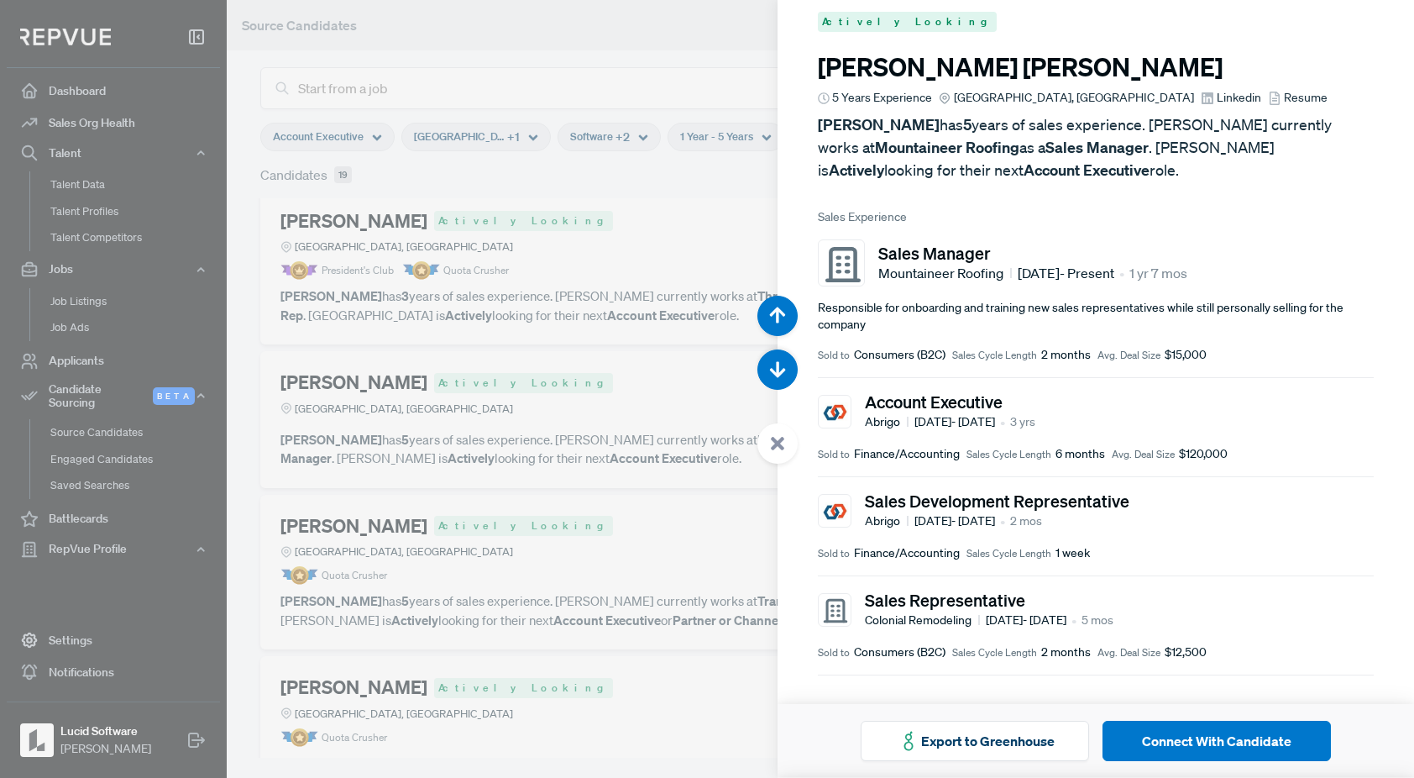
scroll to position [21, 0]
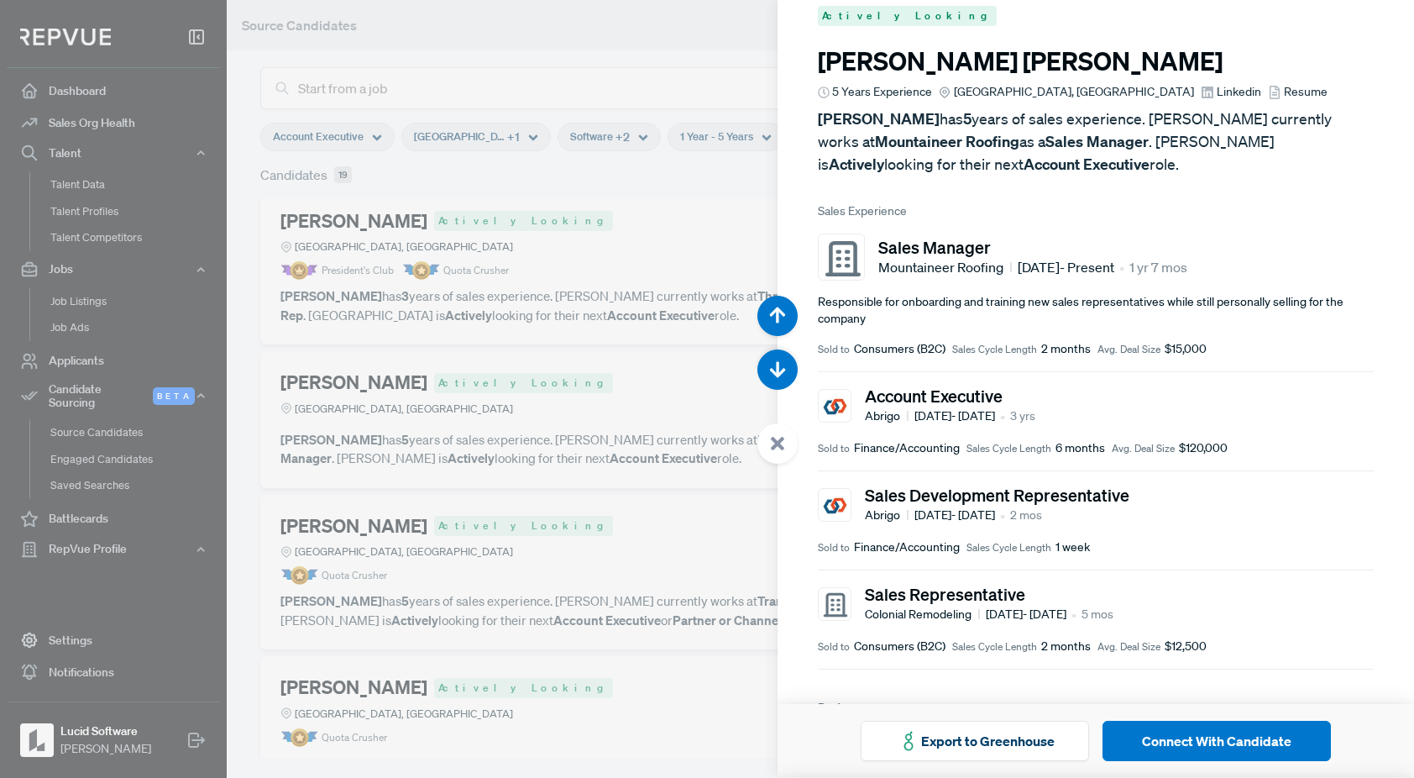
click at [641, 549] on div at bounding box center [707, 389] width 1414 height 778
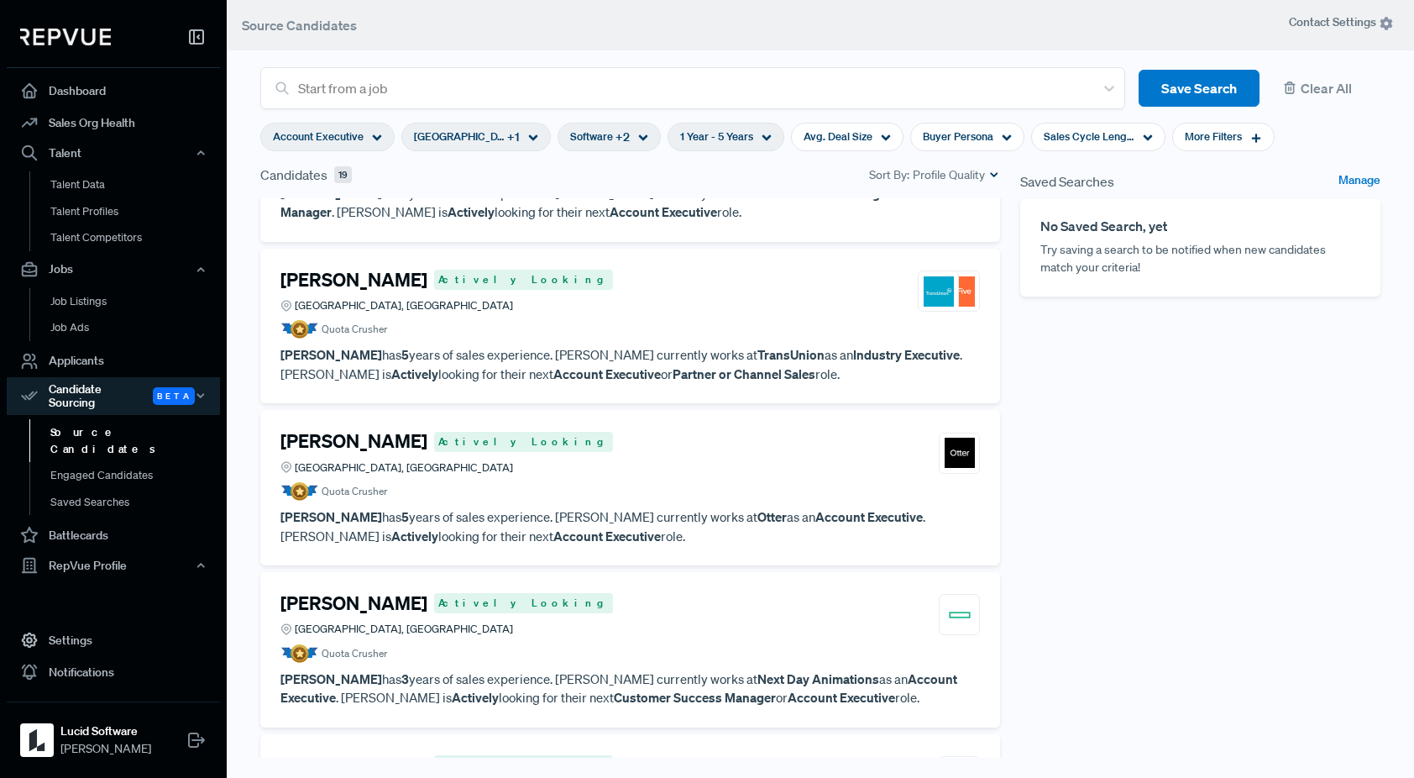
scroll to position [722, 0]
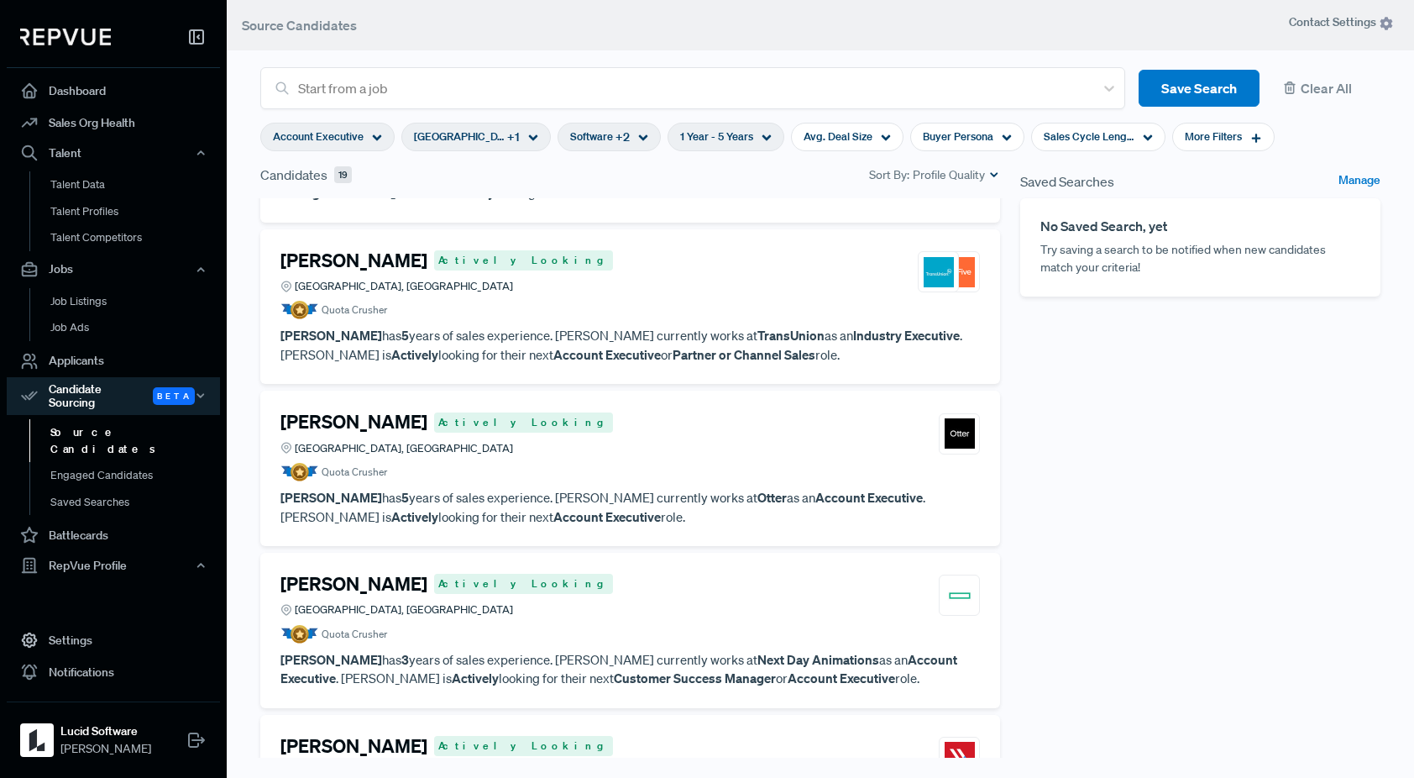
click at [718, 326] on p "[PERSON_NAME] has 5 years of sales experience. [PERSON_NAME] currently works at…" at bounding box center [630, 345] width 700 height 38
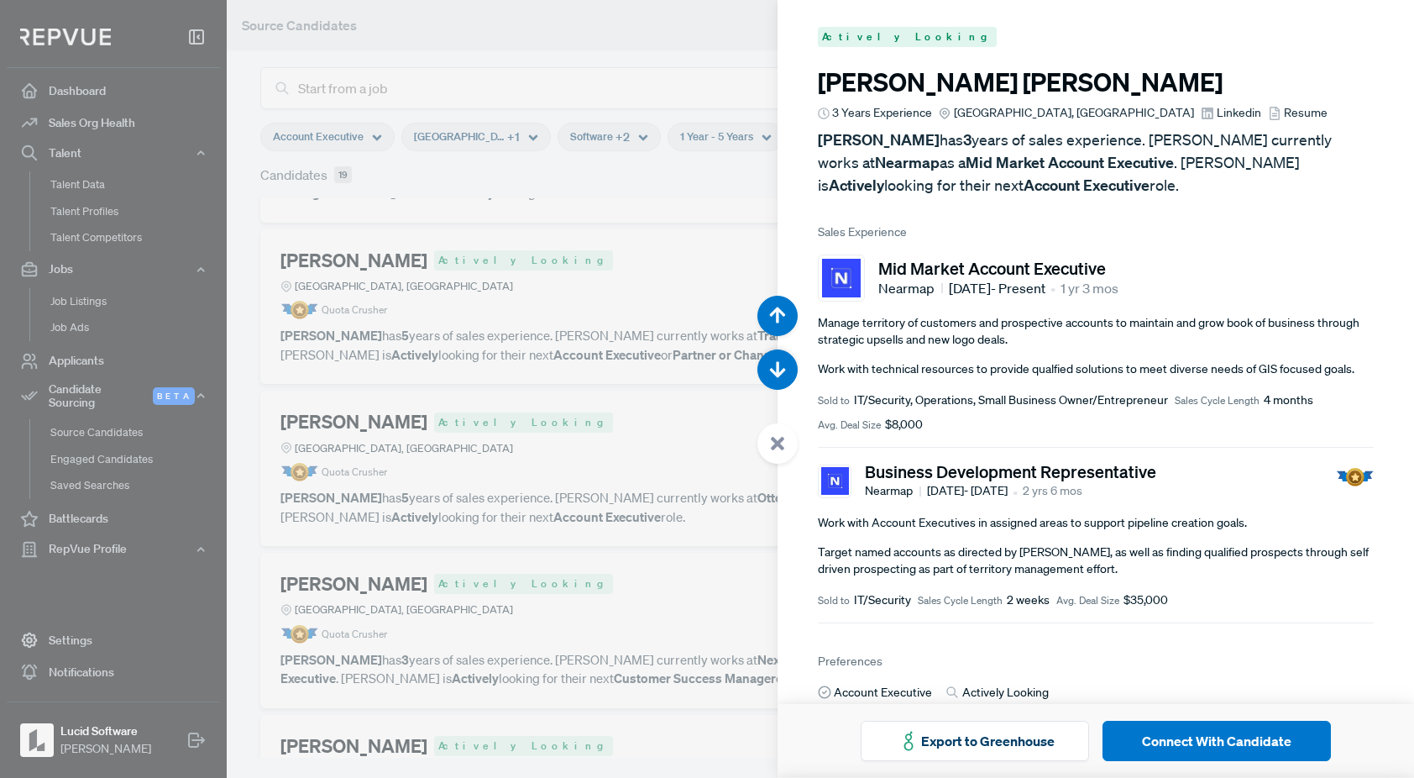
scroll to position [3888, 0]
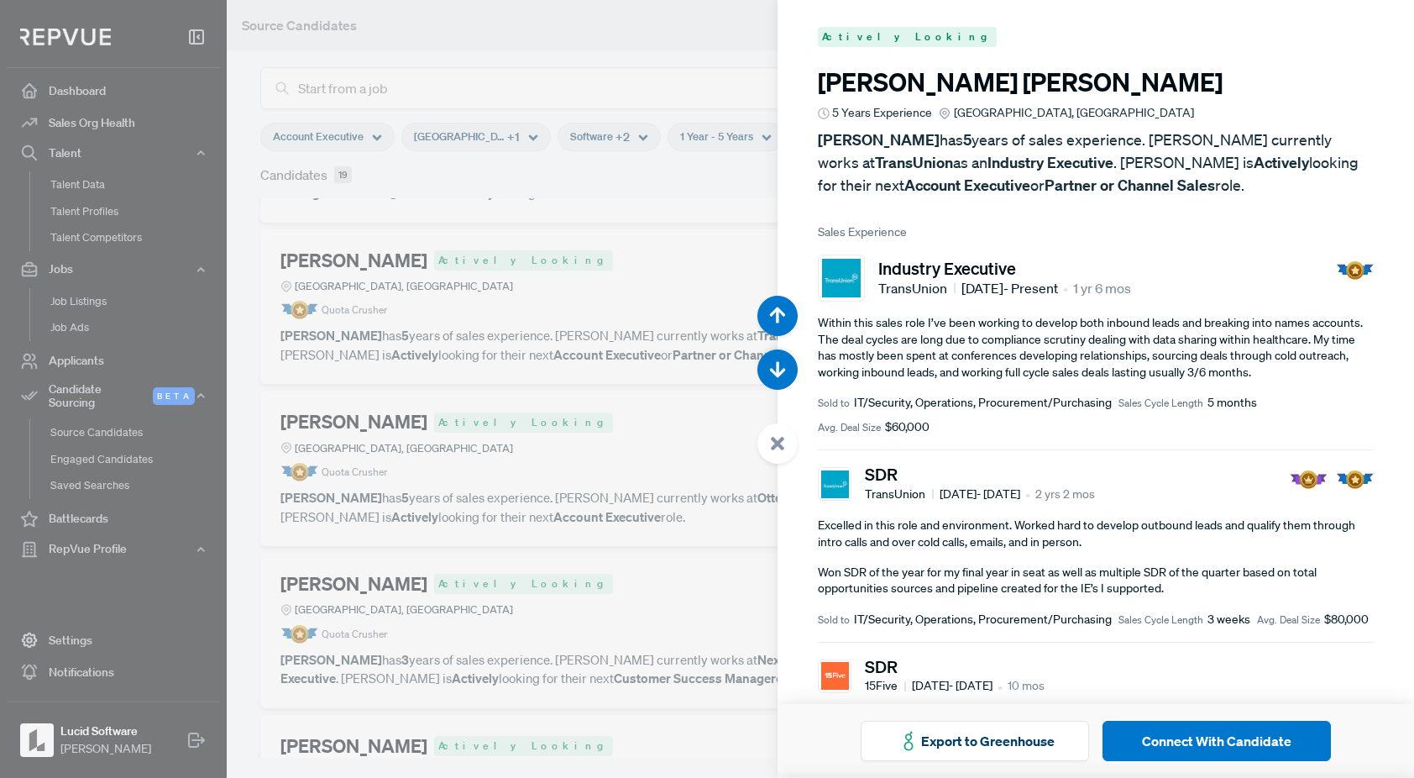
click at [593, 478] on div at bounding box center [707, 389] width 1414 height 778
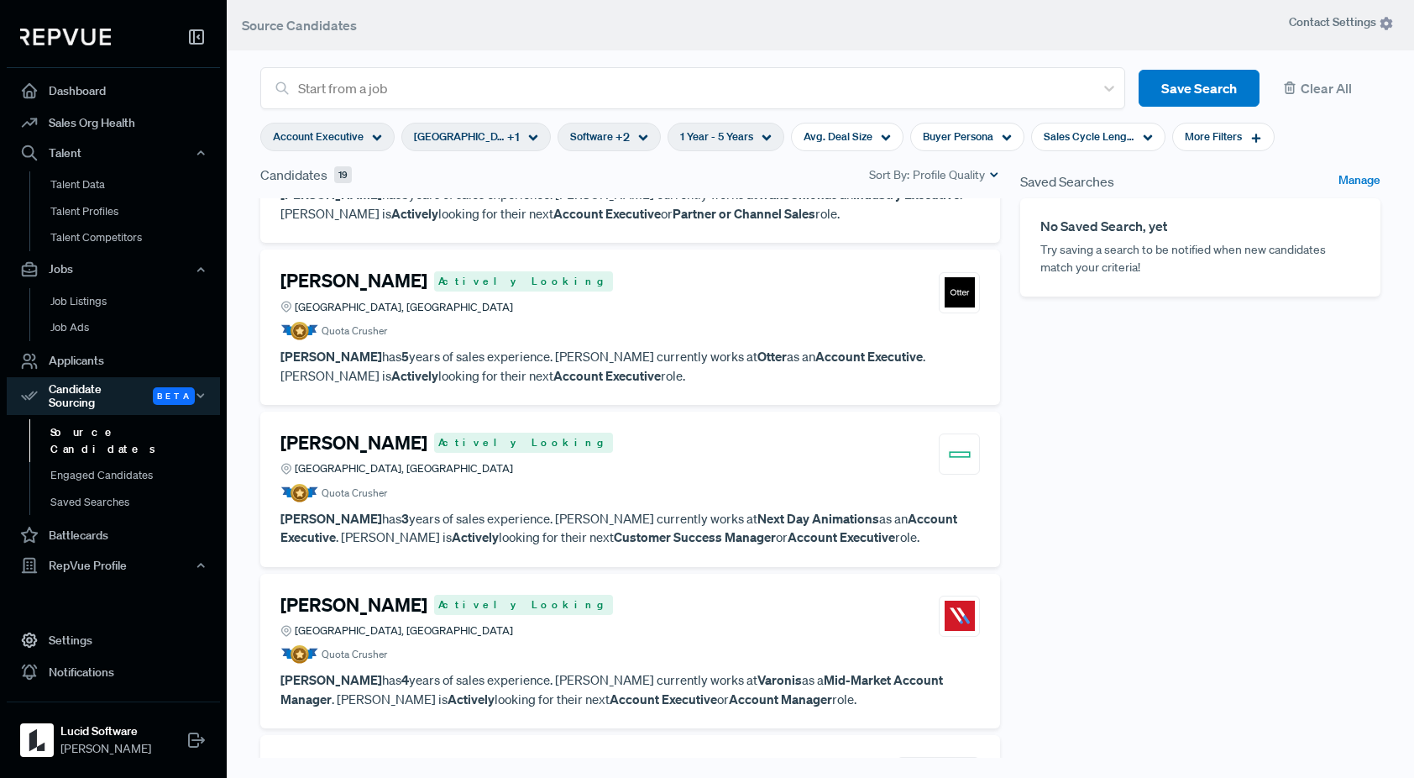
scroll to position [872, 0]
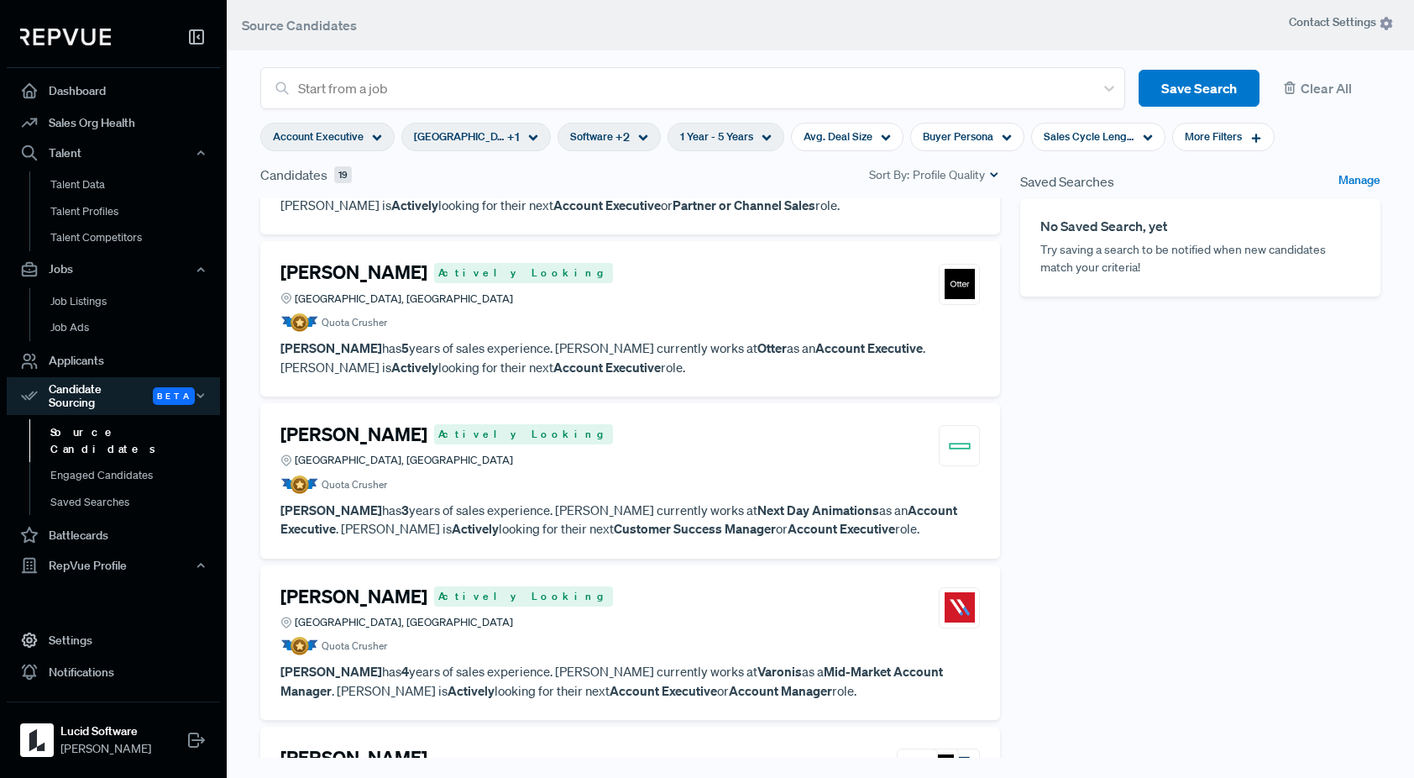
click at [687, 318] on article "Quota Crusher" at bounding box center [630, 322] width 700 height 18
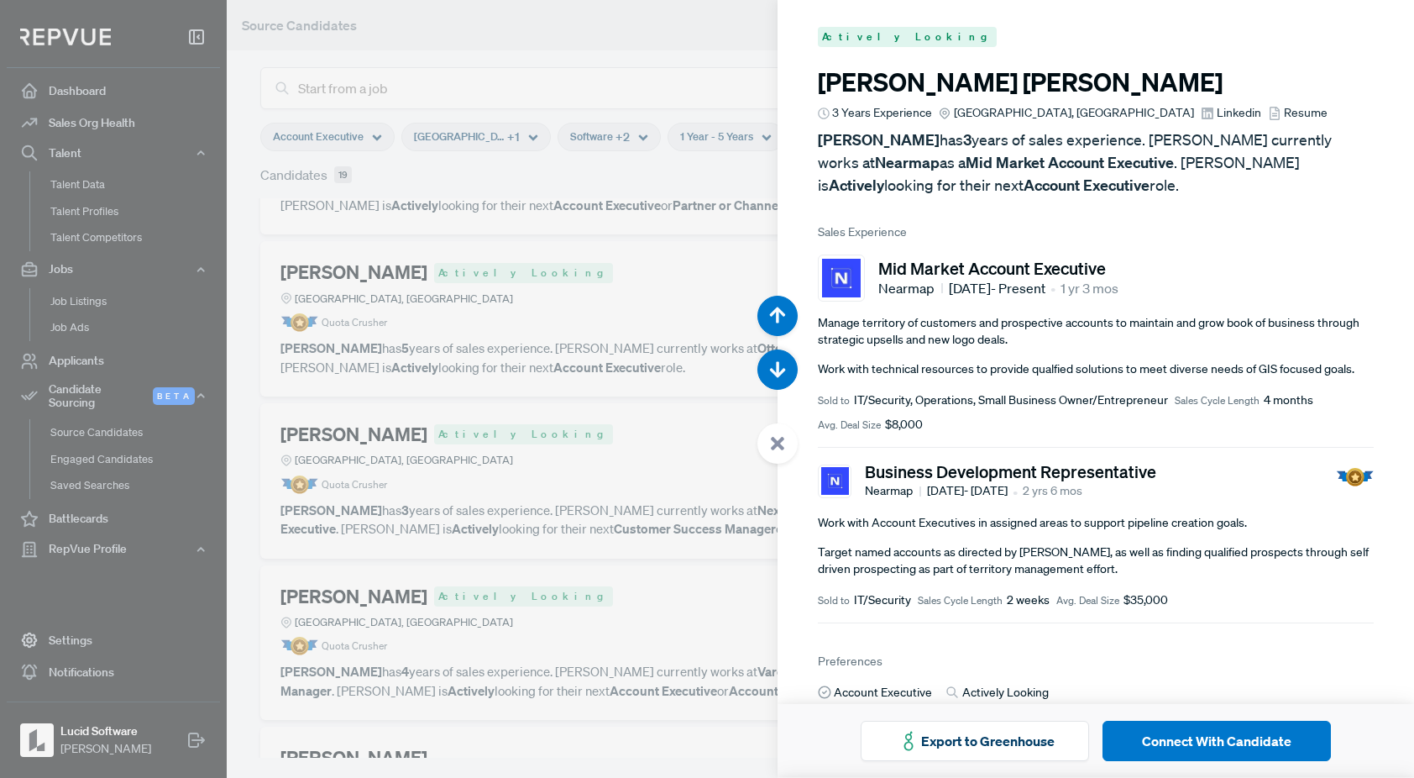
scroll to position [4666, 0]
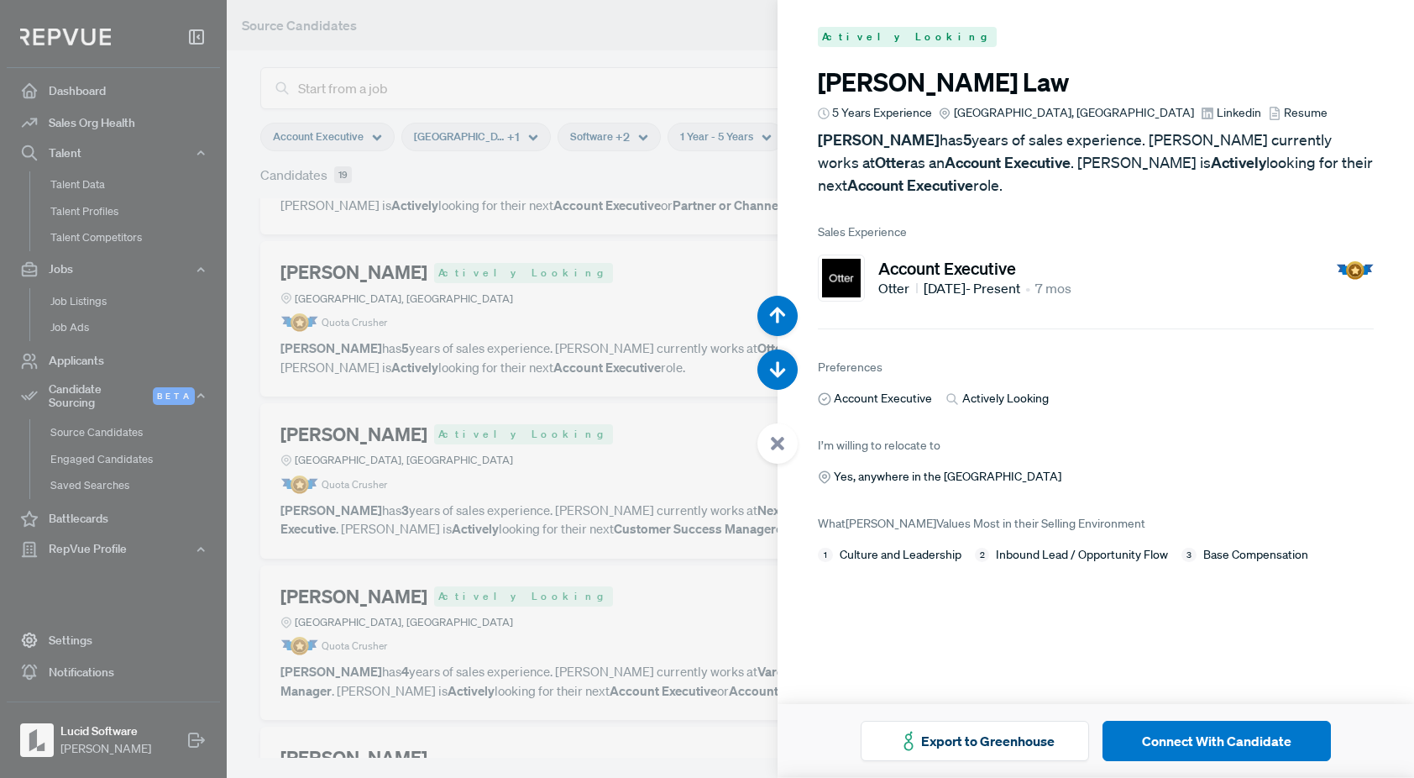
click at [1217, 114] on span "Linkedin" at bounding box center [1239, 113] width 45 height 18
click at [632, 448] on div at bounding box center [707, 389] width 1414 height 778
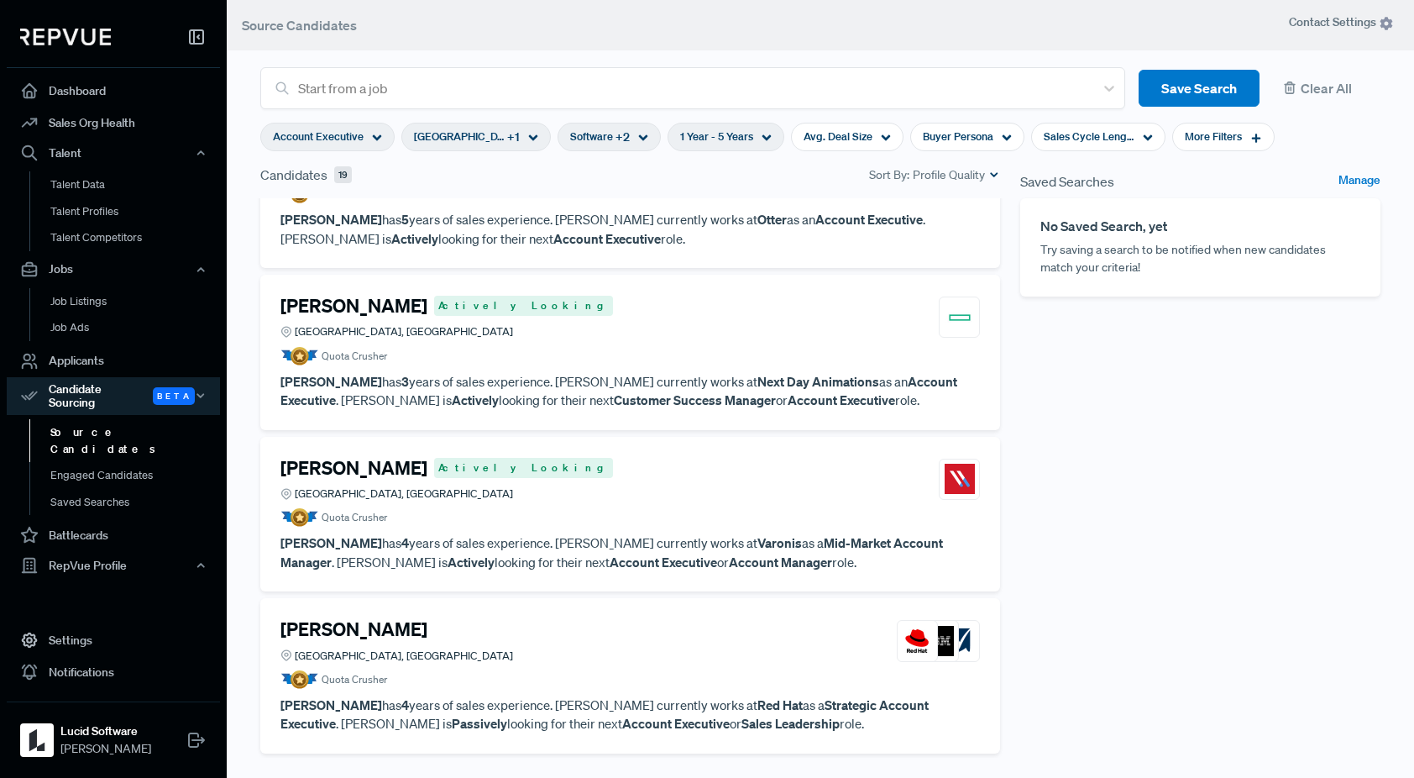
scroll to position [1017, 0]
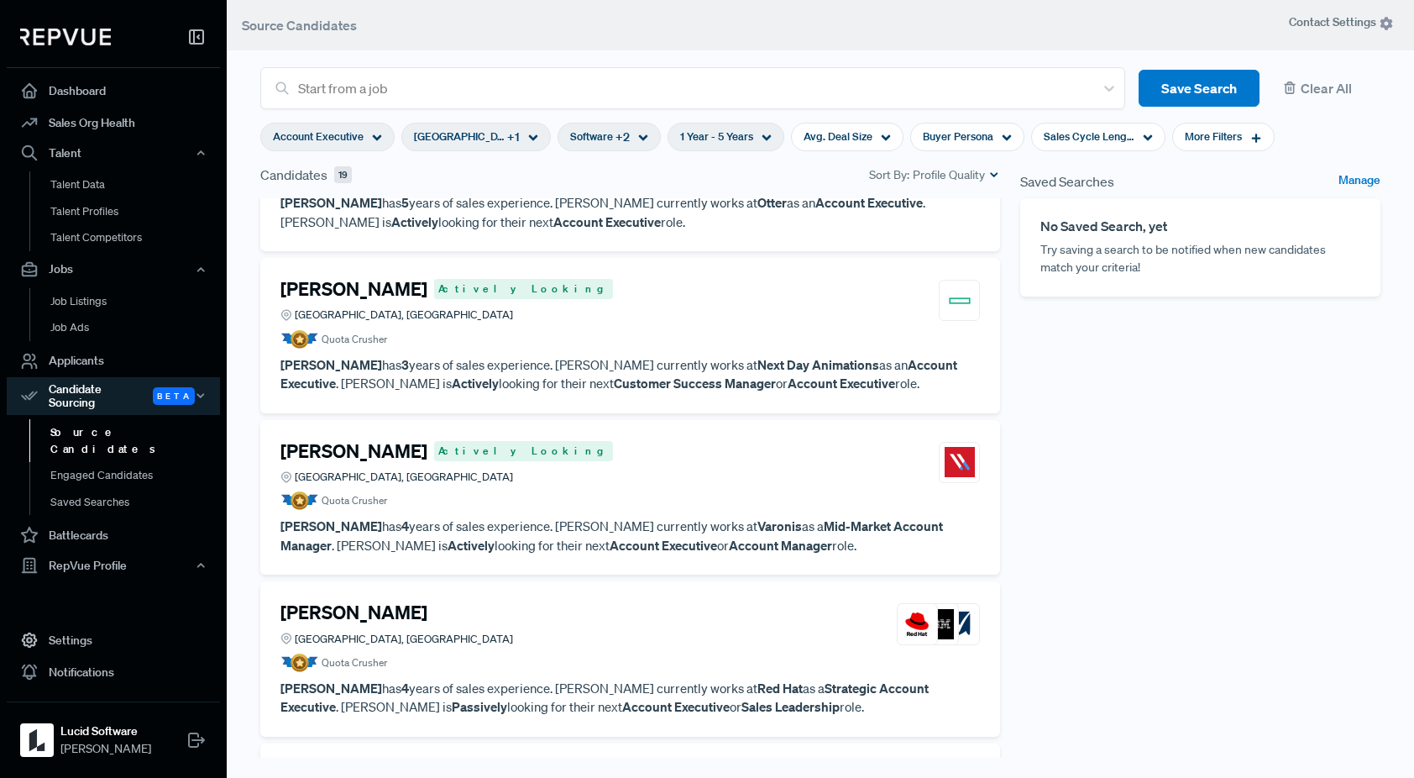
click at [613, 487] on article "[PERSON_NAME] Actively Looking [GEOGRAPHIC_DATA], [GEOGRAPHIC_DATA] Quota Crush…" at bounding box center [630, 475] width 700 height 71
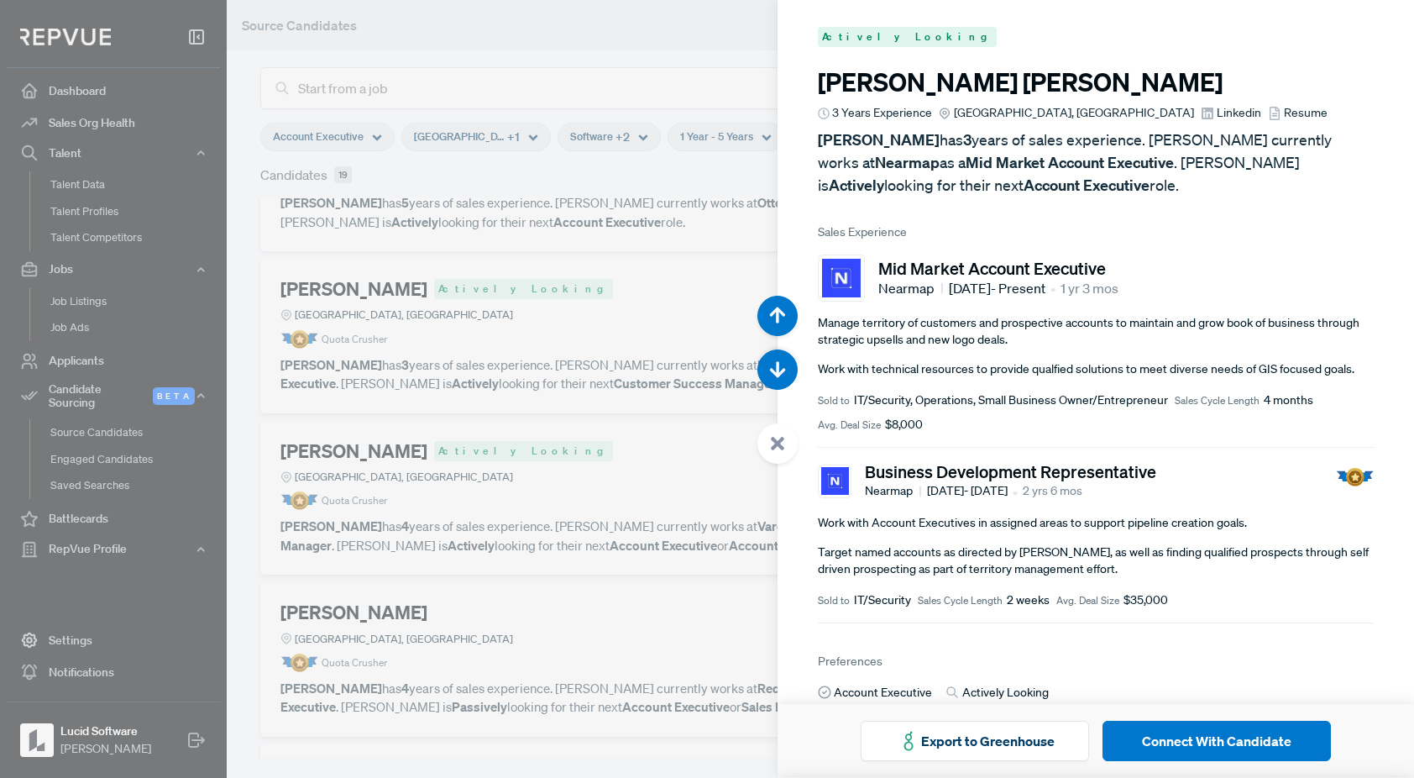
scroll to position [6221, 0]
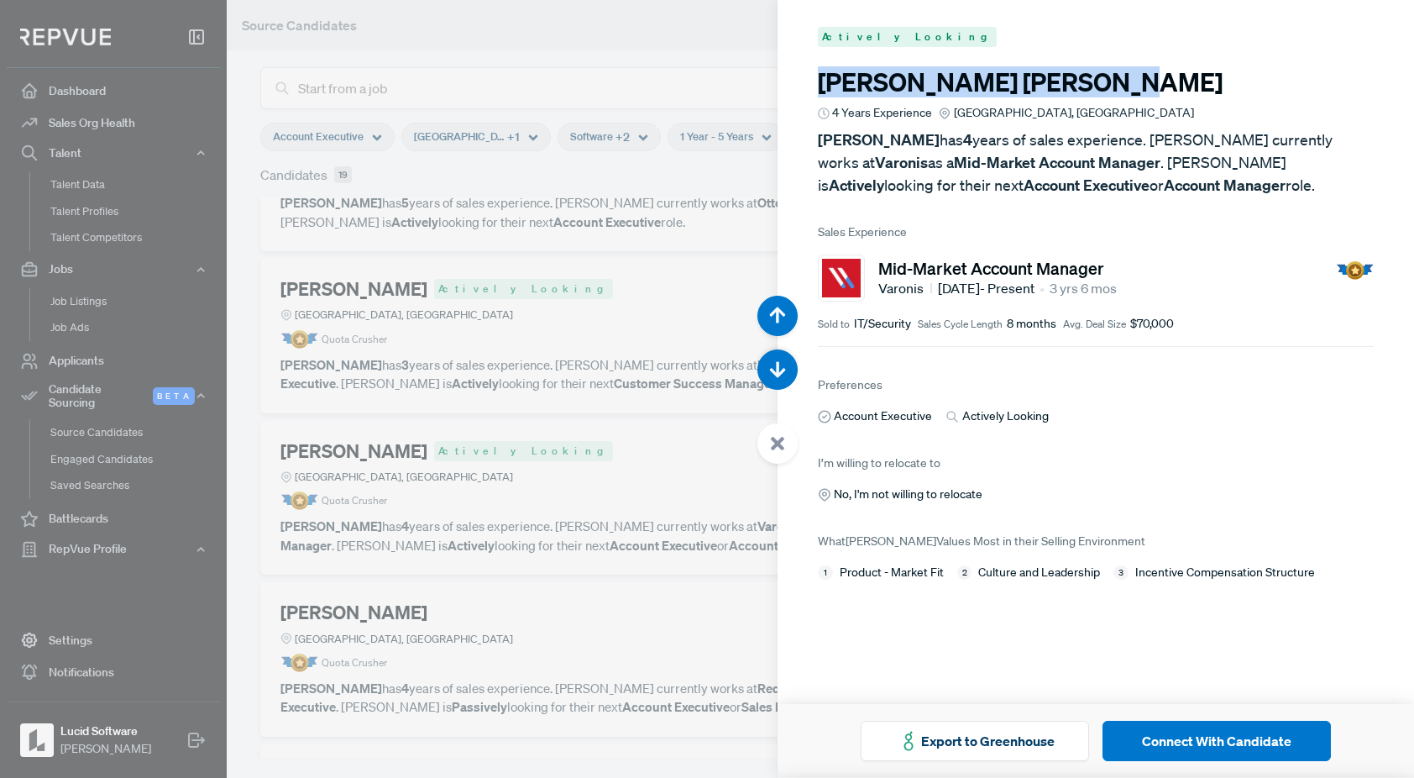
drag, startPoint x: 1012, startPoint y: 82, endPoint x: 810, endPoint y: 86, distance: 202.4
click at [810, 86] on article "Actively Looking [PERSON_NAME] 4 Years Experience [GEOGRAPHIC_DATA] Area, [GEOG…" at bounding box center [1096, 304] width 637 height 608
copy h3 "[PERSON_NAME]"
click at [619, 480] on div at bounding box center [707, 389] width 1414 height 778
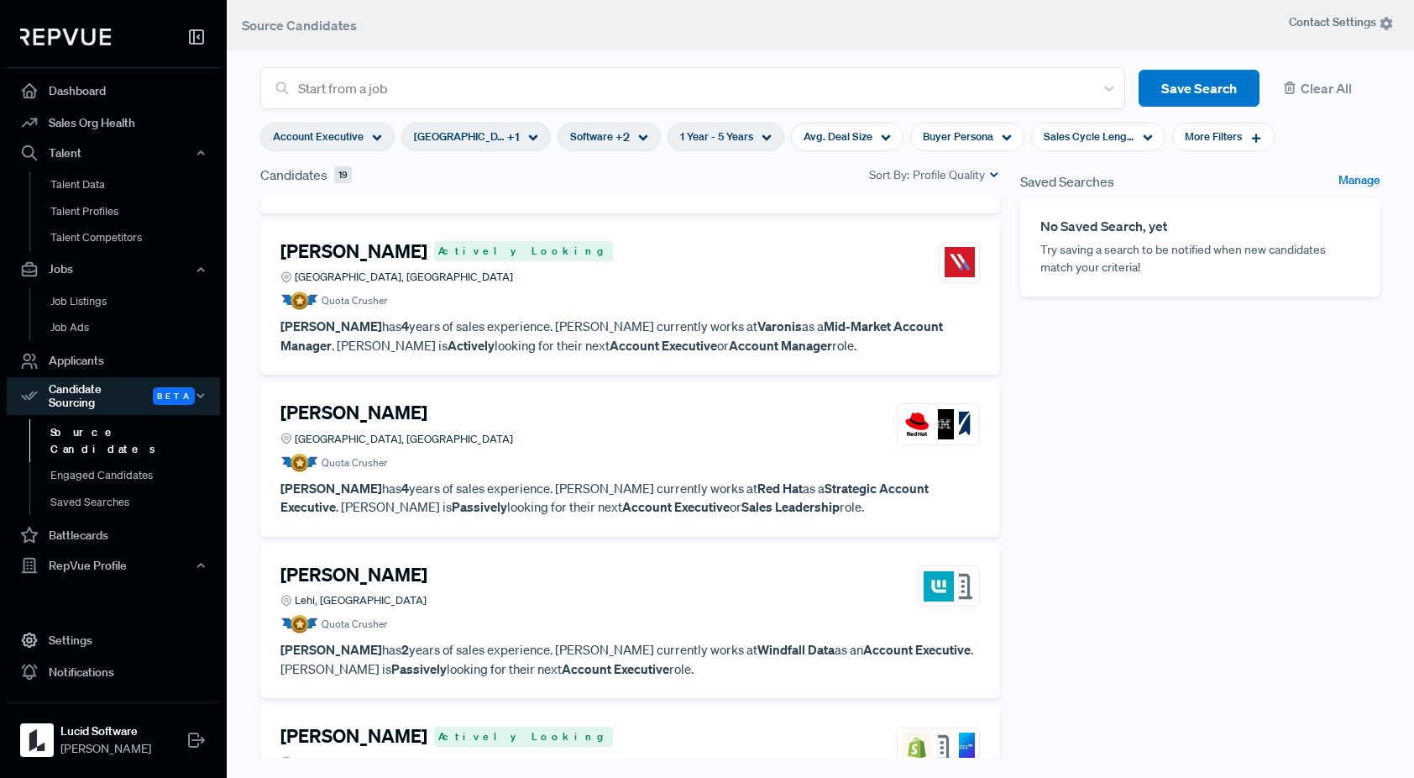
scroll to position [1216, 0]
click at [697, 436] on div "[PERSON_NAME] [GEOGRAPHIC_DATA], [GEOGRAPHIC_DATA]" at bounding box center [630, 424] width 700 height 45
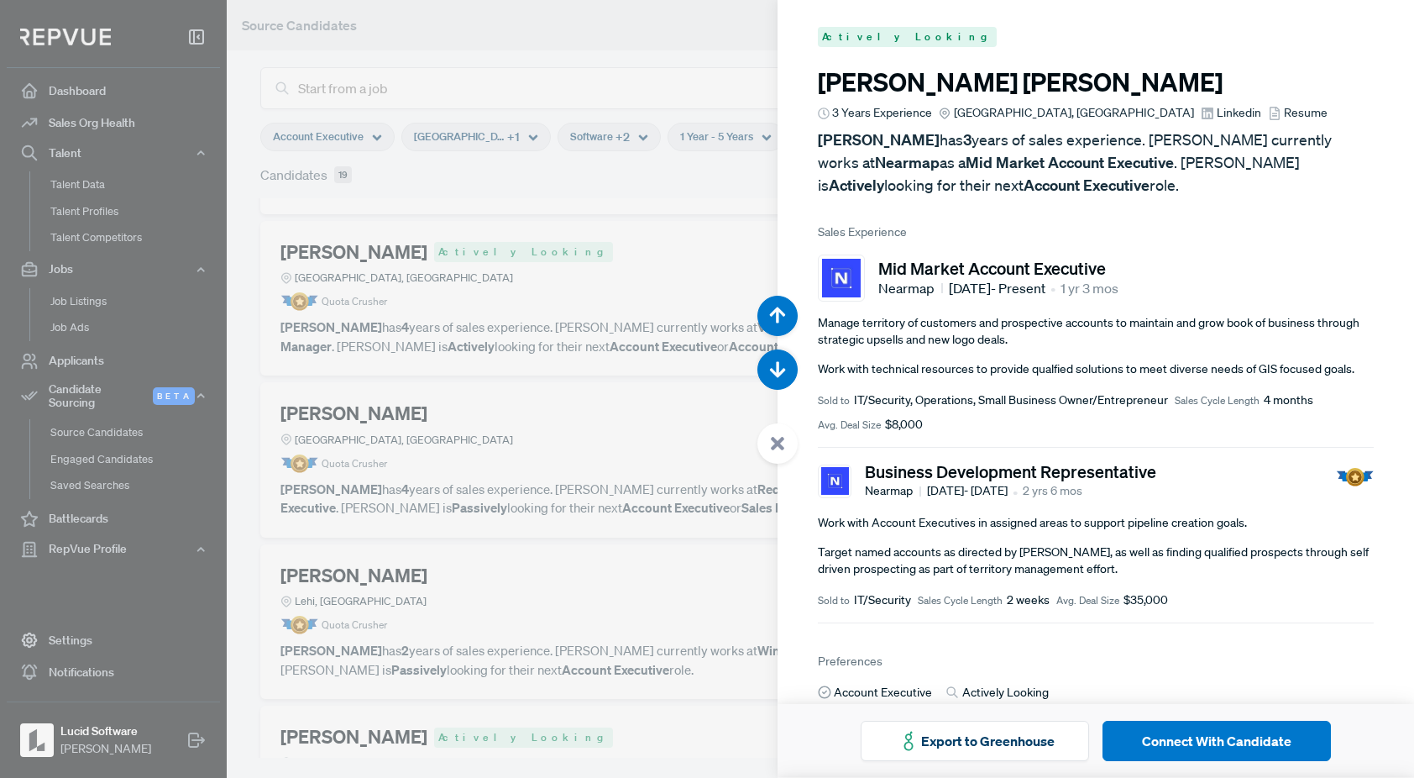
scroll to position [6999, 0]
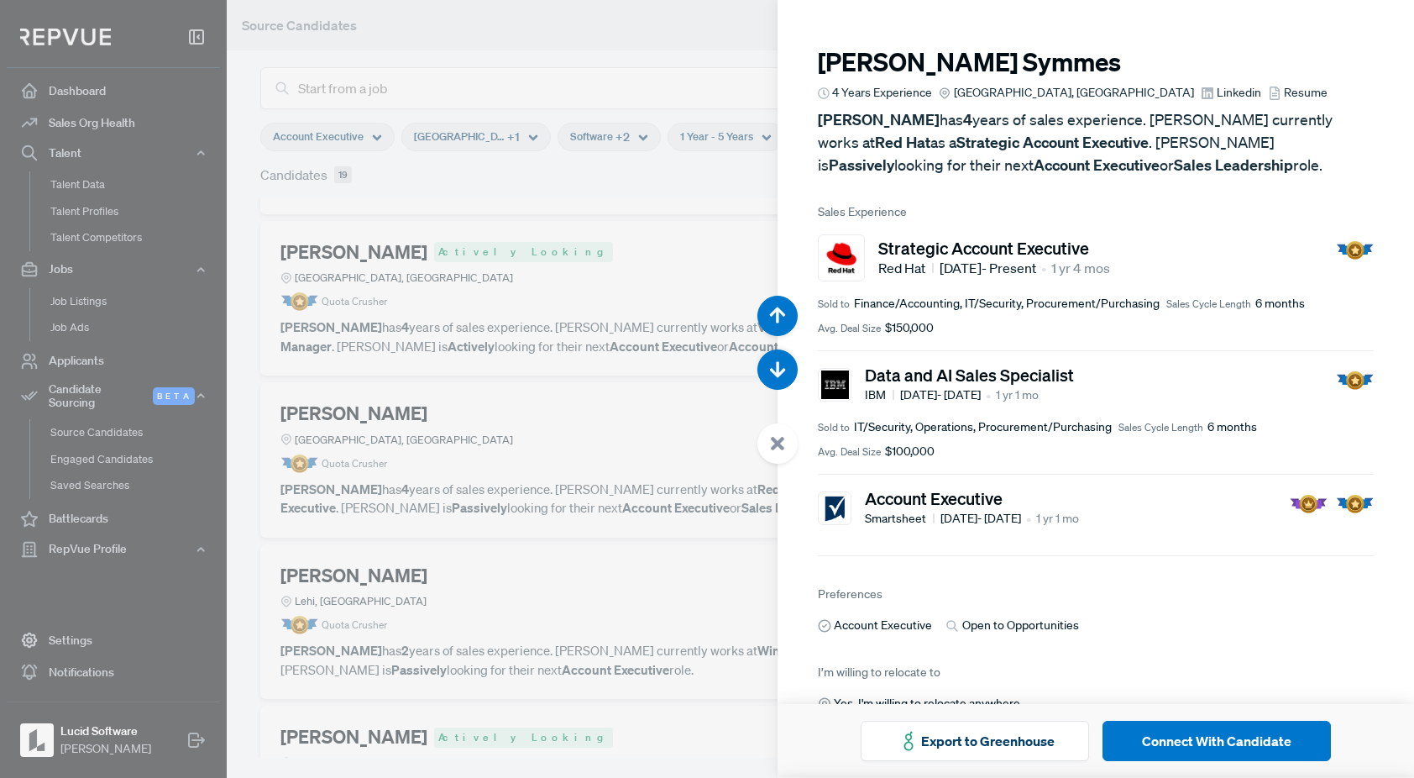
click at [598, 518] on div at bounding box center [707, 389] width 1414 height 778
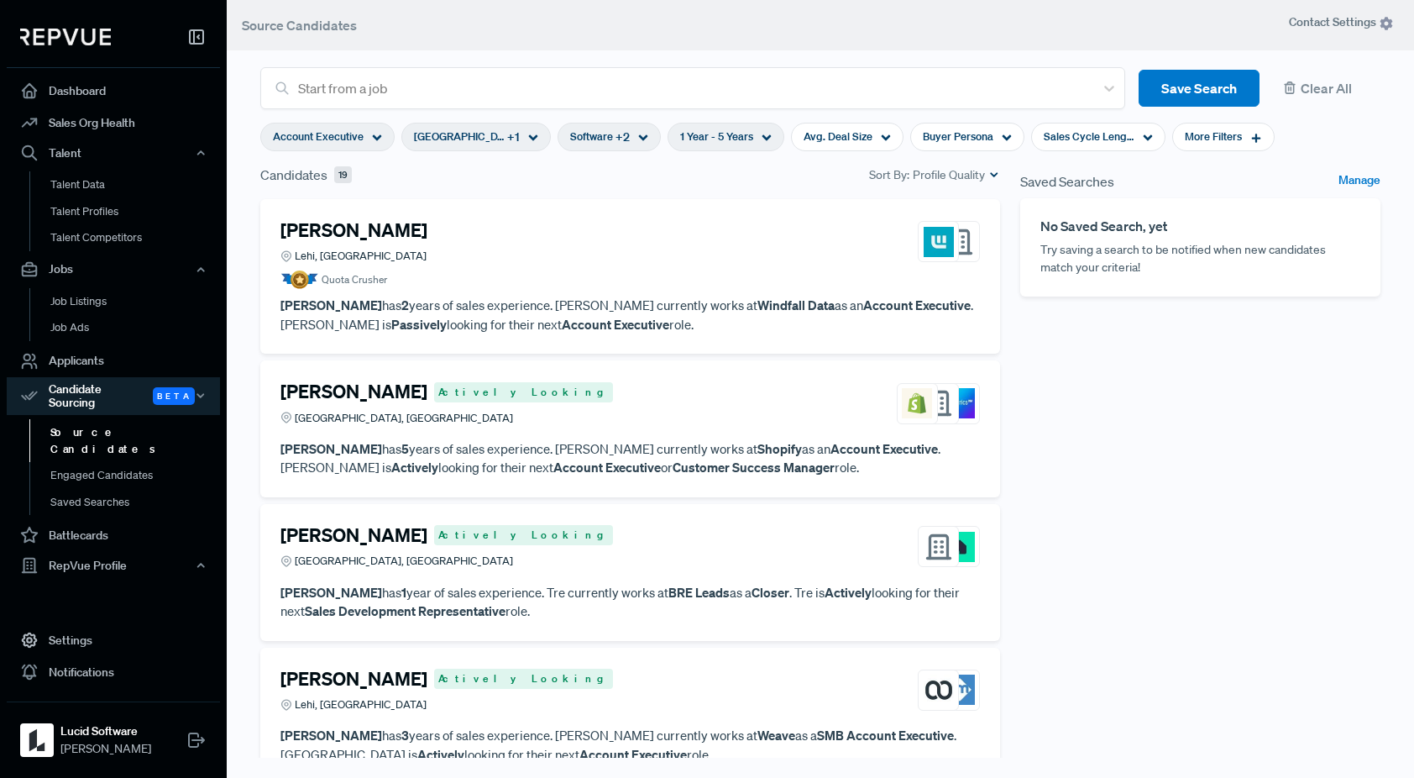
scroll to position [1563, 0]
click at [715, 428] on article "[PERSON_NAME] Actively Looking Greater [GEOGRAPHIC_DATA], [GEOGRAPHIC_DATA]" at bounding box center [630, 405] width 700 height 52
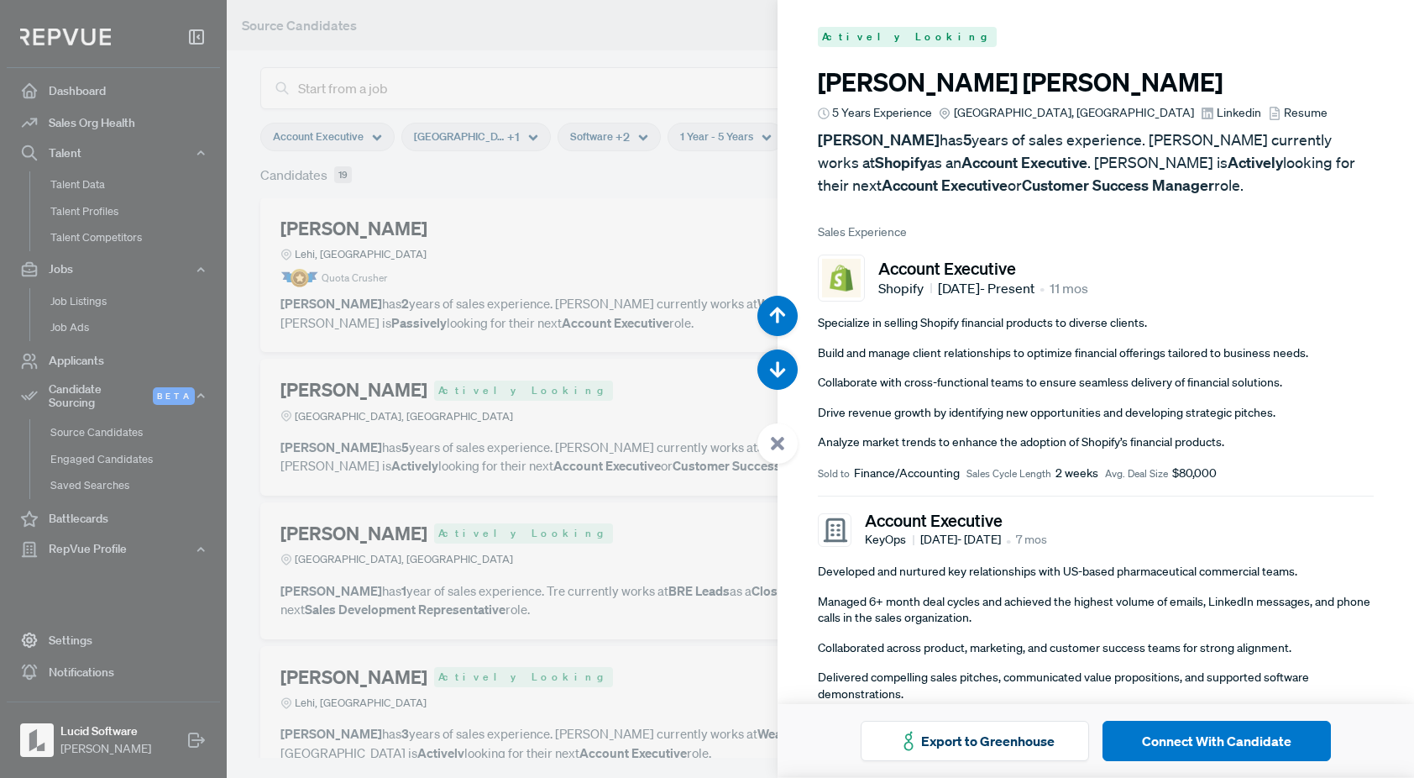
click at [1217, 113] on span "Linkedin" at bounding box center [1239, 113] width 45 height 18
click at [645, 502] on div at bounding box center [707, 389] width 1414 height 778
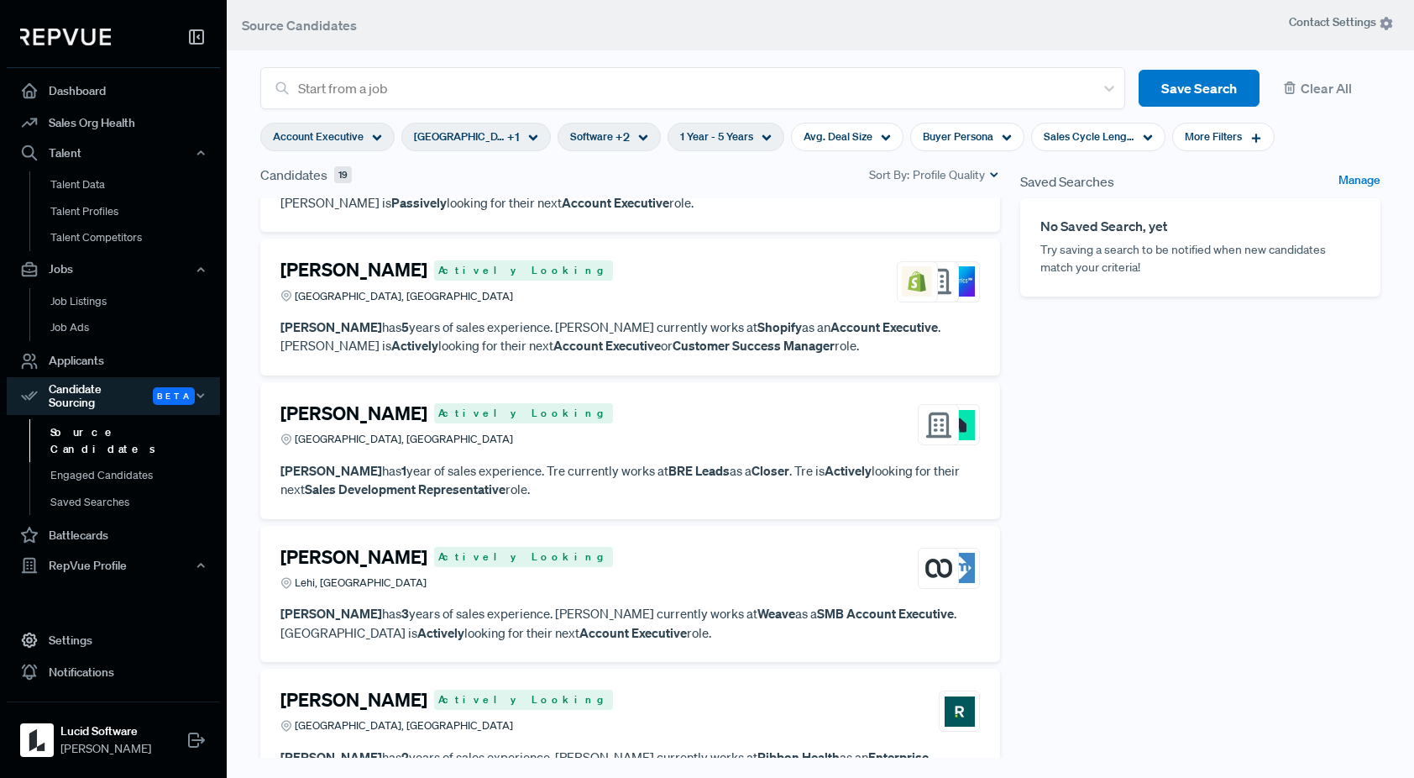
scroll to position [1693, 0]
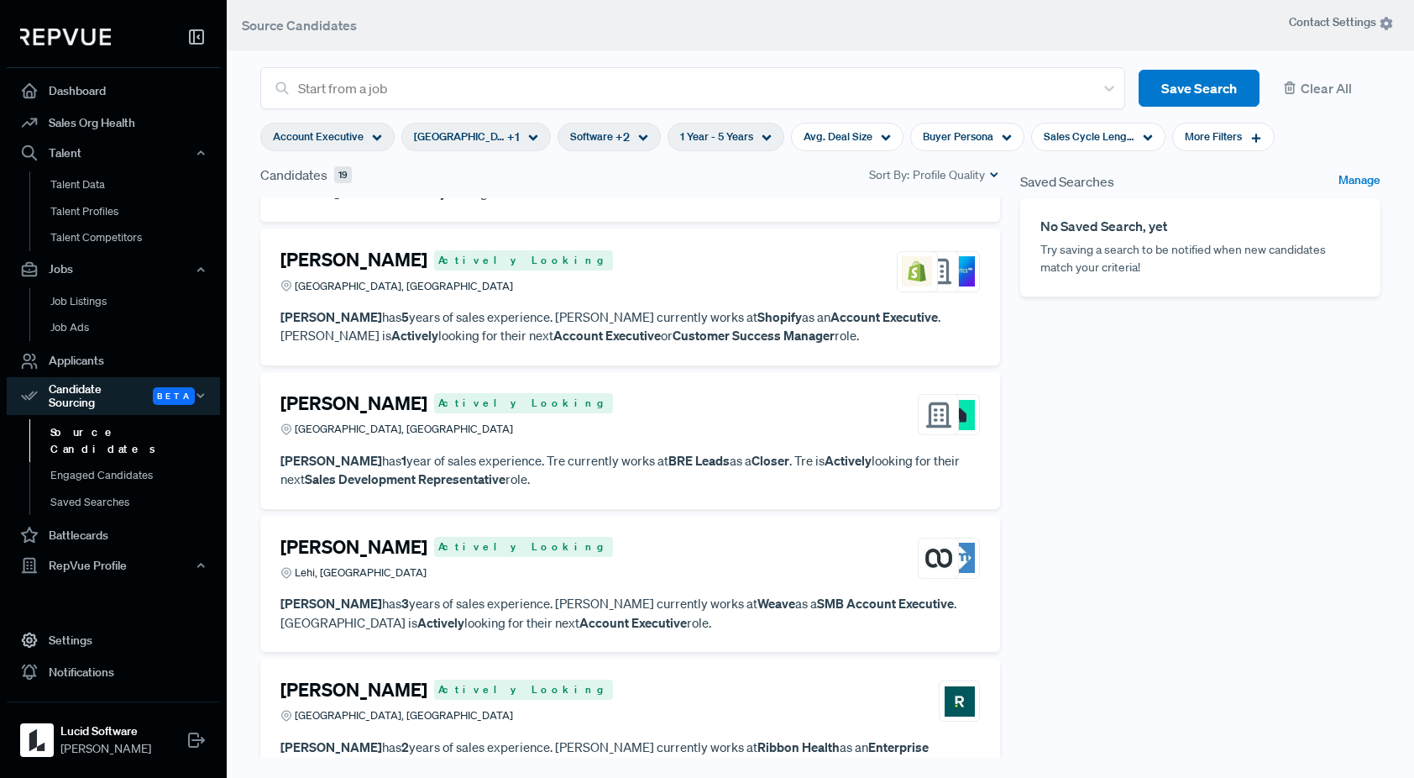
click at [698, 431] on div "[PERSON_NAME] Actively Looking Greater [GEOGRAPHIC_DATA], [GEOGRAPHIC_DATA]" at bounding box center [630, 414] width 700 height 45
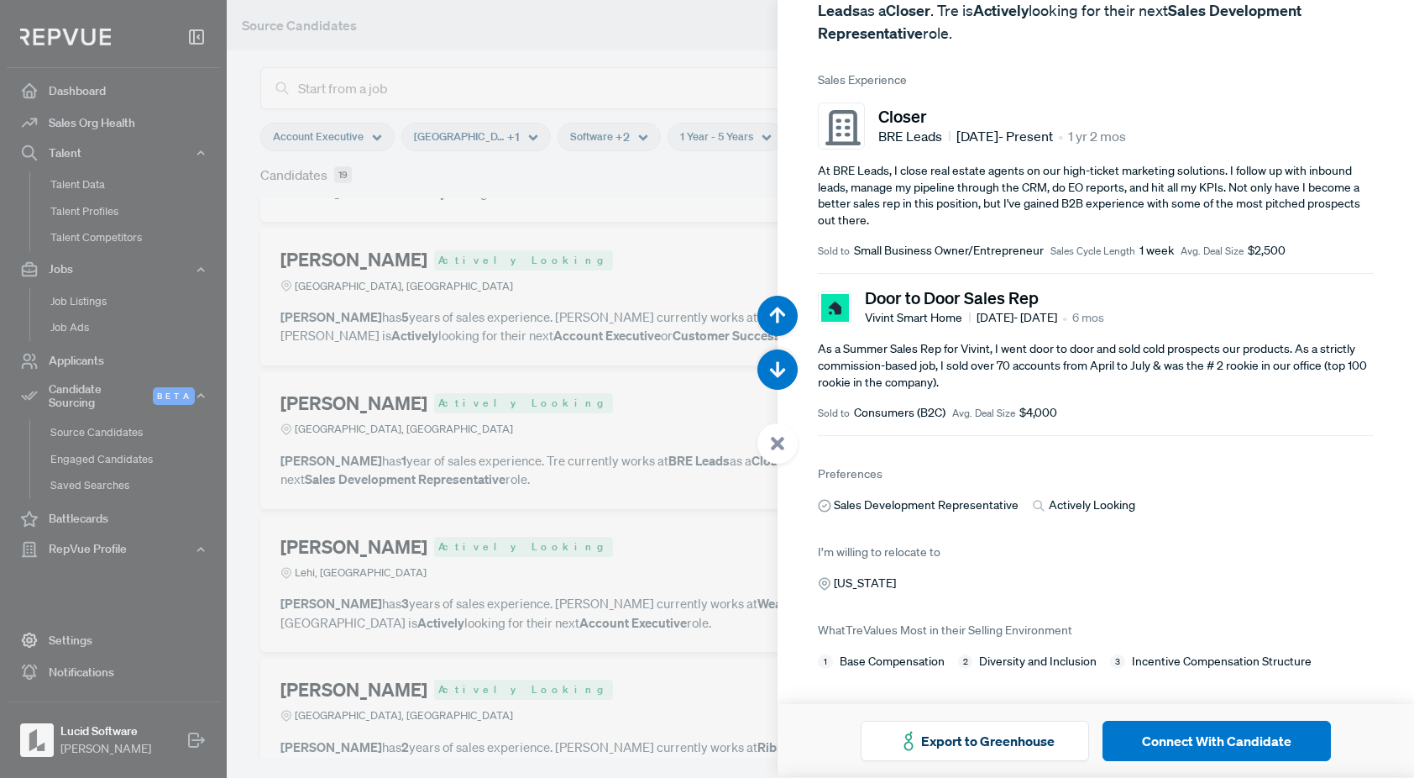
scroll to position [151, 0]
click at [682, 532] on div at bounding box center [707, 389] width 1414 height 778
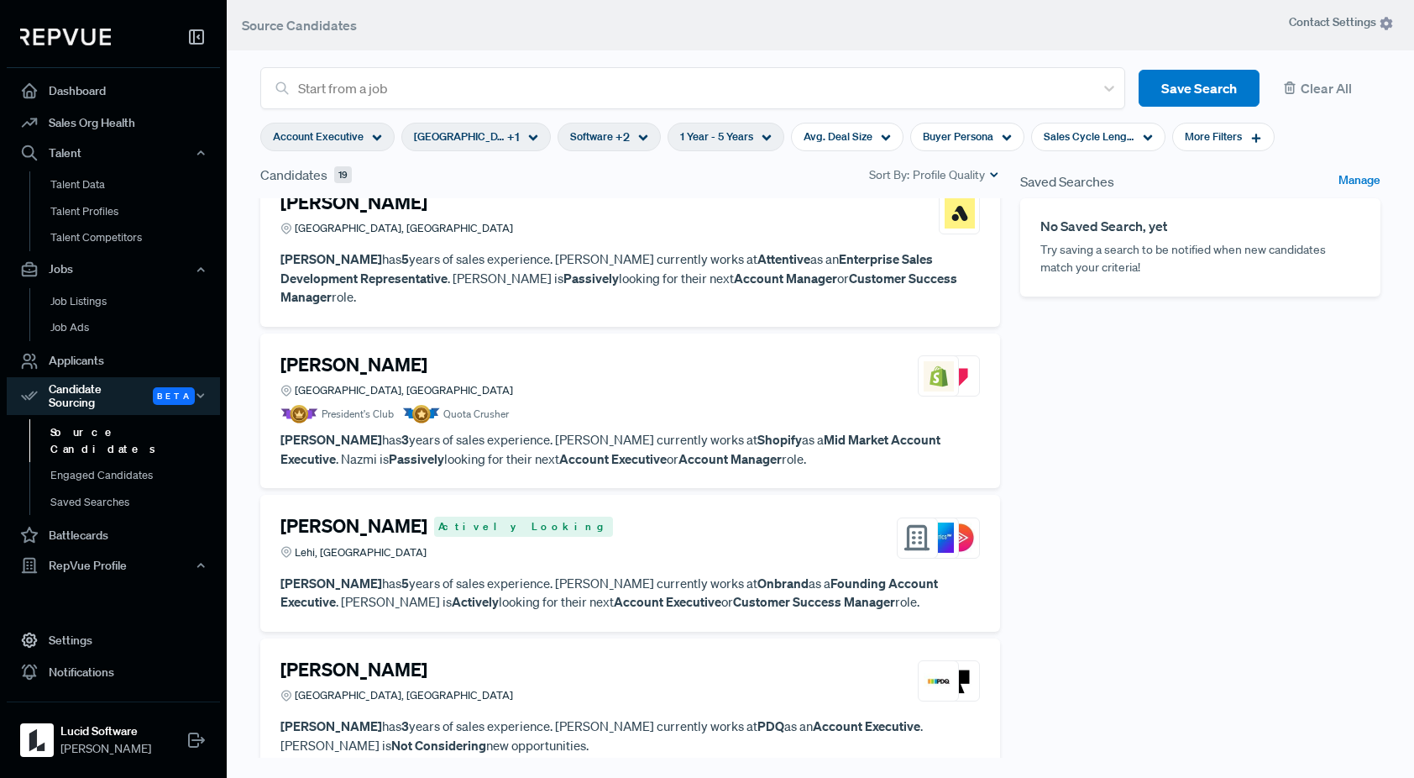
scroll to position [2508, 0]
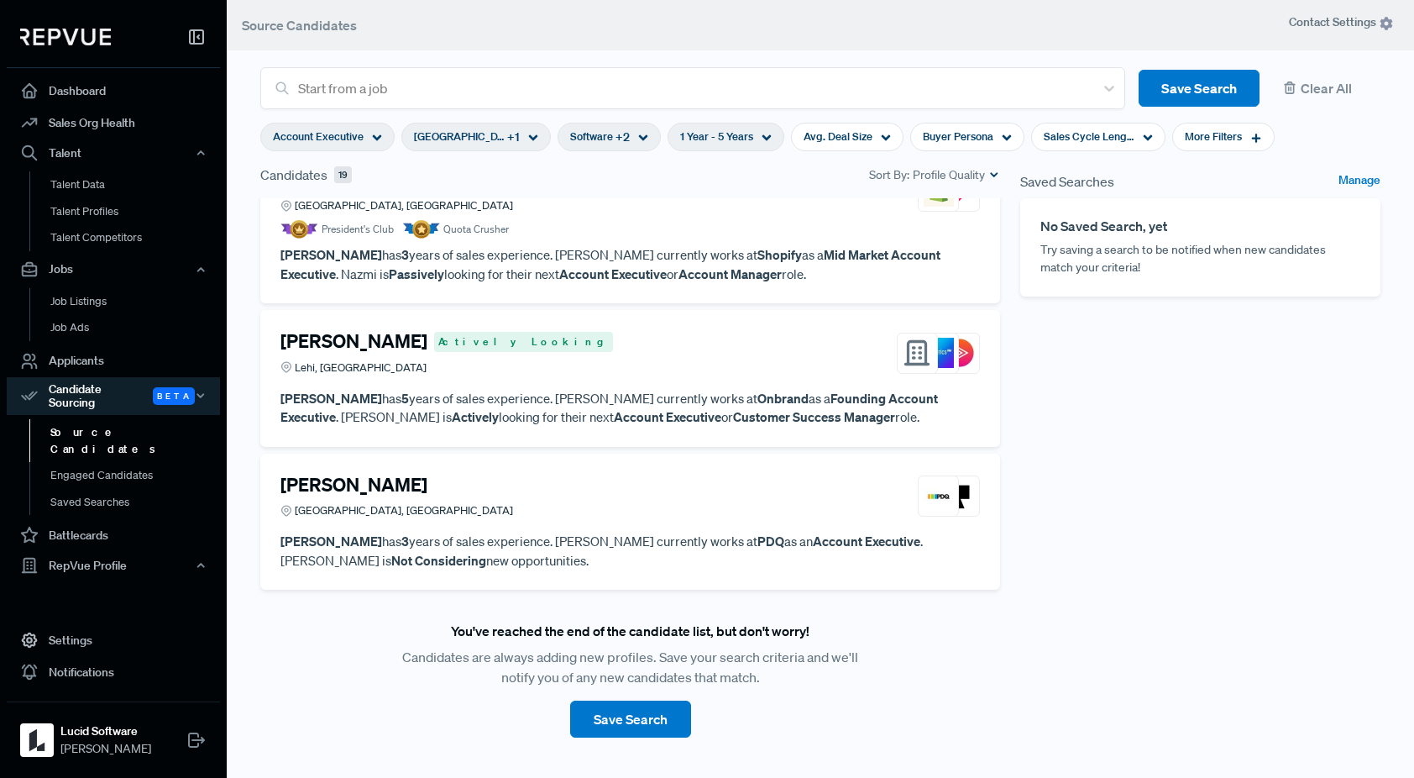
click at [757, 532] on strong "PDQ" at bounding box center [770, 540] width 27 height 17
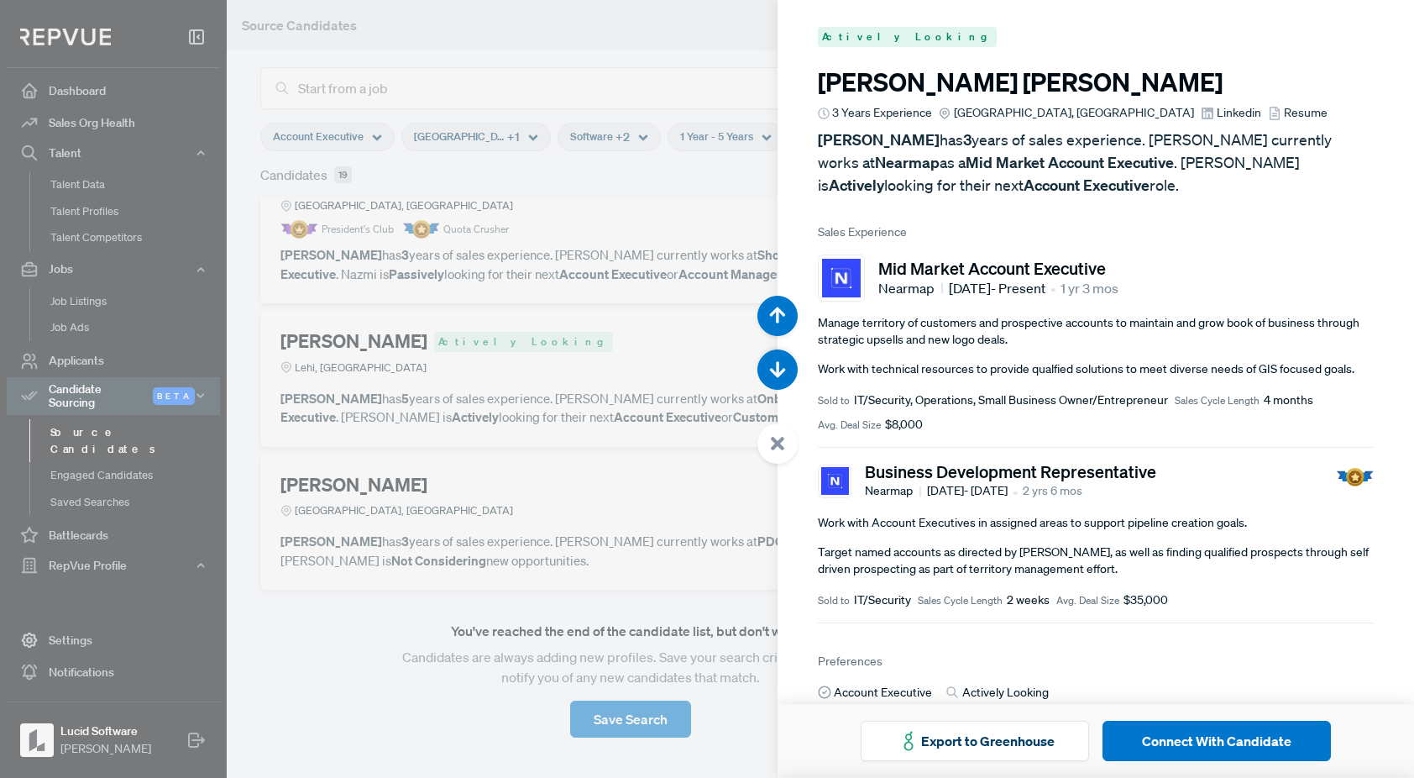
scroll to position [13997, 0]
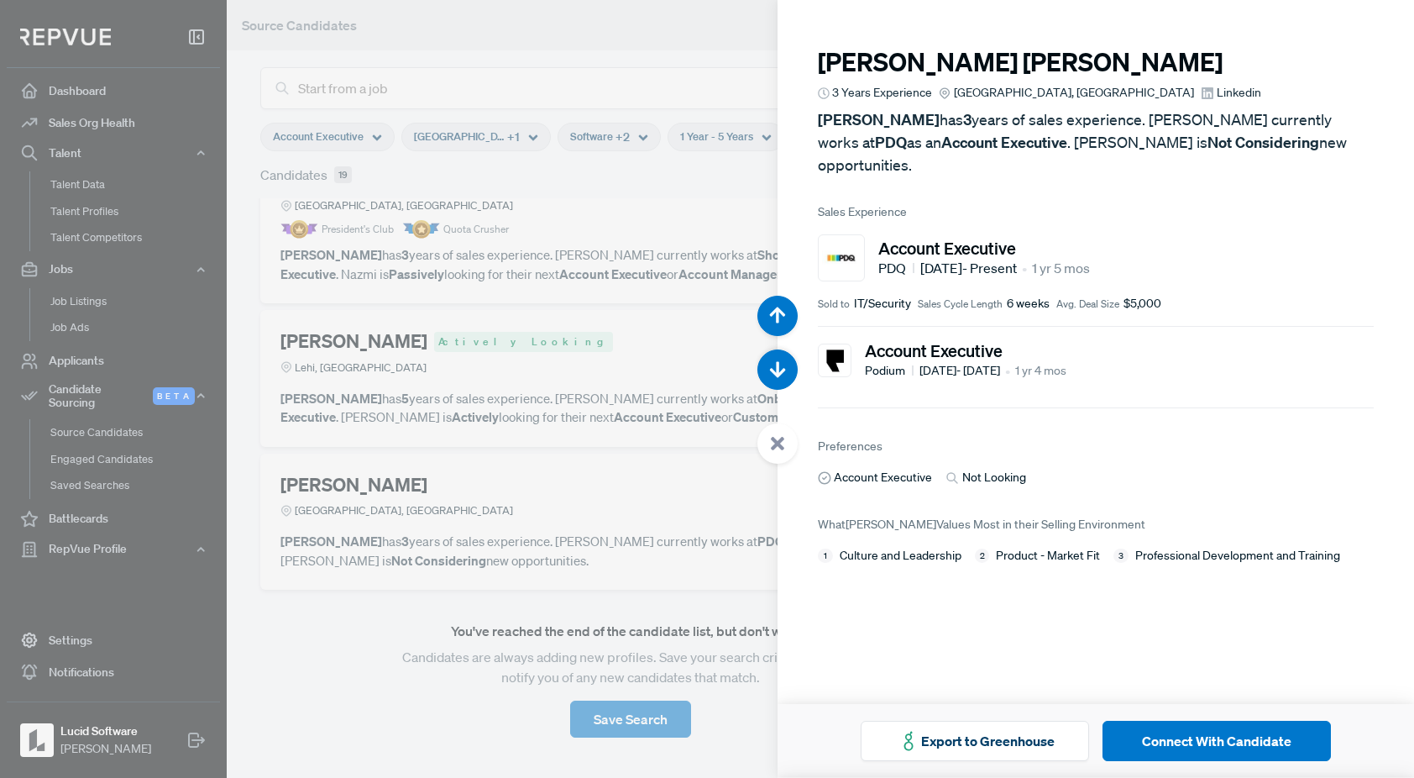
click at [1217, 91] on span "Linkedin" at bounding box center [1239, 93] width 45 height 18
click at [1224, 732] on button "Connect With Candidate" at bounding box center [1217, 741] width 228 height 40
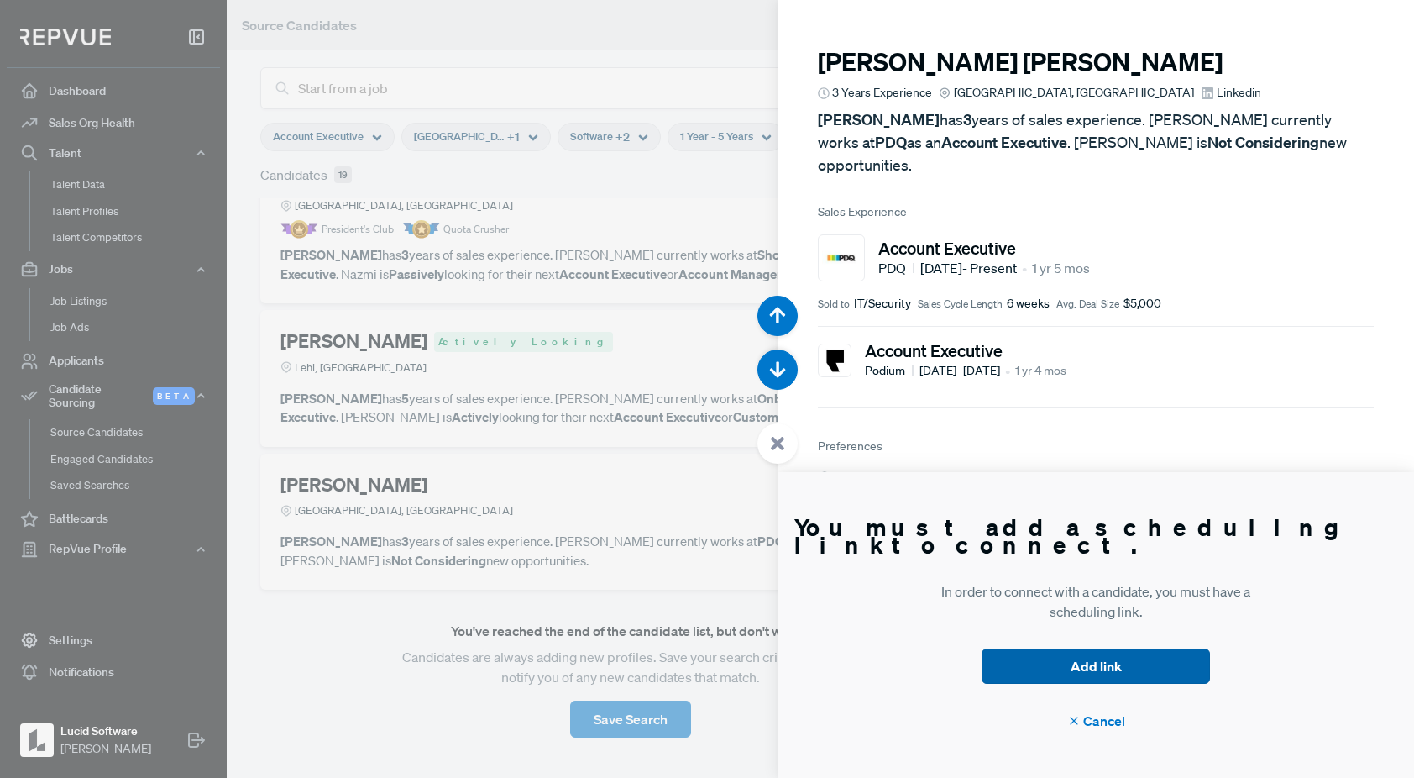
click at [1080, 680] on button "Add link" at bounding box center [1096, 665] width 228 height 35
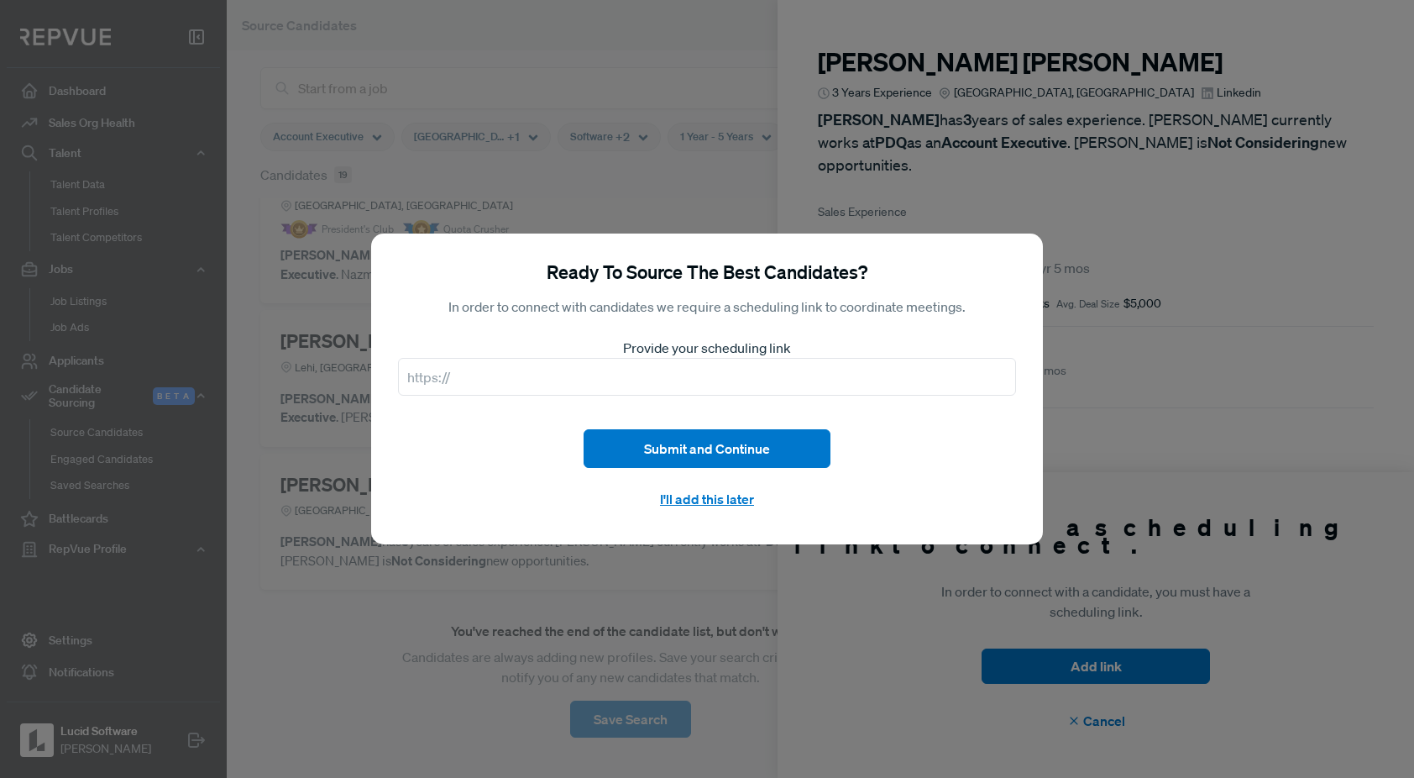
click at [761, 126] on div "Ready To Source The Best Candidates? In order to connect with candidates we req…" at bounding box center [707, 389] width 1414 height 778
click at [469, 596] on div "Ready To Source The Best Candidates? In order to connect with candidates we req…" at bounding box center [707, 389] width 1414 height 778
click at [675, 495] on button "I'll add this later" at bounding box center [707, 499] width 247 height 36
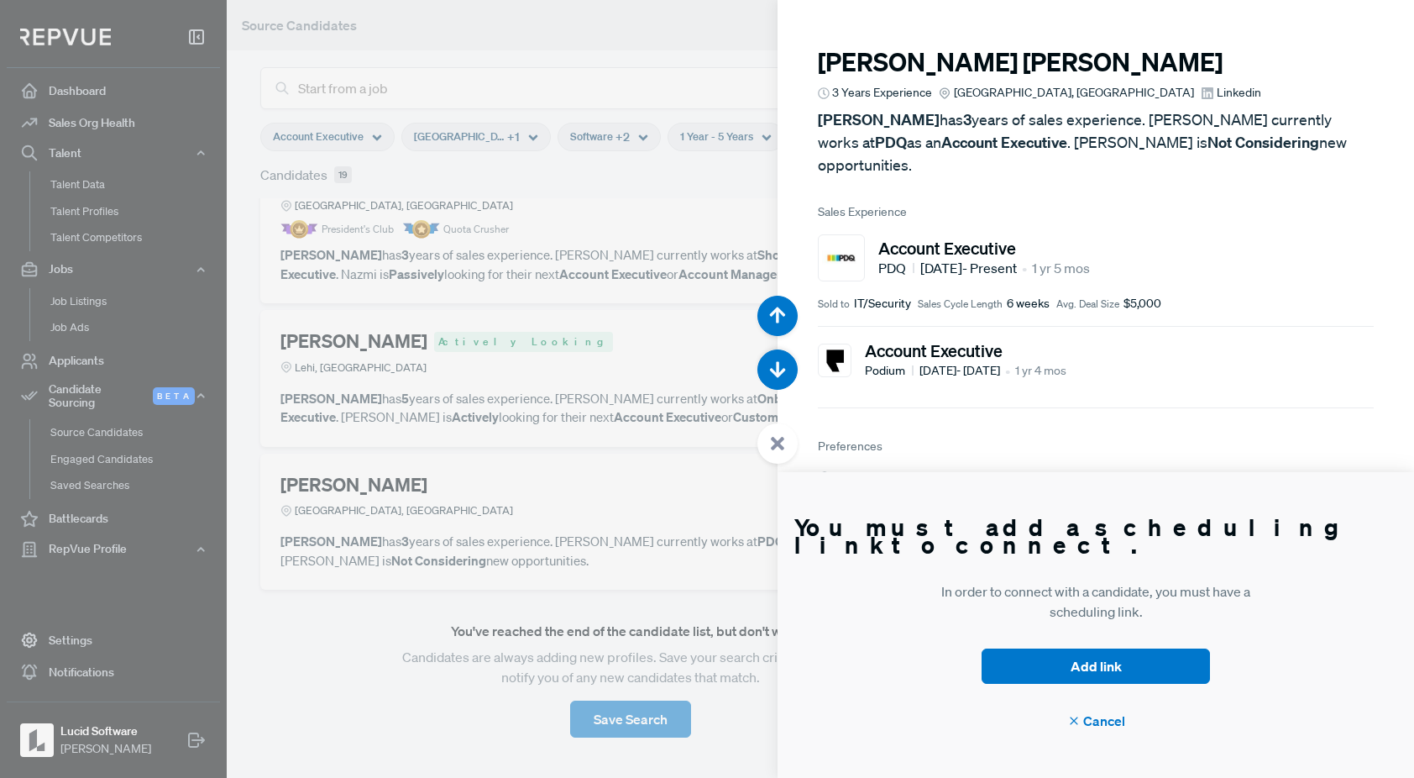
click at [784, 447] on icon at bounding box center [777, 443] width 15 height 15
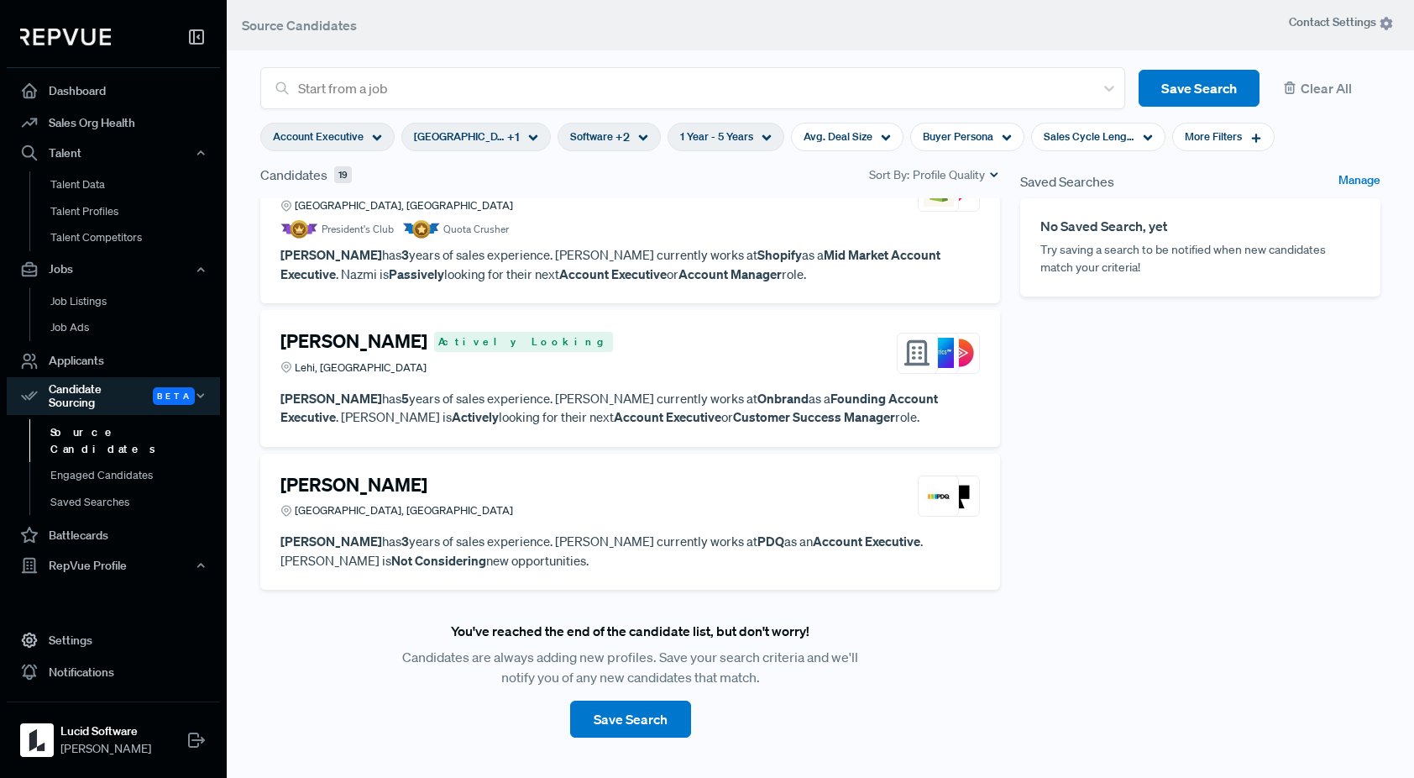
click at [521, 491] on div "[PERSON_NAME] [GEOGRAPHIC_DATA], [GEOGRAPHIC_DATA]" at bounding box center [630, 496] width 700 height 45
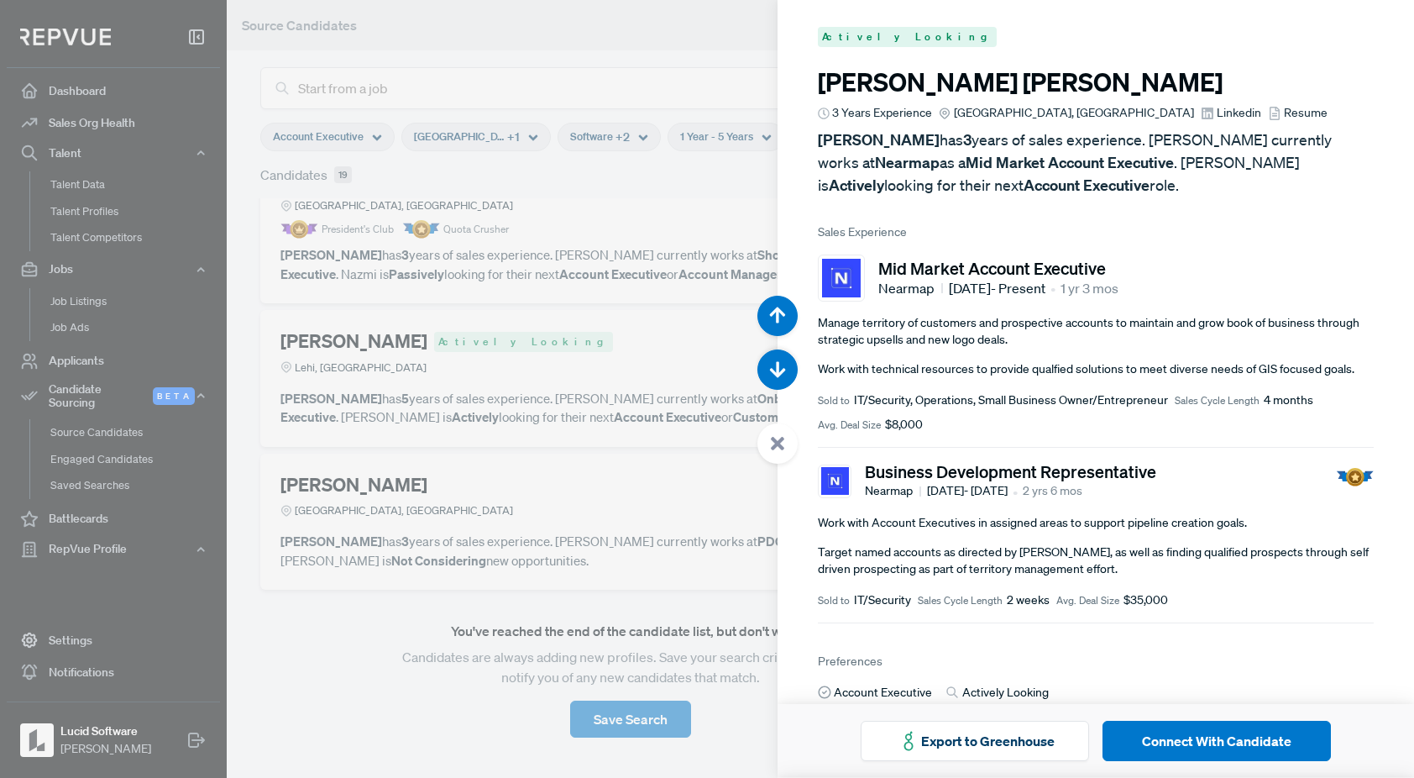
scroll to position [13997, 0]
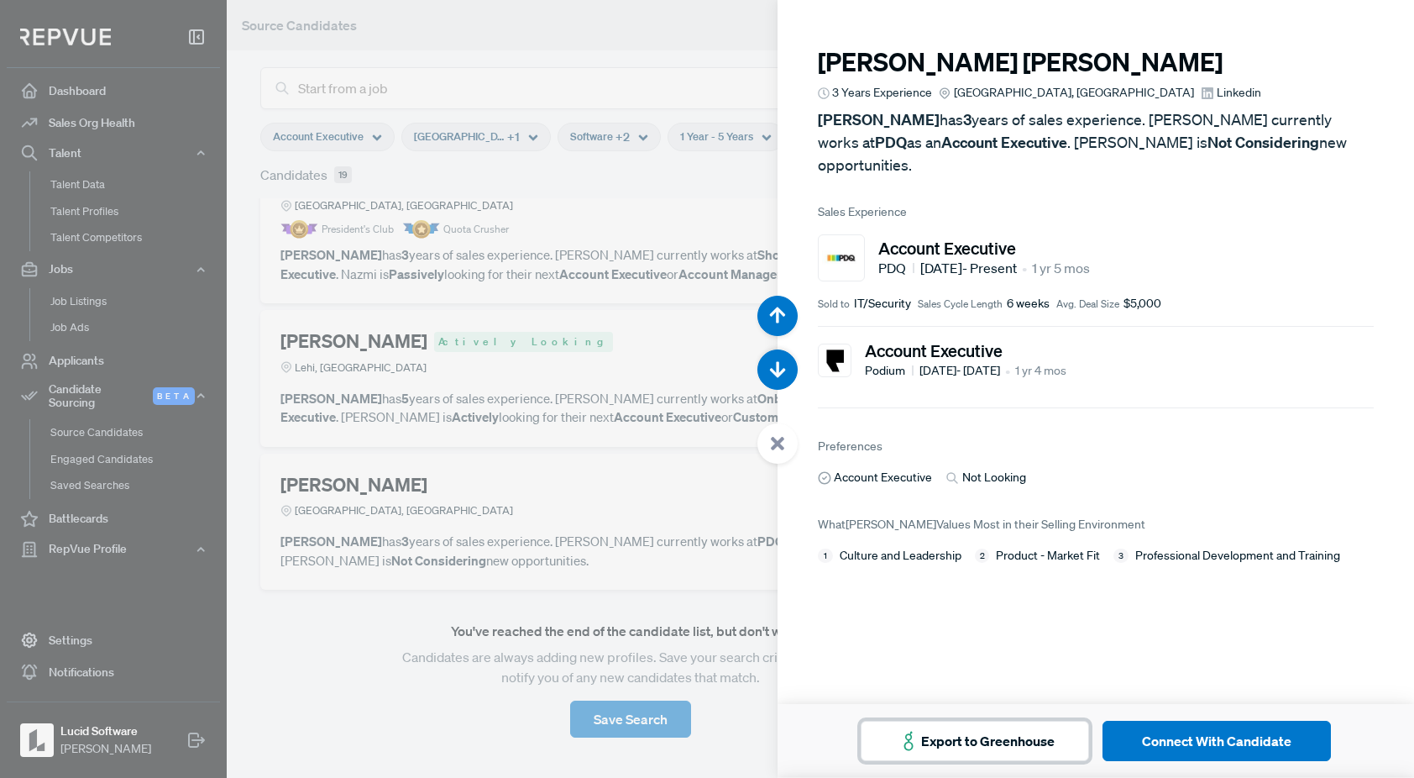
click at [958, 749] on button "Export to Greenhouse" at bounding box center [975, 741] width 228 height 40
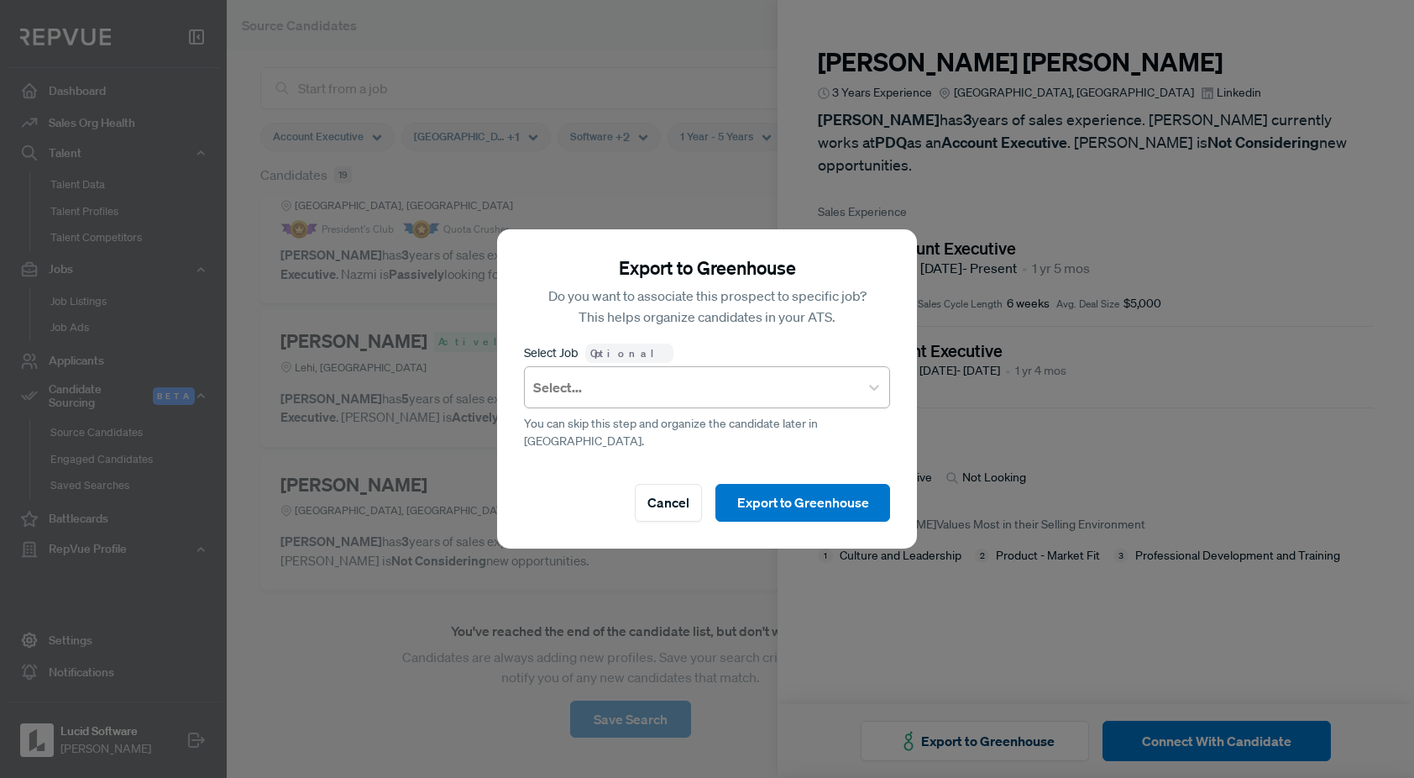
click at [753, 396] on div at bounding box center [691, 387] width 317 height 24
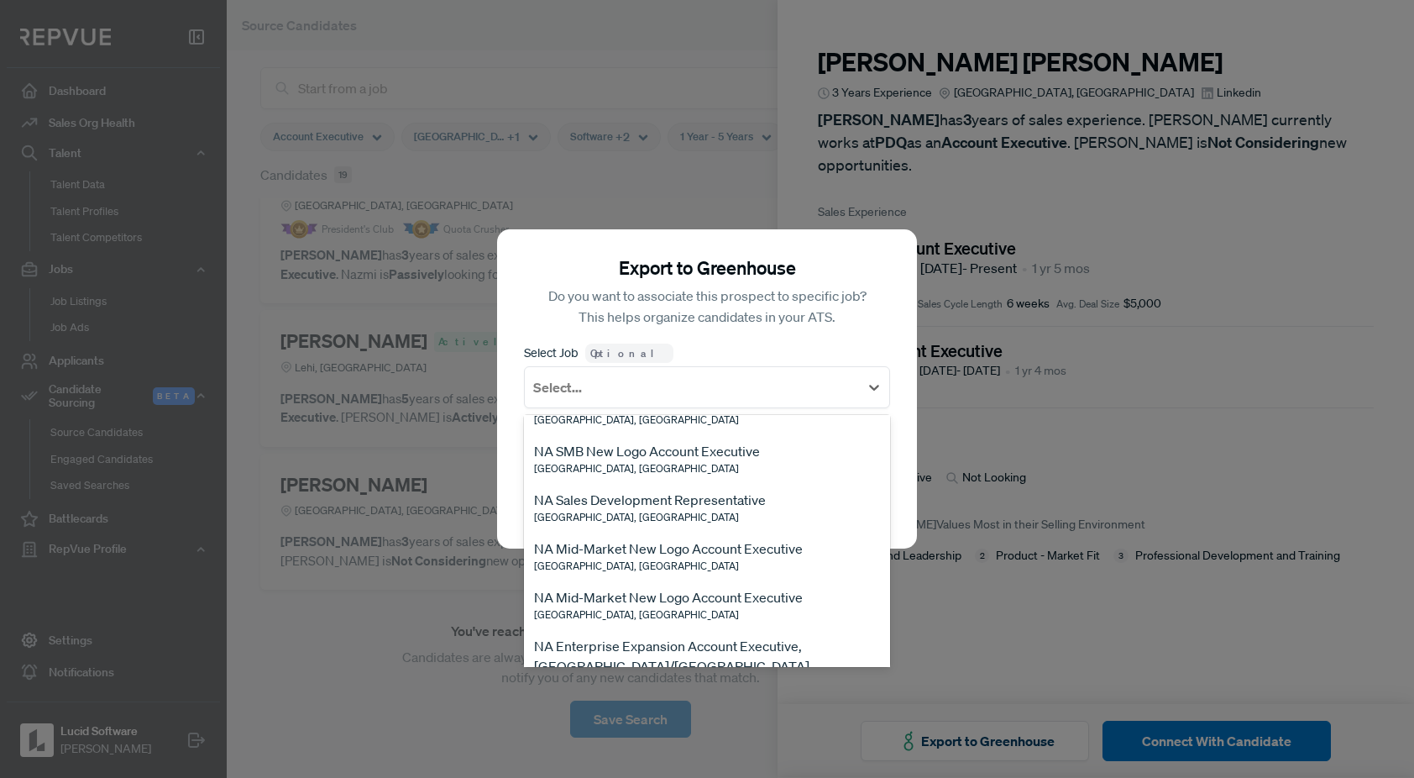
scroll to position [119, 0]
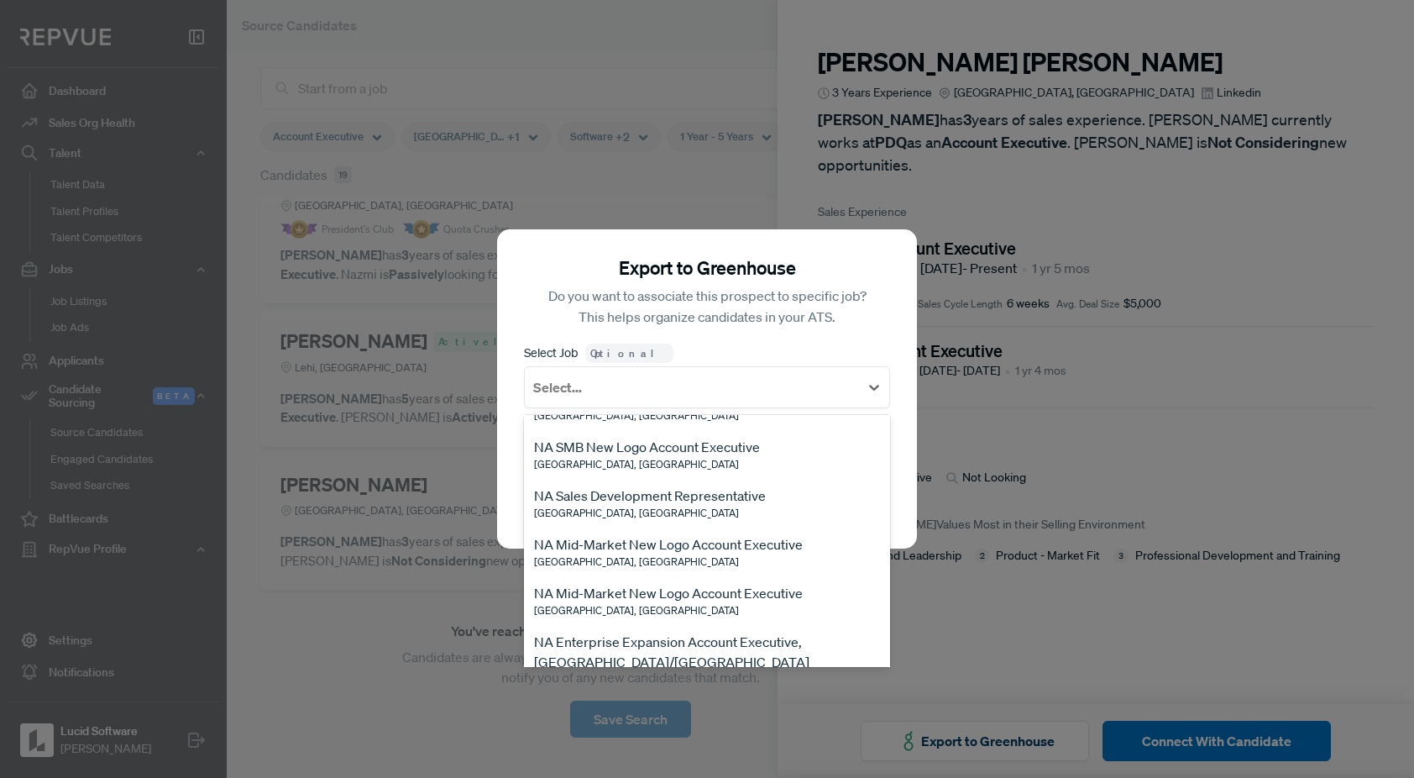
click at [632, 566] on span "[GEOGRAPHIC_DATA], [GEOGRAPHIC_DATA]" at bounding box center [636, 561] width 205 height 14
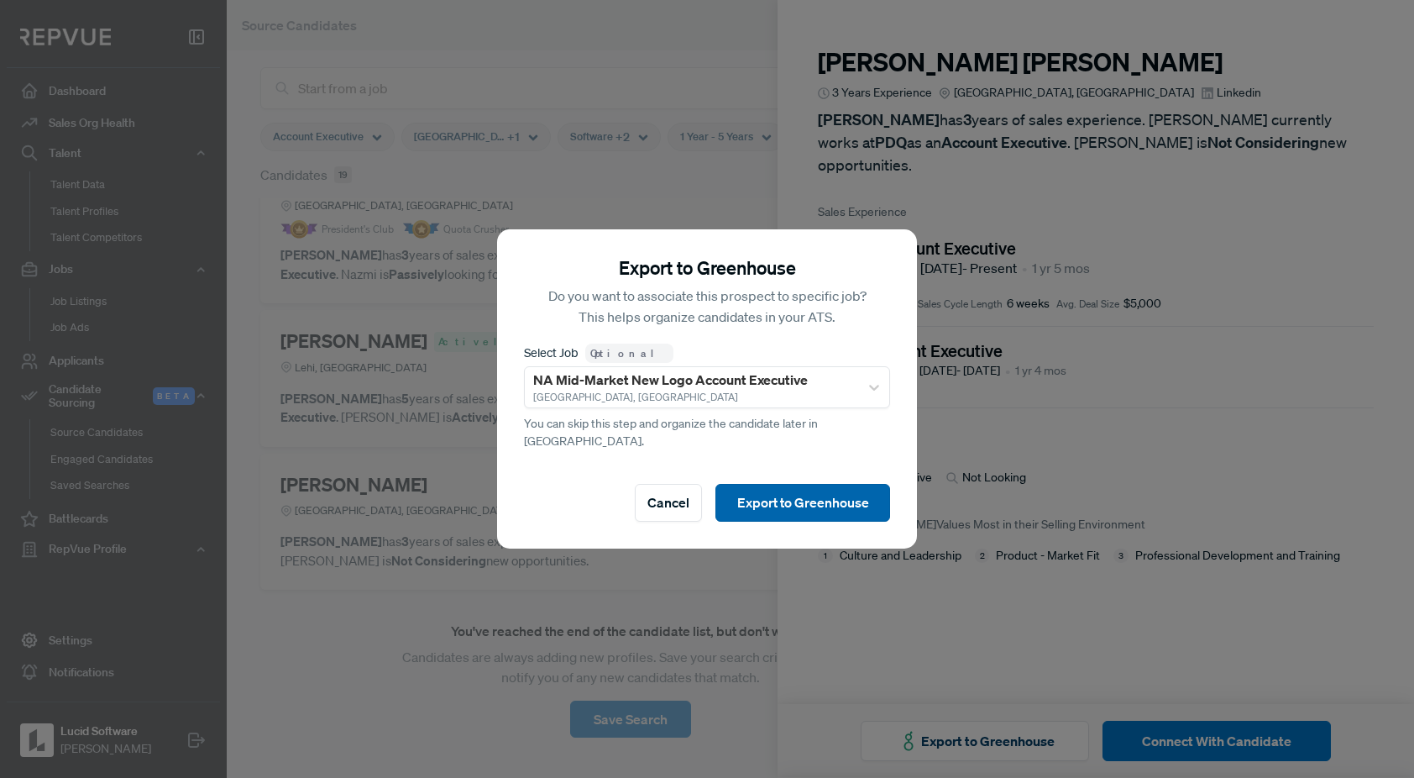
click at [799, 498] on button "Export to Greenhouse" at bounding box center [802, 503] width 175 height 38
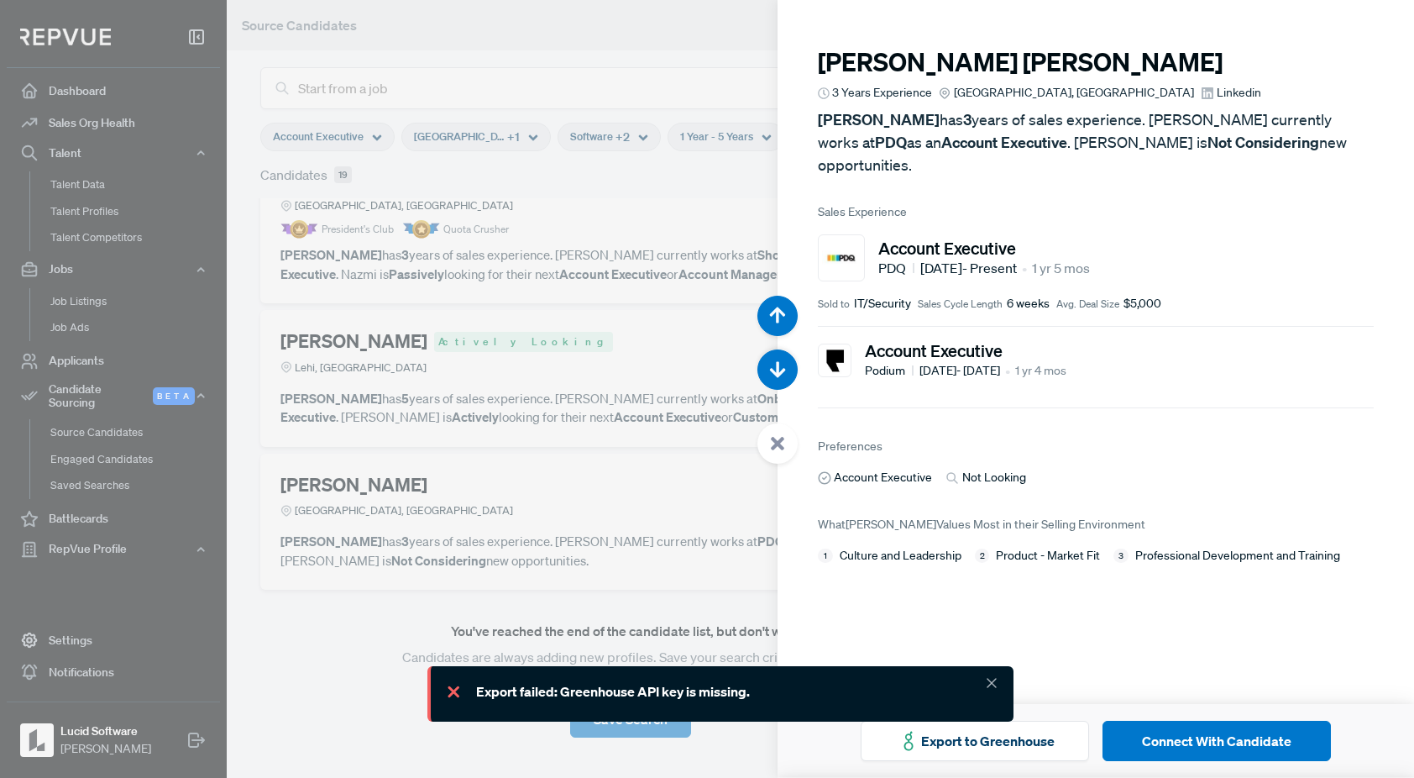
click at [990, 684] on use at bounding box center [992, 683] width 8 height 8
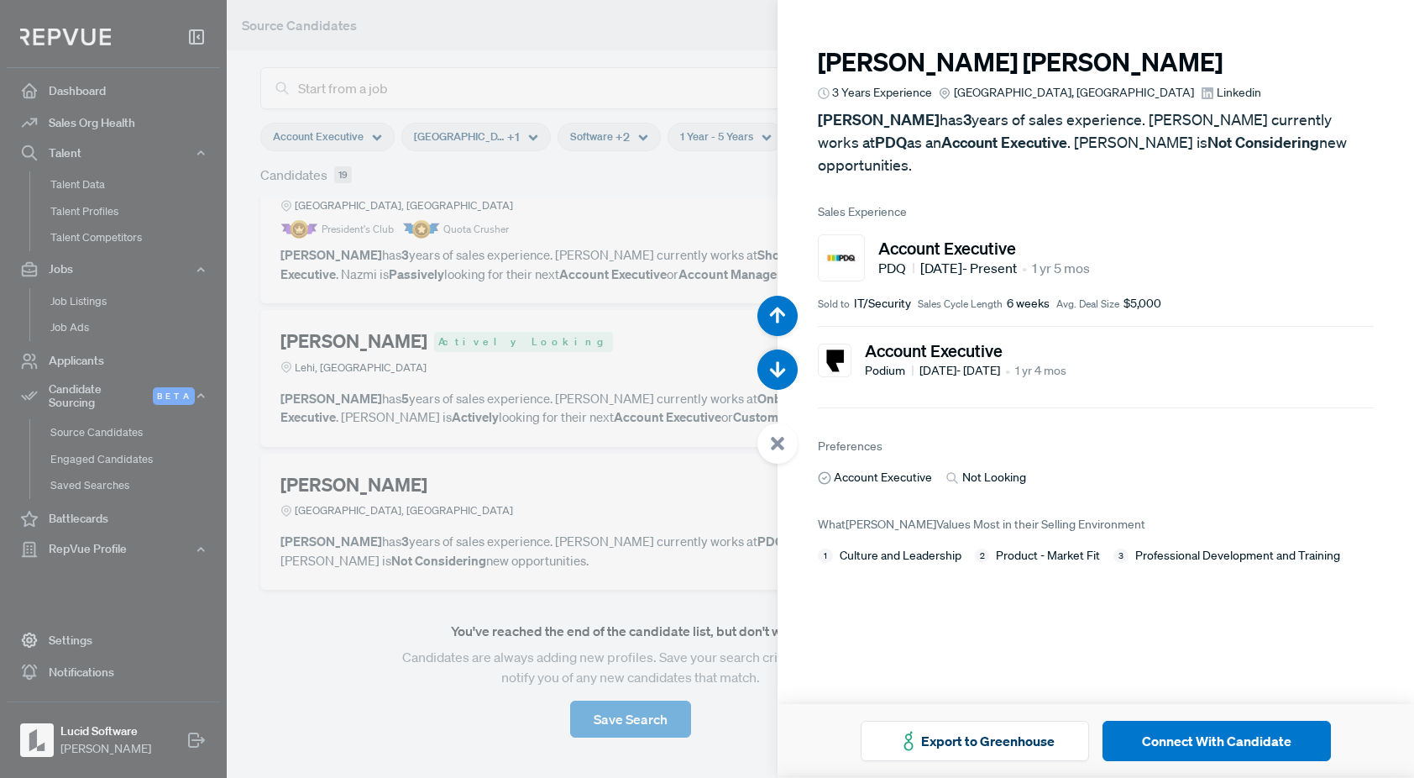
click at [410, 663] on div at bounding box center [707, 389] width 1414 height 778
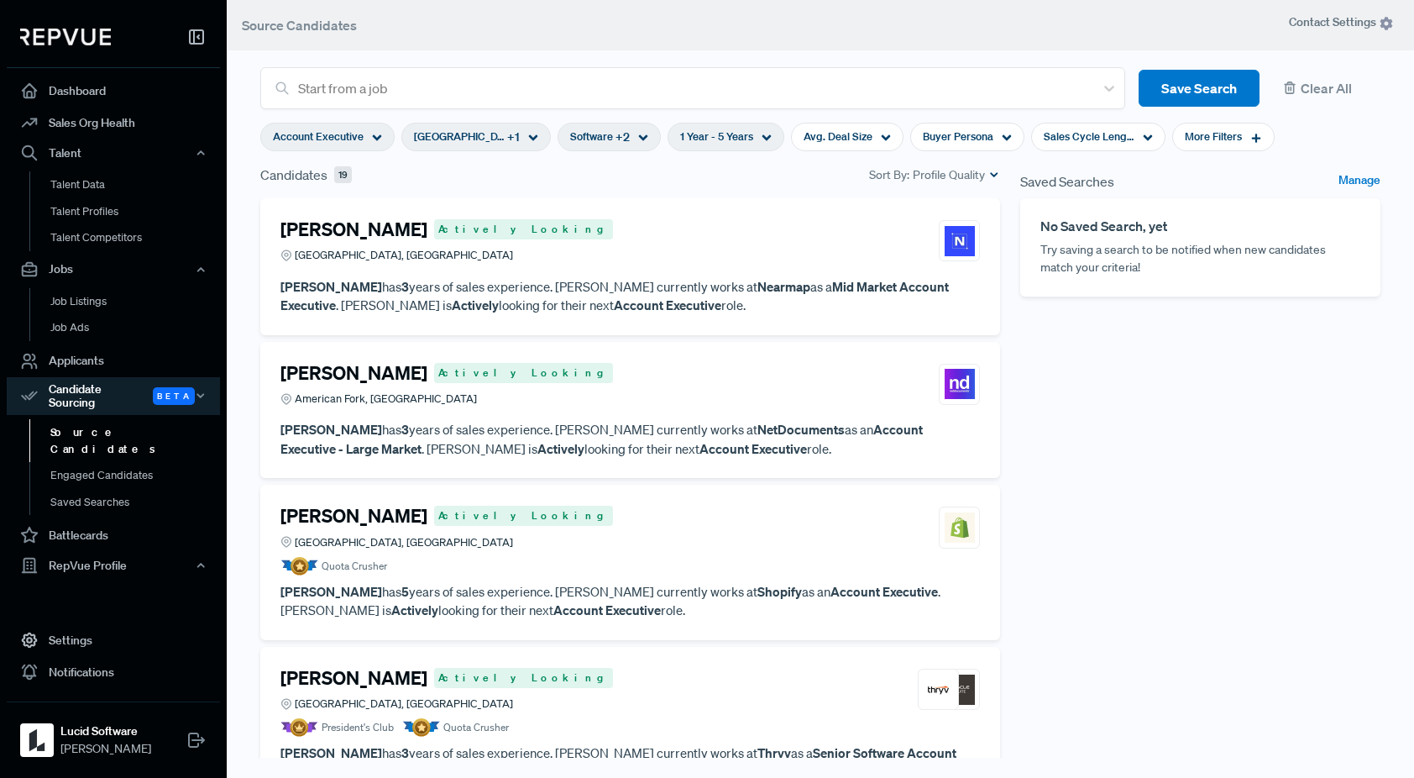
click at [628, 223] on div "[PERSON_NAME] Actively Looking Greater [GEOGRAPHIC_DATA], [GEOGRAPHIC_DATA]" at bounding box center [630, 240] width 700 height 45
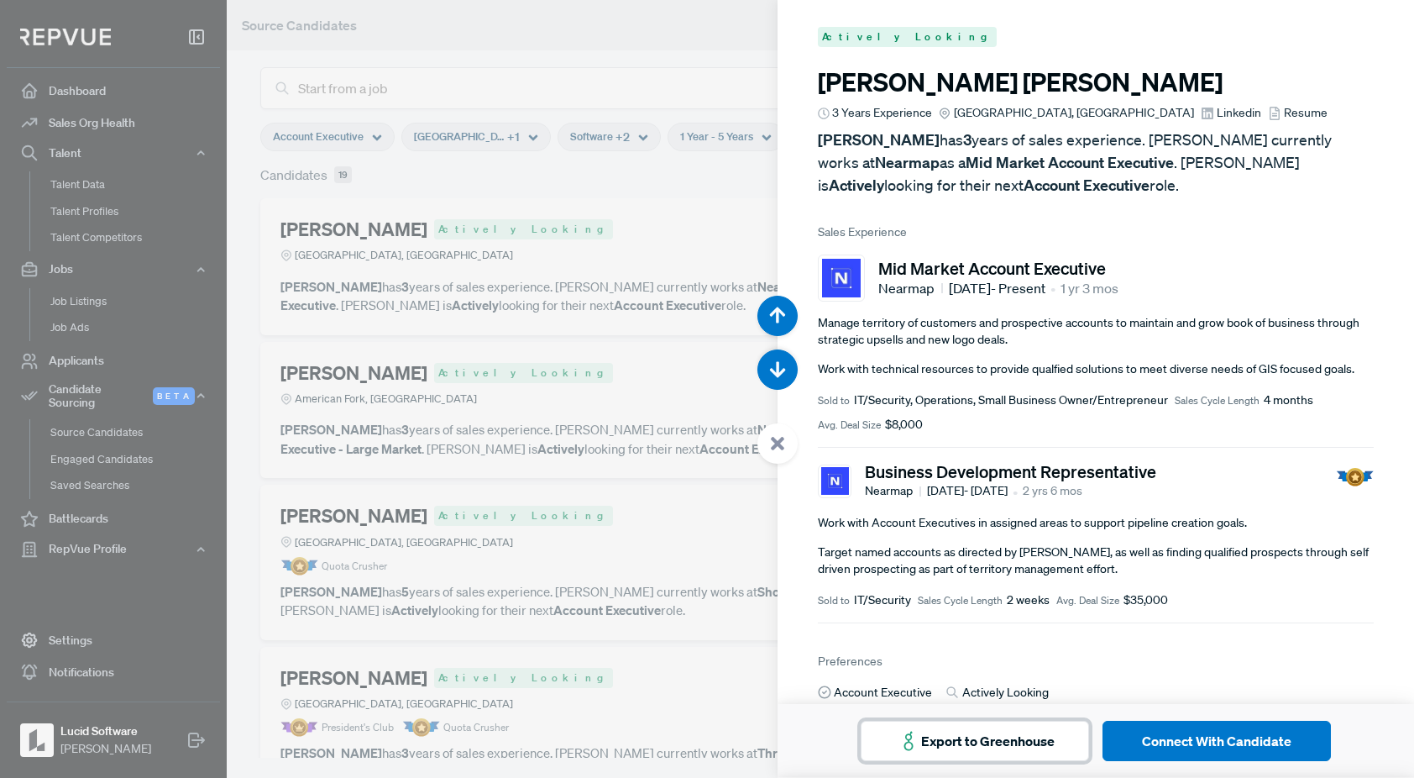
click at [1022, 741] on button "Export to Greenhouse" at bounding box center [975, 741] width 228 height 40
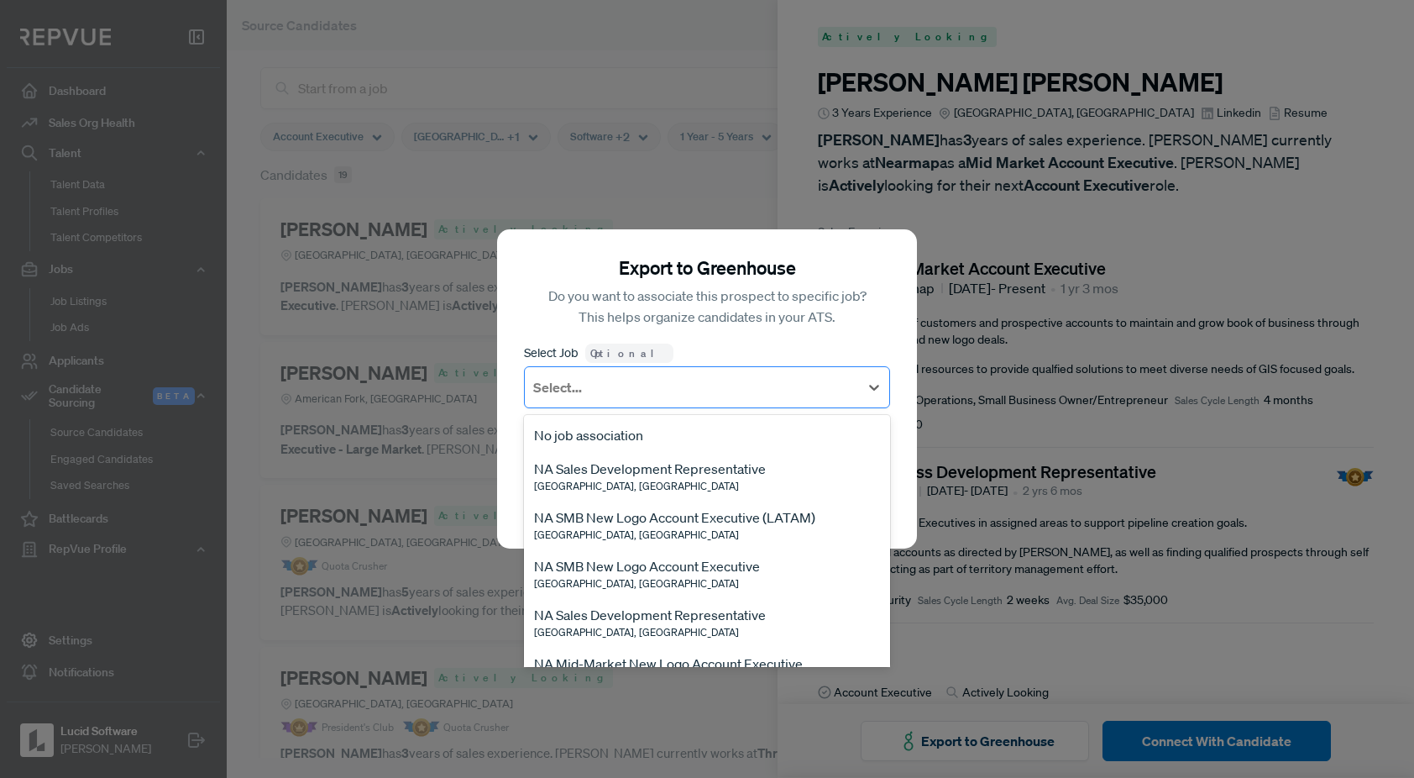
click at [744, 399] on div at bounding box center [691, 387] width 317 height 24
click at [677, 537] on div "[GEOGRAPHIC_DATA], [GEOGRAPHIC_DATA]" at bounding box center [674, 534] width 281 height 15
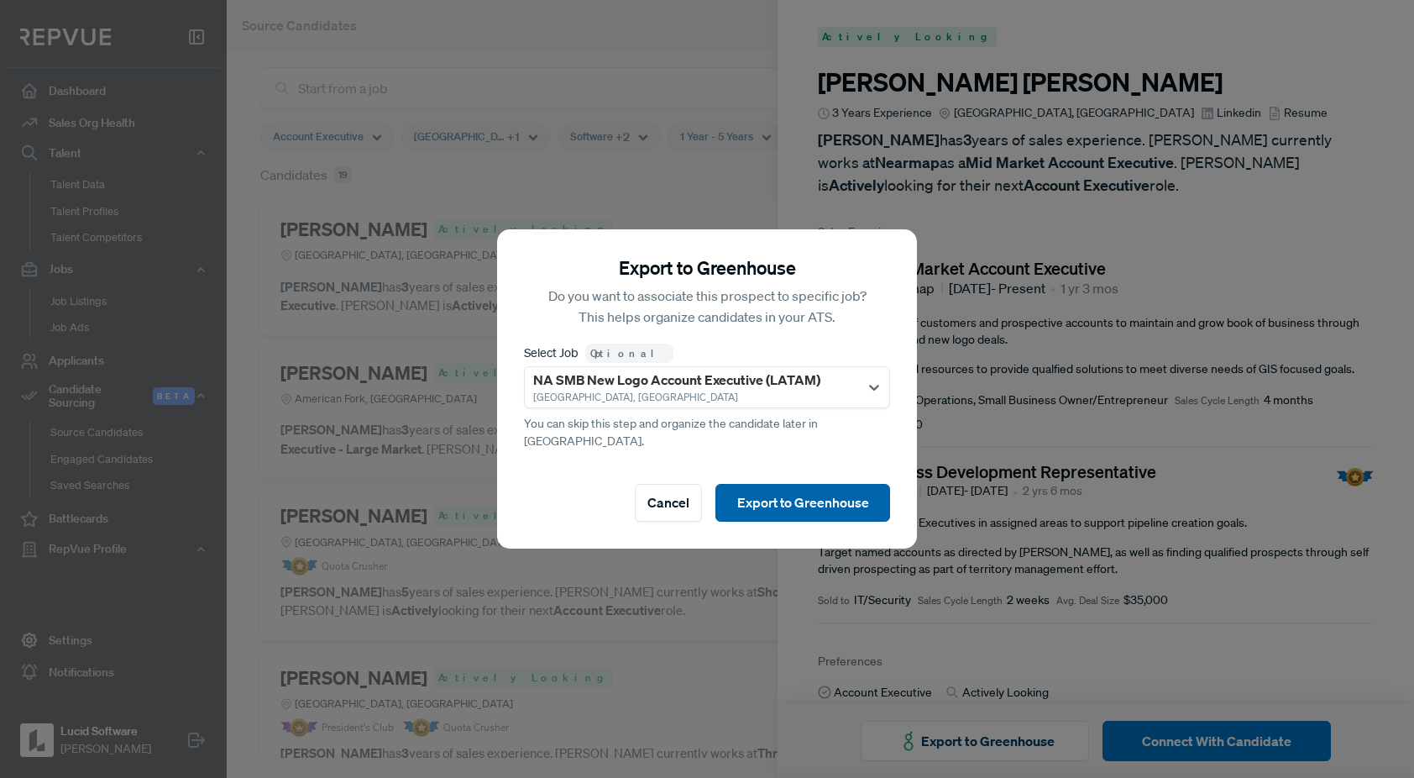
click at [769, 490] on button "Export to Greenhouse" at bounding box center [802, 503] width 175 height 38
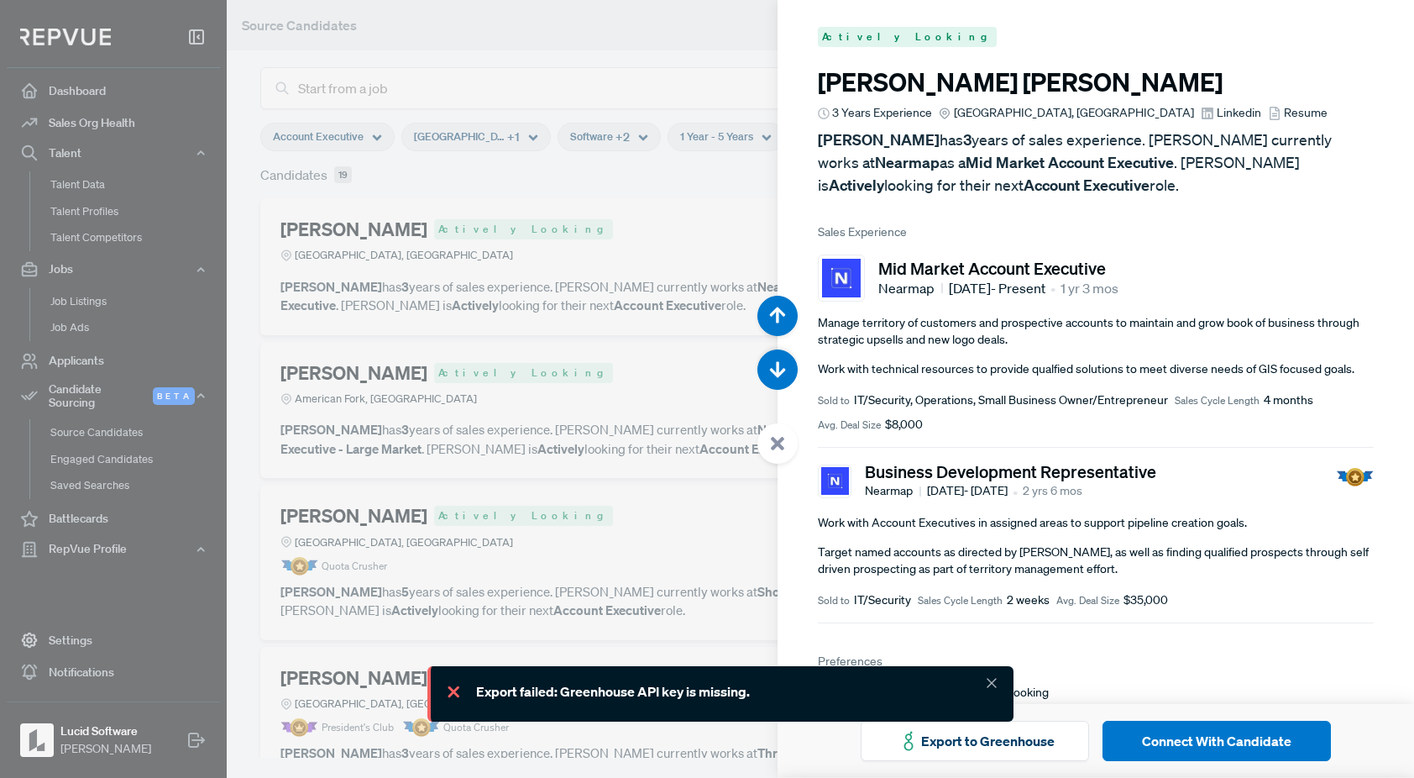
click at [538, 353] on div at bounding box center [707, 389] width 1414 height 778
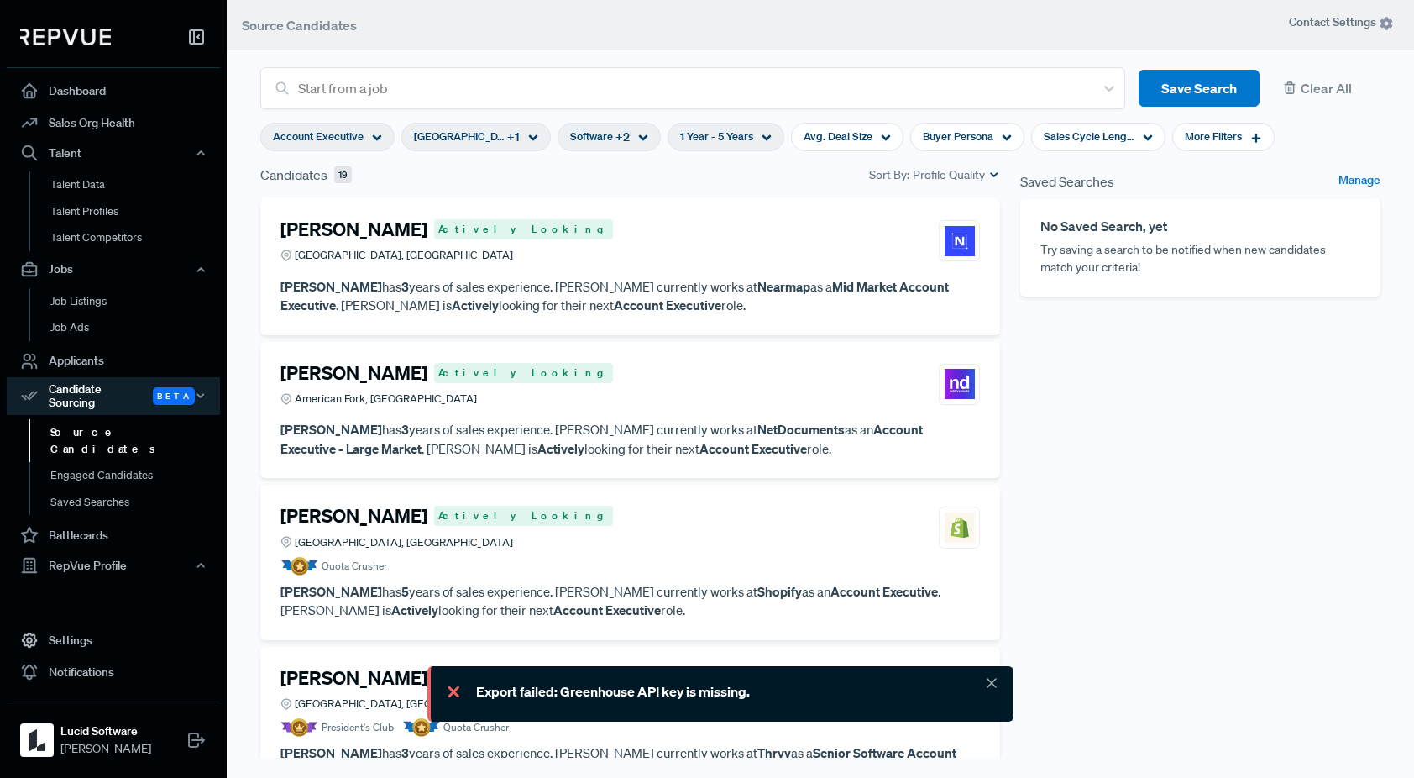
click at [992, 683] on use at bounding box center [992, 683] width 8 height 8
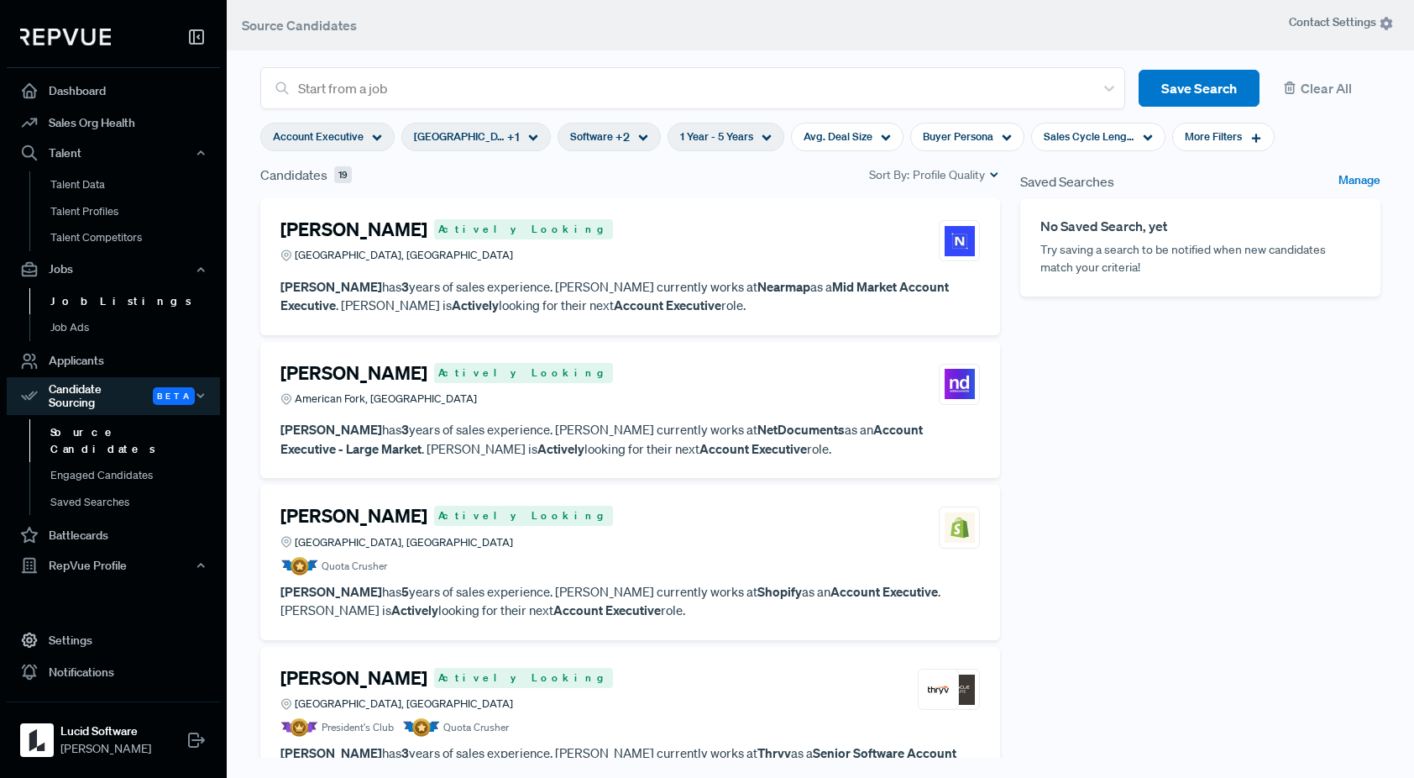
click at [99, 306] on link "Job Listings" at bounding box center [135, 301] width 213 height 27
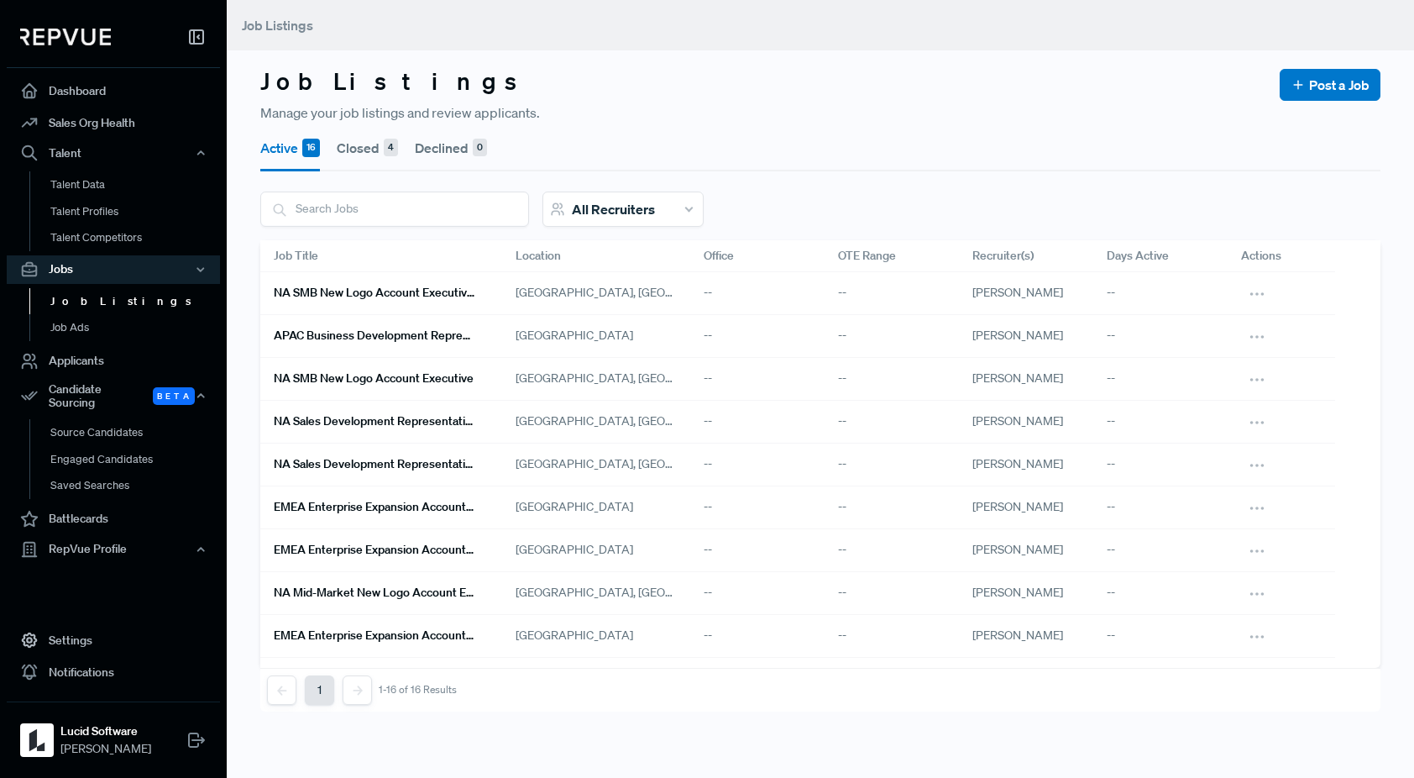
click at [987, 304] on div "[PERSON_NAME]" at bounding box center [1026, 293] width 134 height 43
click at [373, 300] on link "NA SMB New Logo Account Executive (LATAM)" at bounding box center [375, 293] width 202 height 29
click at [321, 334] on h6 "APAC Business Development Representative, Enterprise" at bounding box center [375, 335] width 202 height 14
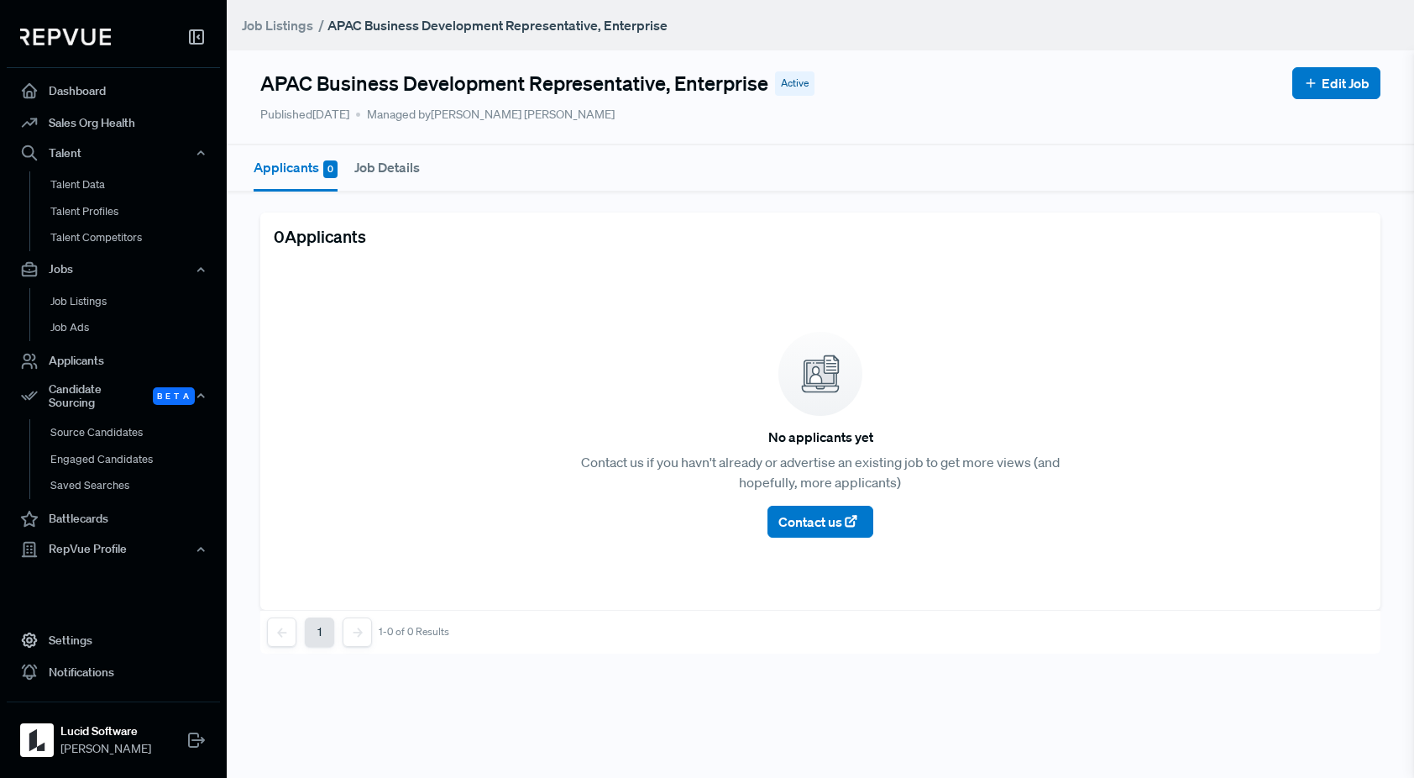
click at [401, 178] on button "Job Details" at bounding box center [387, 167] width 66 height 44
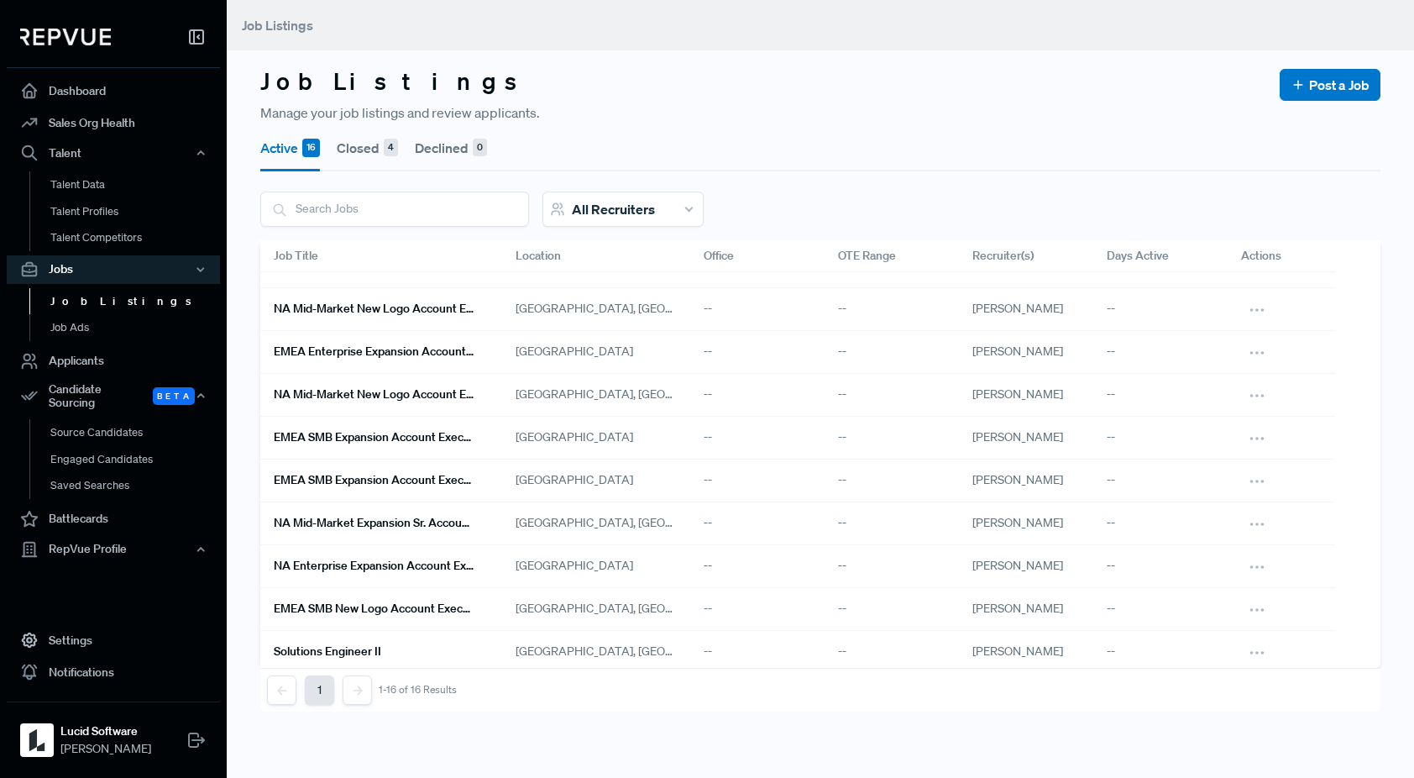
scroll to position [289, 0]
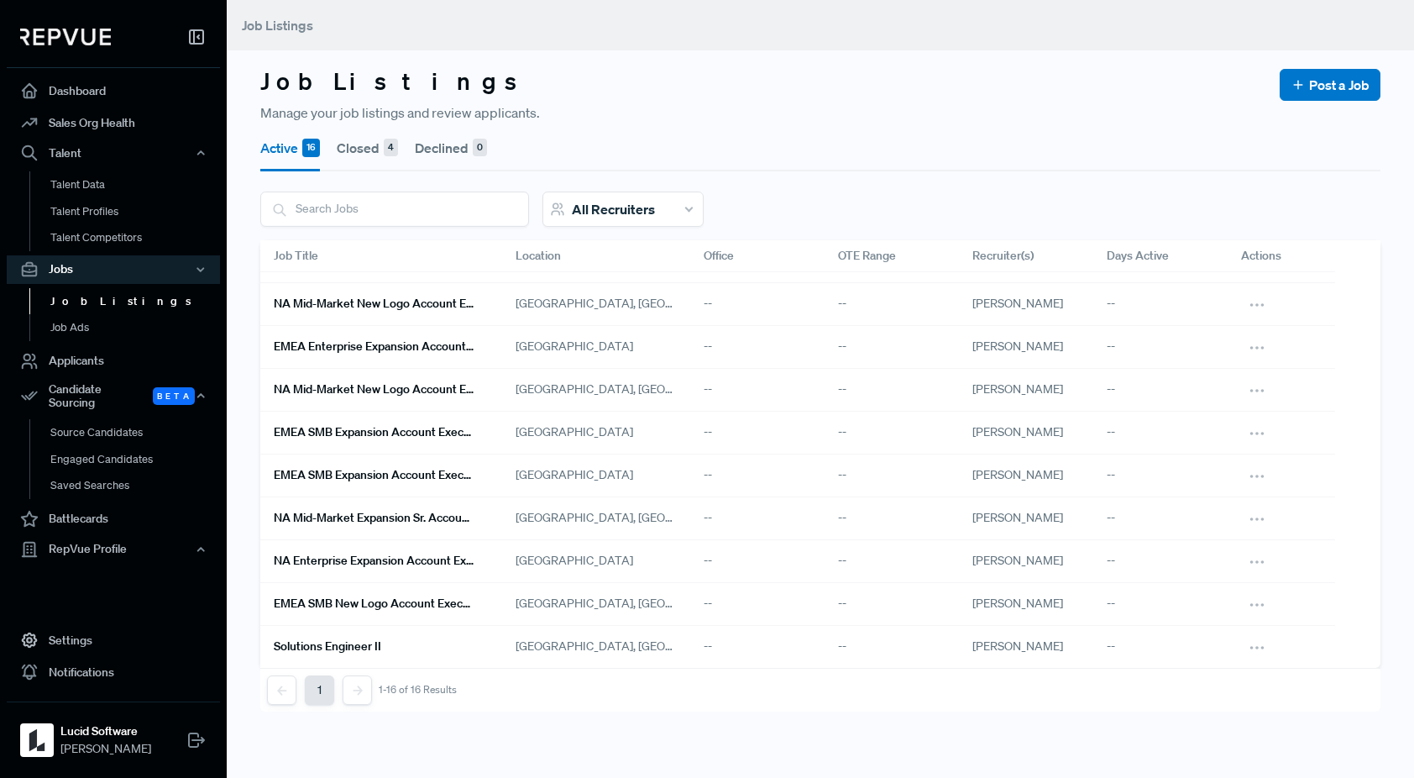
click at [372, 567] on h6 "NA Enterprise Expansion Account Executive, [GEOGRAPHIC_DATA]/[GEOGRAPHIC_DATA]" at bounding box center [375, 560] width 202 height 14
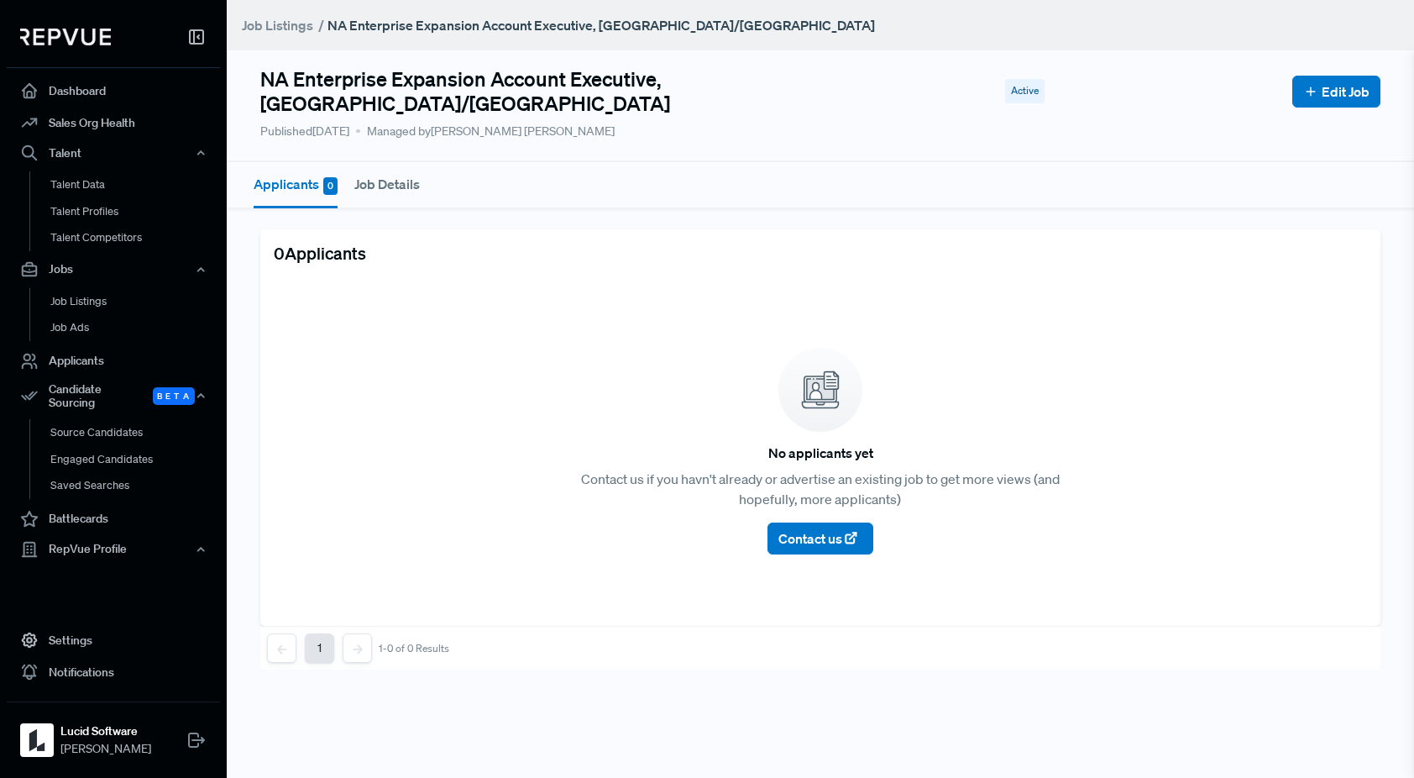
click at [386, 175] on button "Job Details" at bounding box center [387, 184] width 66 height 44
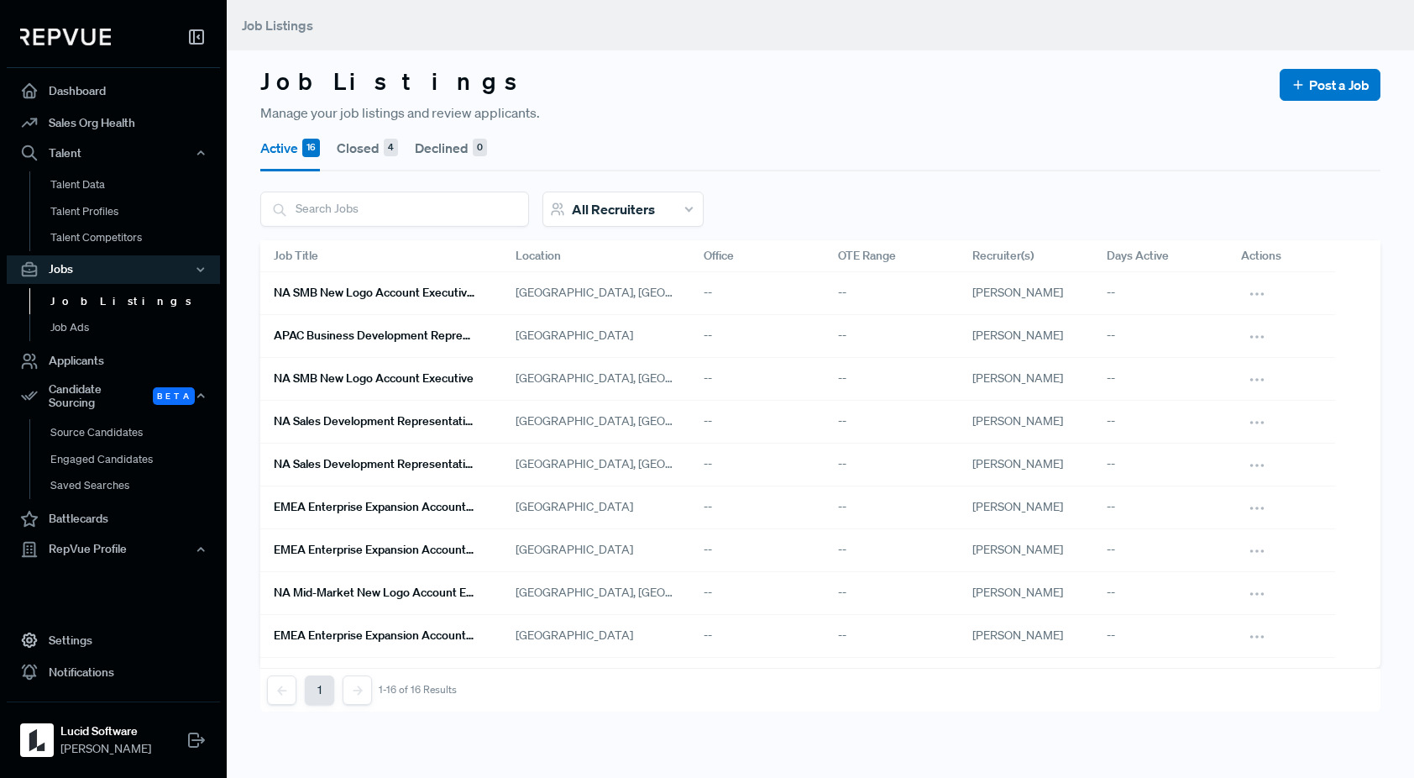
click at [385, 299] on h6 "NA SMB New Logo Account Executive (LATAM)" at bounding box center [375, 293] width 202 height 14
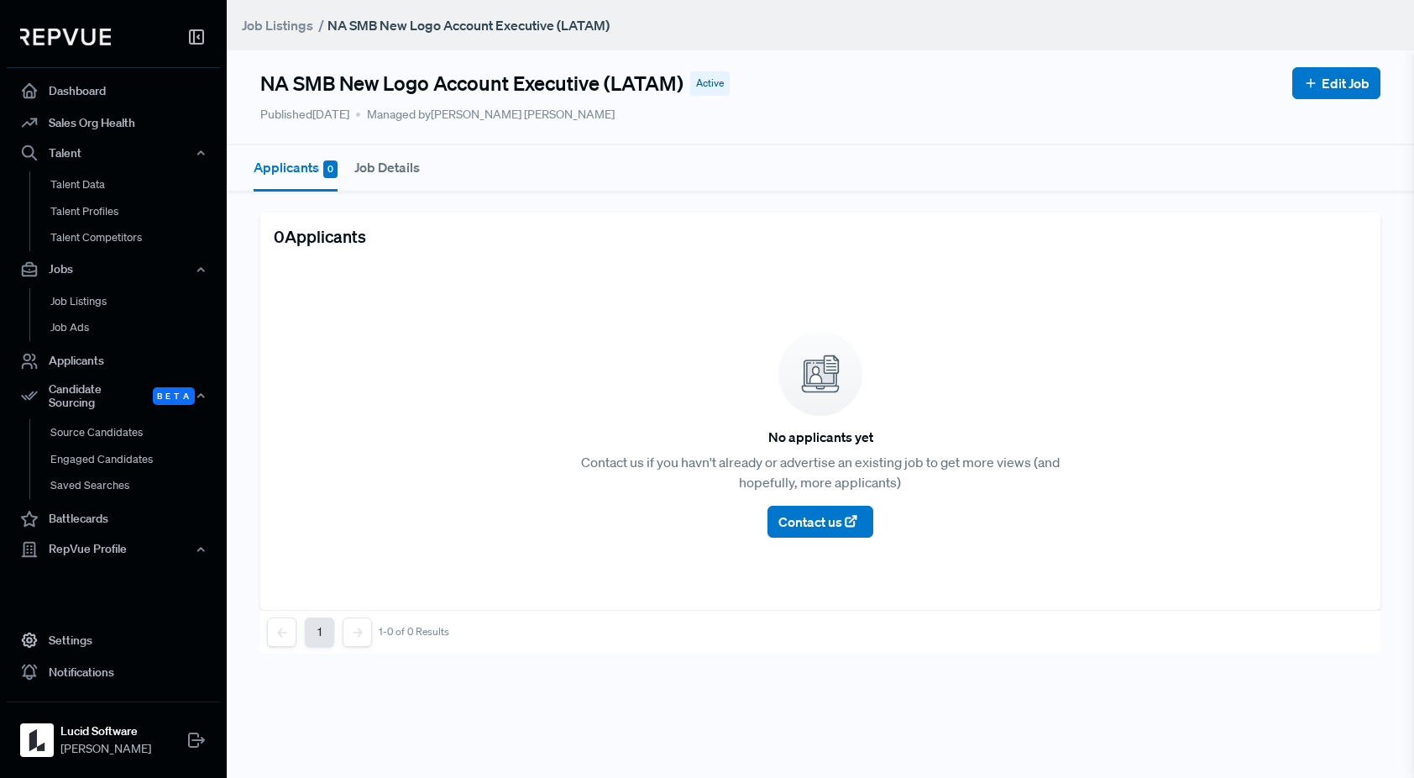
click at [400, 150] on button "Job Details" at bounding box center [387, 167] width 66 height 44
